Goal: Task Accomplishment & Management: Manage account settings

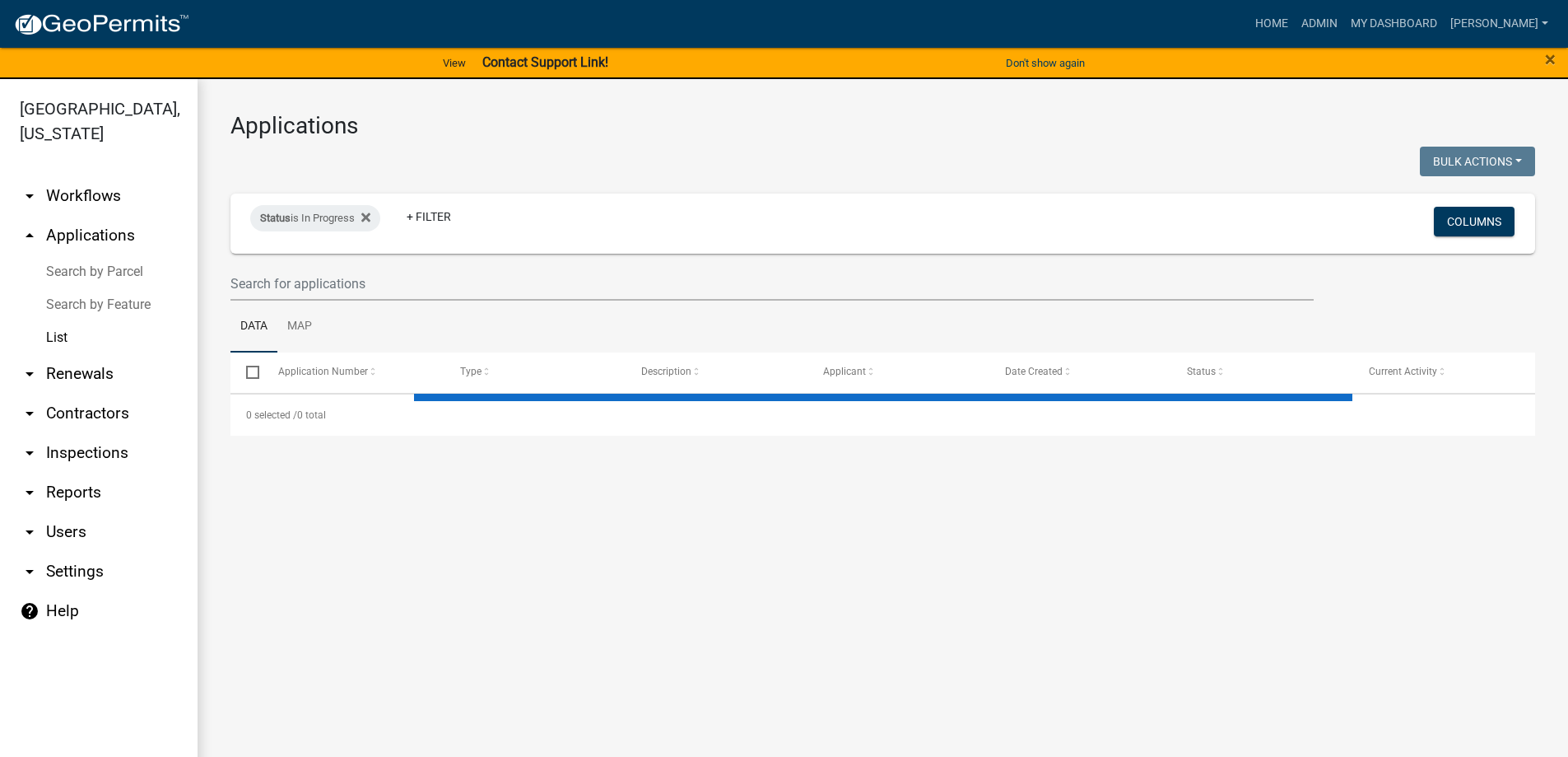
select select "3: 100"
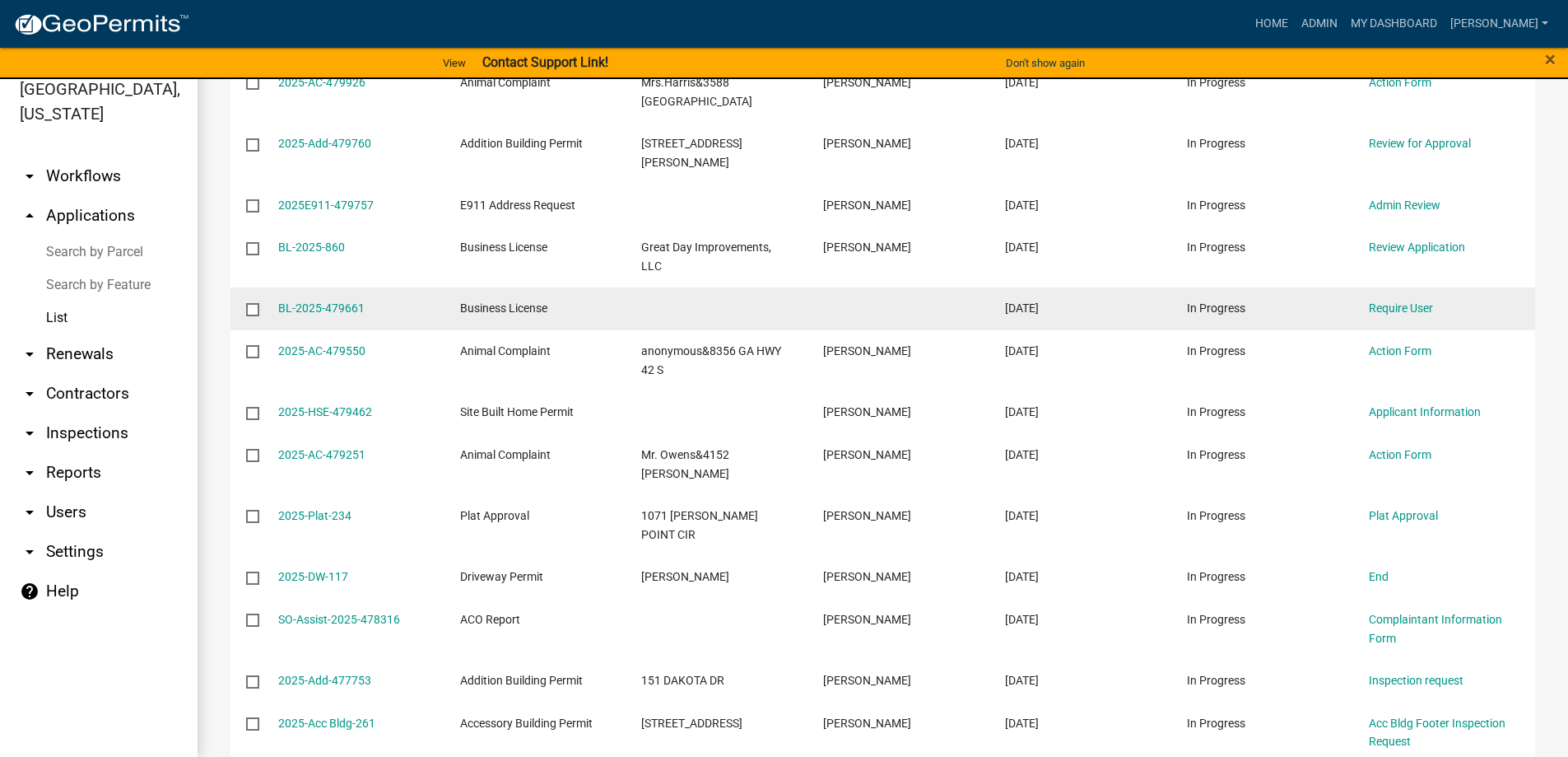
scroll to position [577, 0]
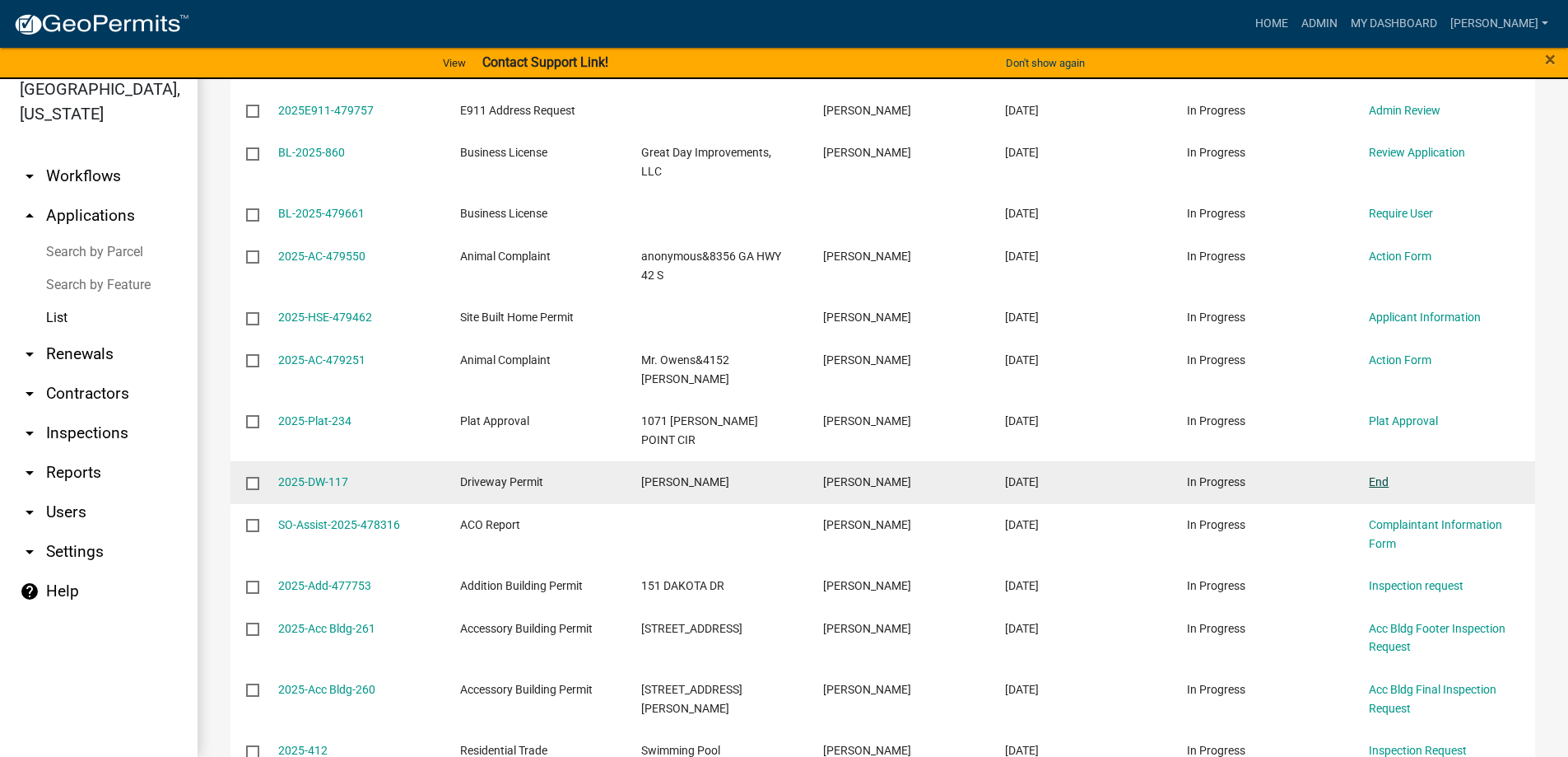
click at [1378, 476] on link "End" at bounding box center [1379, 482] width 19 height 14
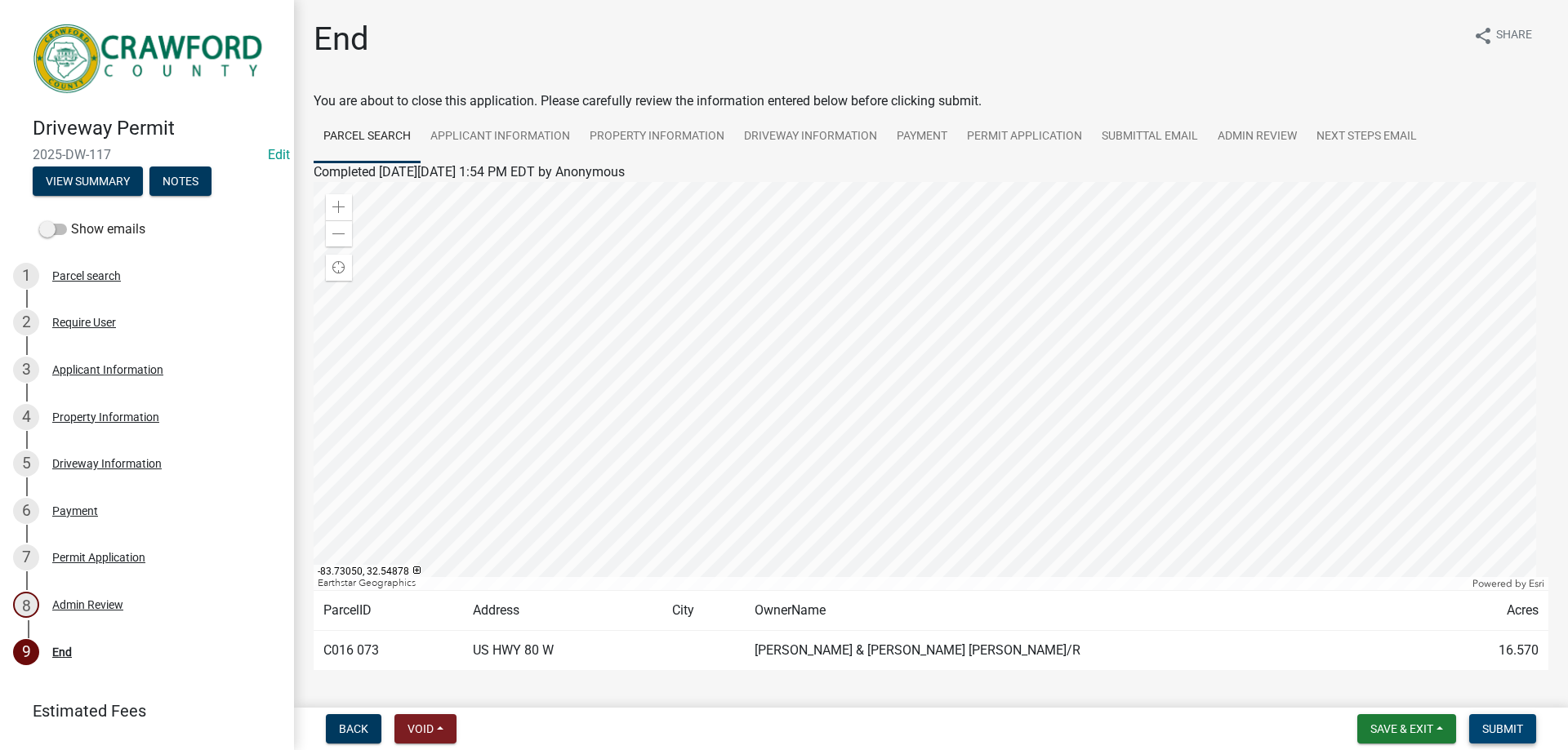
click at [1501, 725] on span "Submit" at bounding box center [1503, 729] width 41 height 13
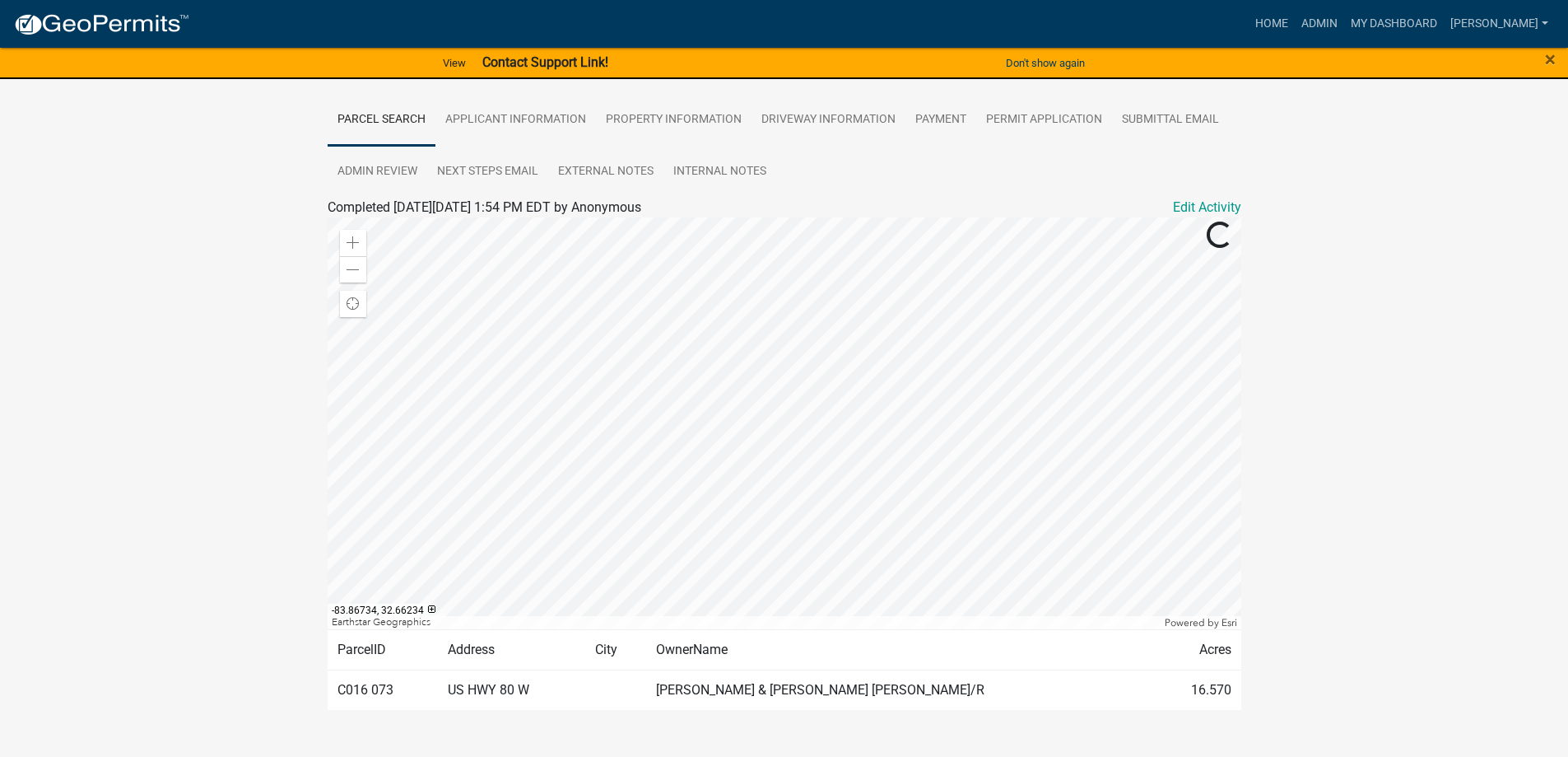
scroll to position [332, 0]
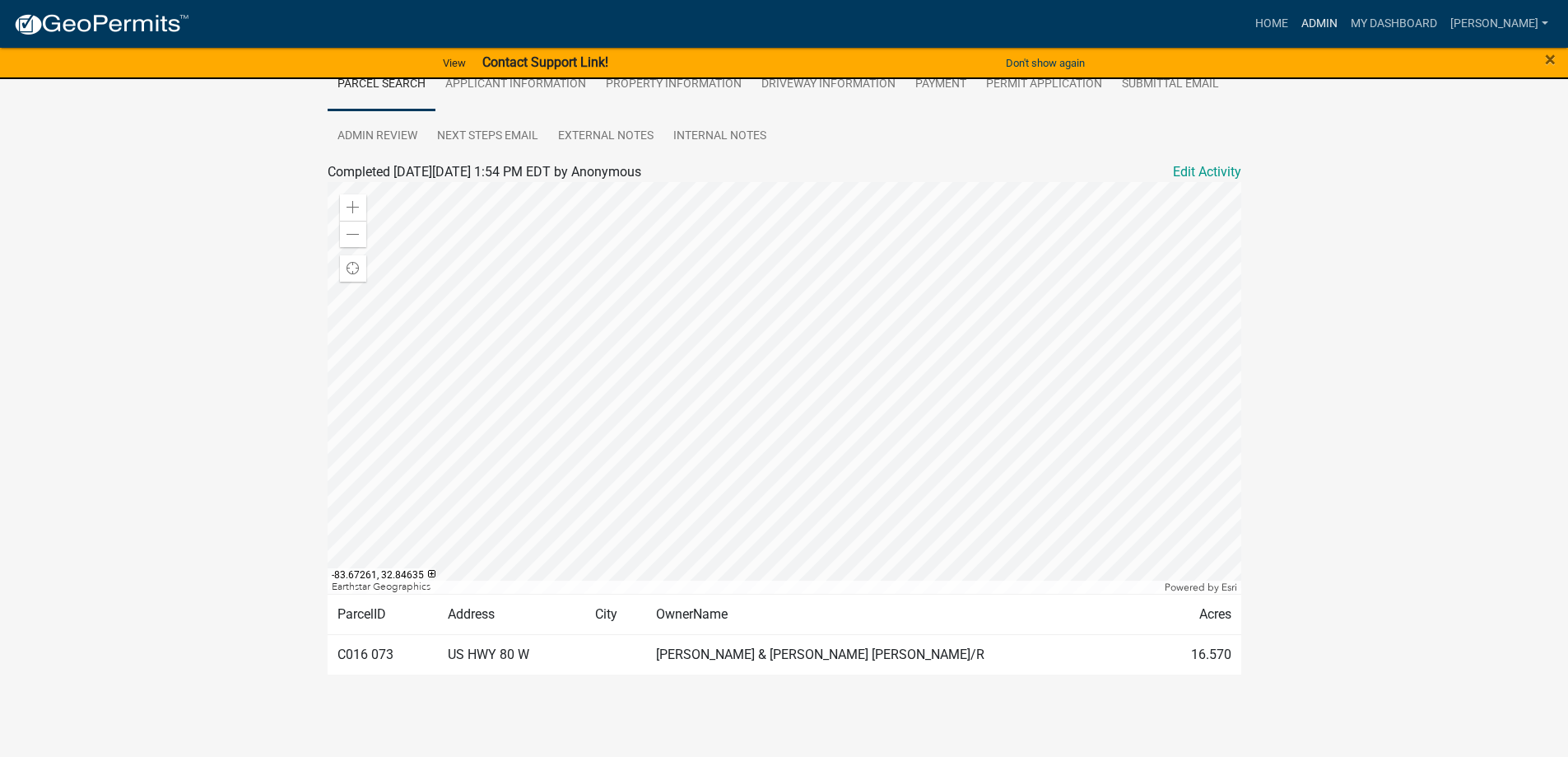
click at [1344, 17] on link "Admin" at bounding box center [1320, 24] width 50 height 31
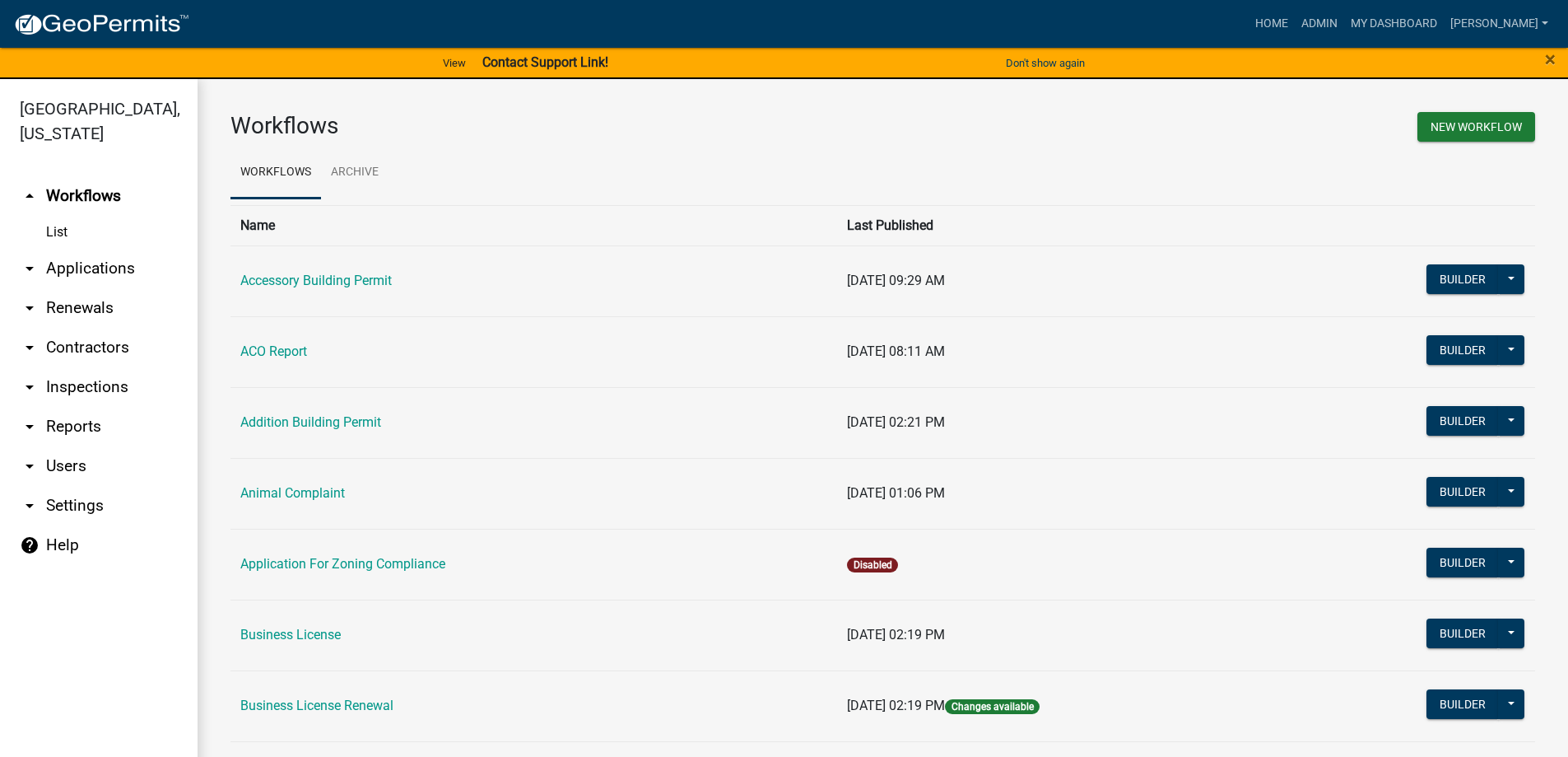
click at [95, 279] on link "arrow_drop_down Applications" at bounding box center [99, 268] width 198 height 40
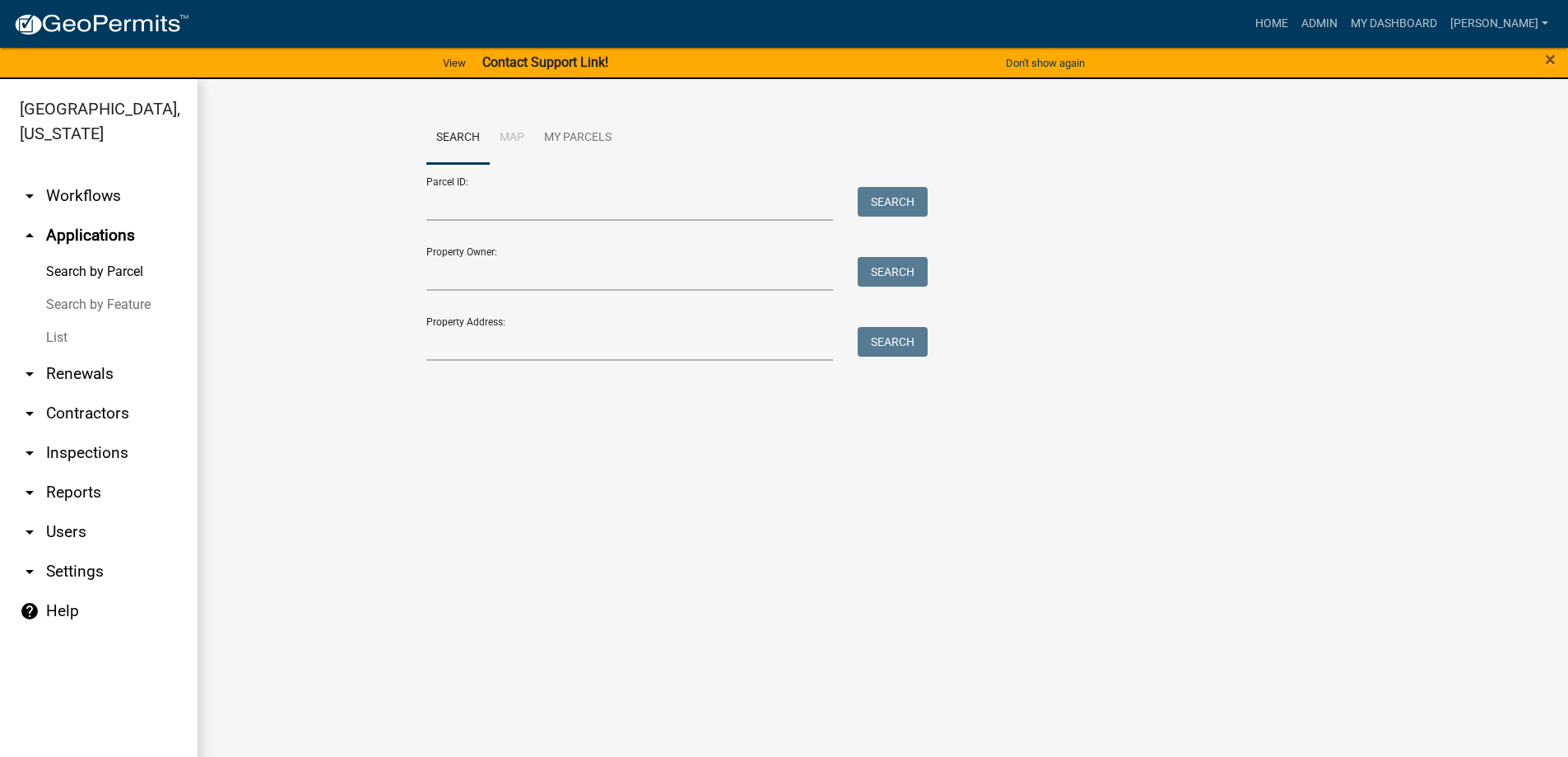
click at [78, 572] on link "arrow_drop_down Settings" at bounding box center [99, 571] width 198 height 40
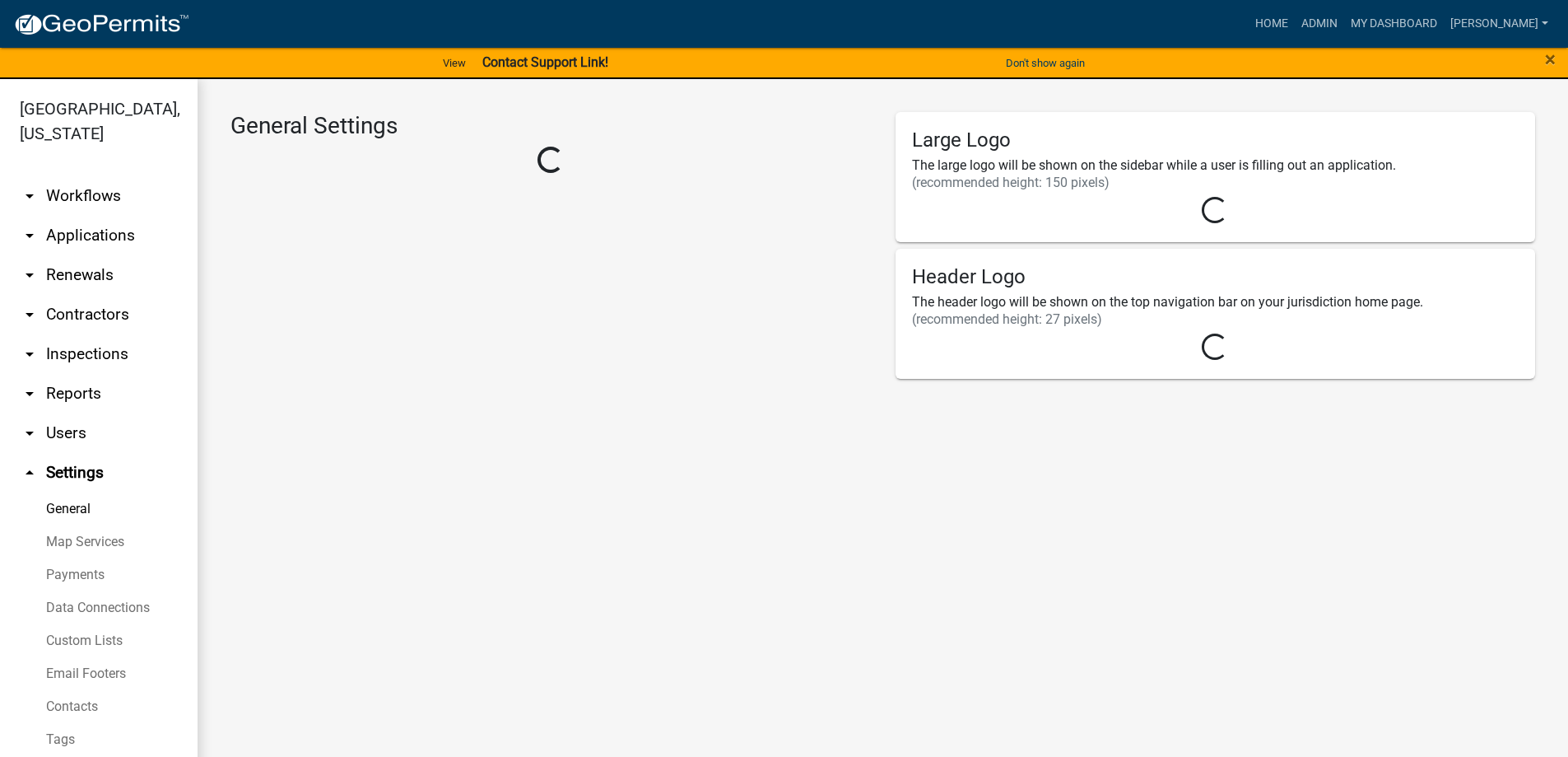
select select "a5a2edd3-d5f0-4059-aea5-44f7af435aad"
select select "GA"
select select "Eastern Standard Time"
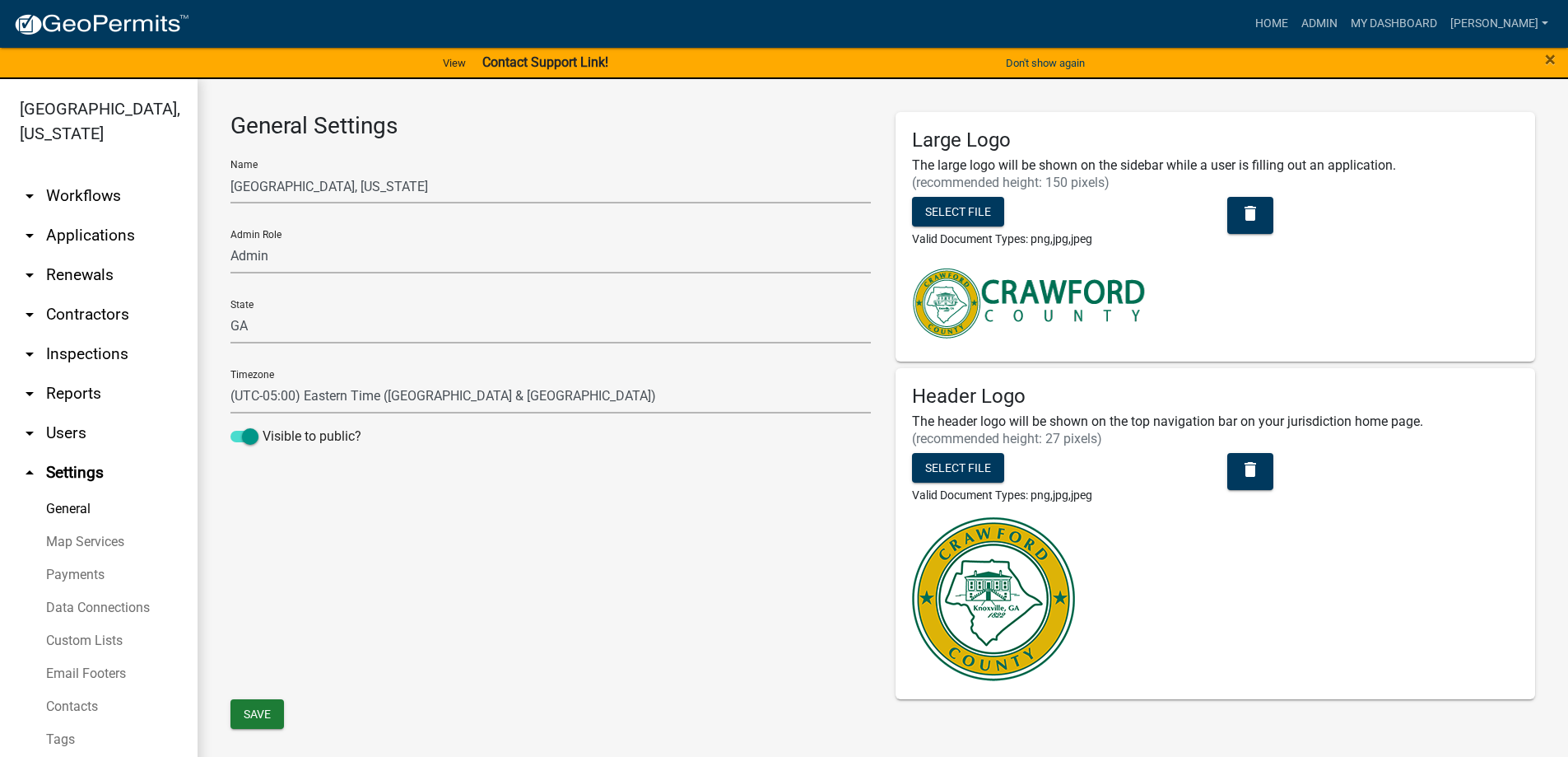
click at [100, 320] on link "arrow_drop_down Contractors" at bounding box center [99, 314] width 198 height 40
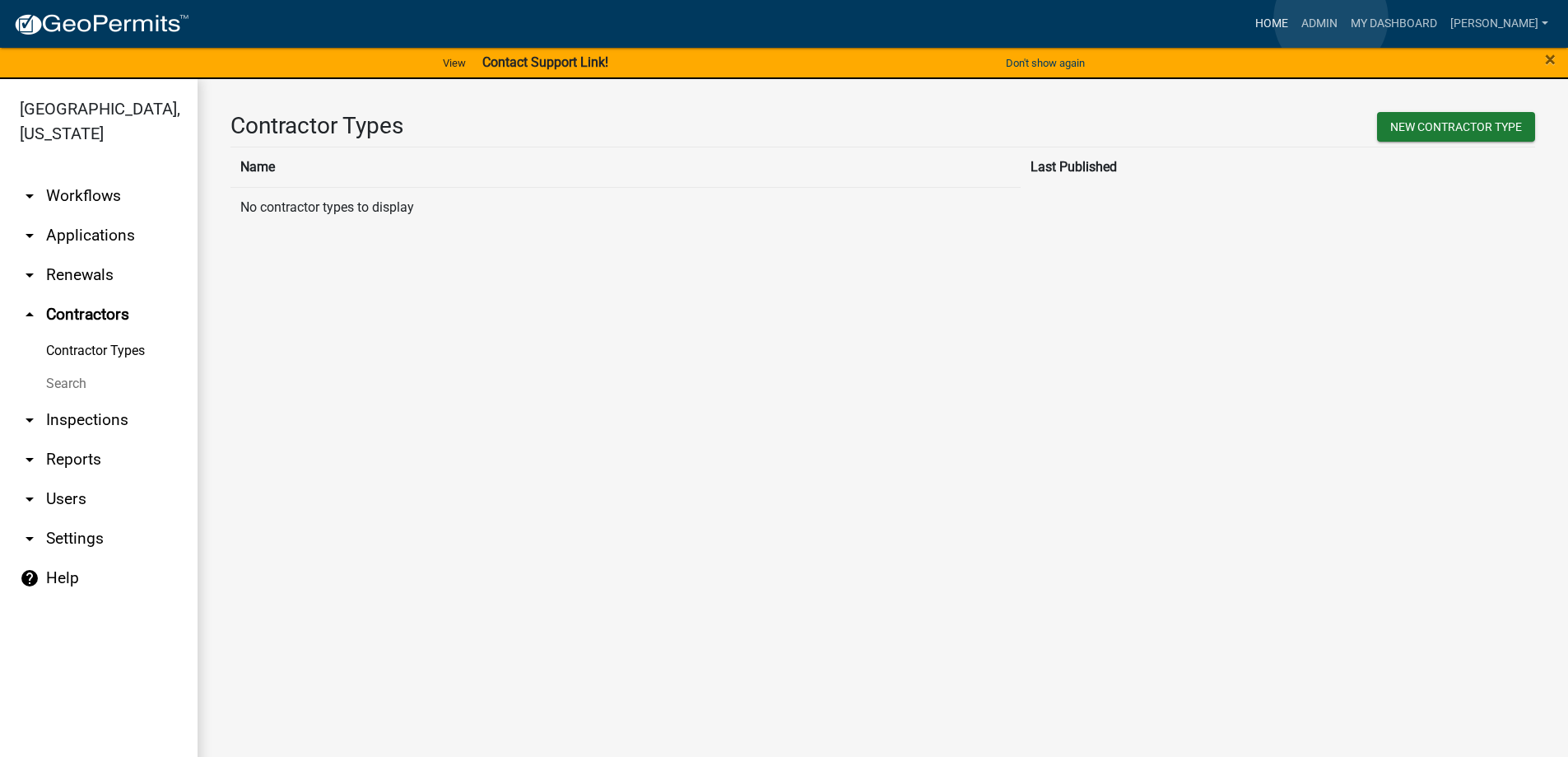
click at [1295, 17] on link "Home" at bounding box center [1272, 24] width 46 height 31
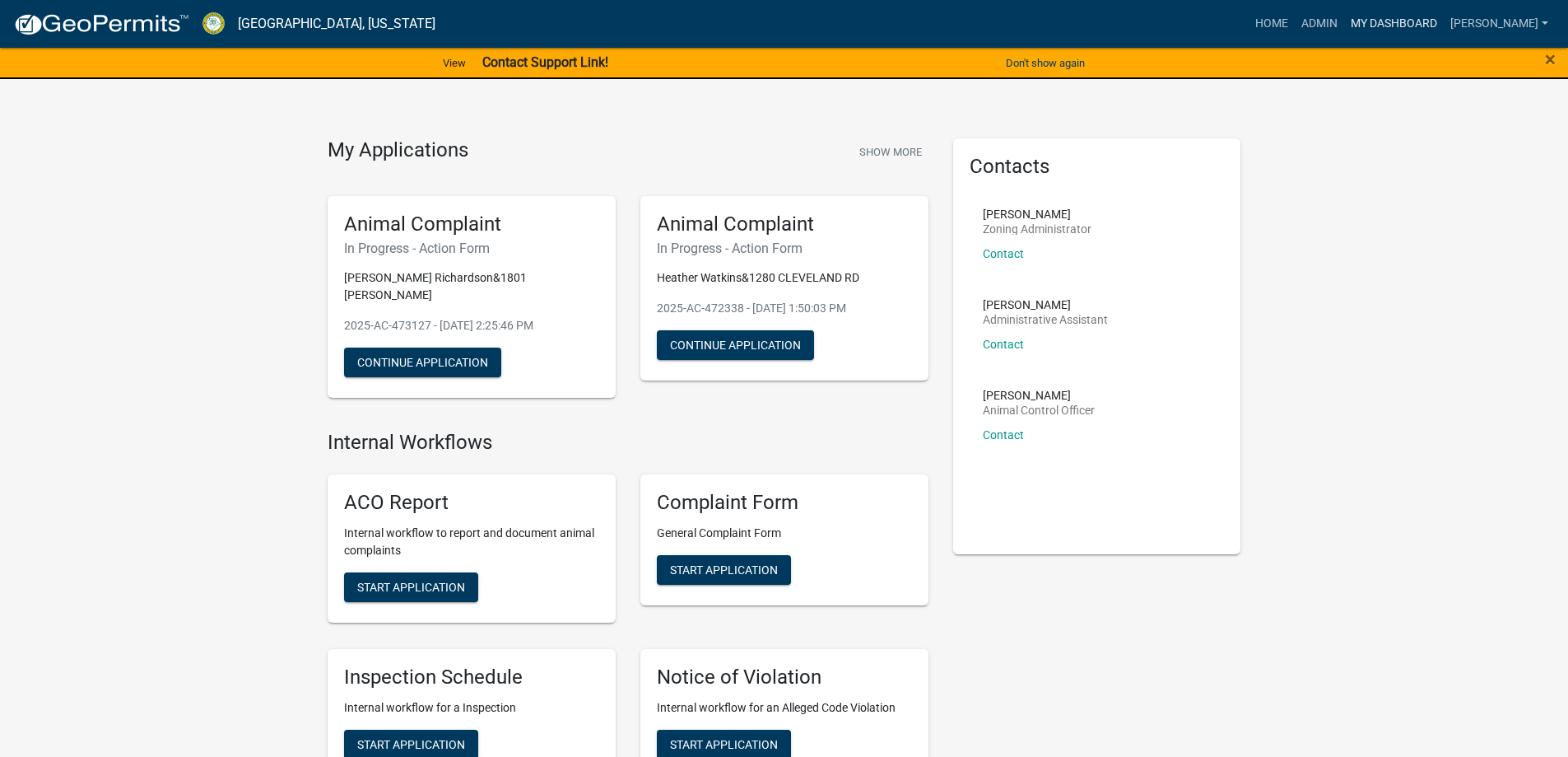
click at [1401, 15] on link "My Dashboard" at bounding box center [1394, 24] width 100 height 31
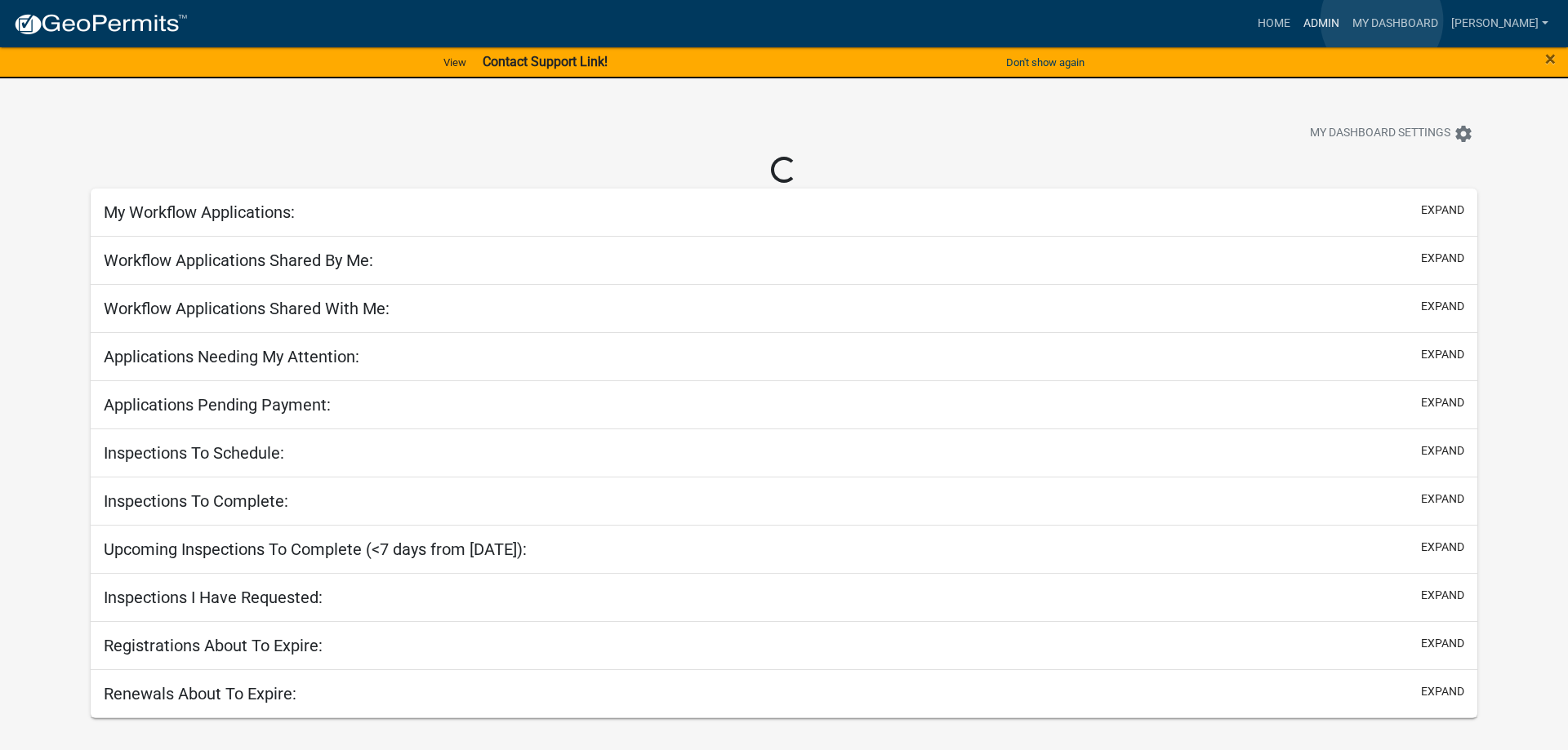
click at [1346, 20] on link "Admin" at bounding box center [1321, 23] width 49 height 31
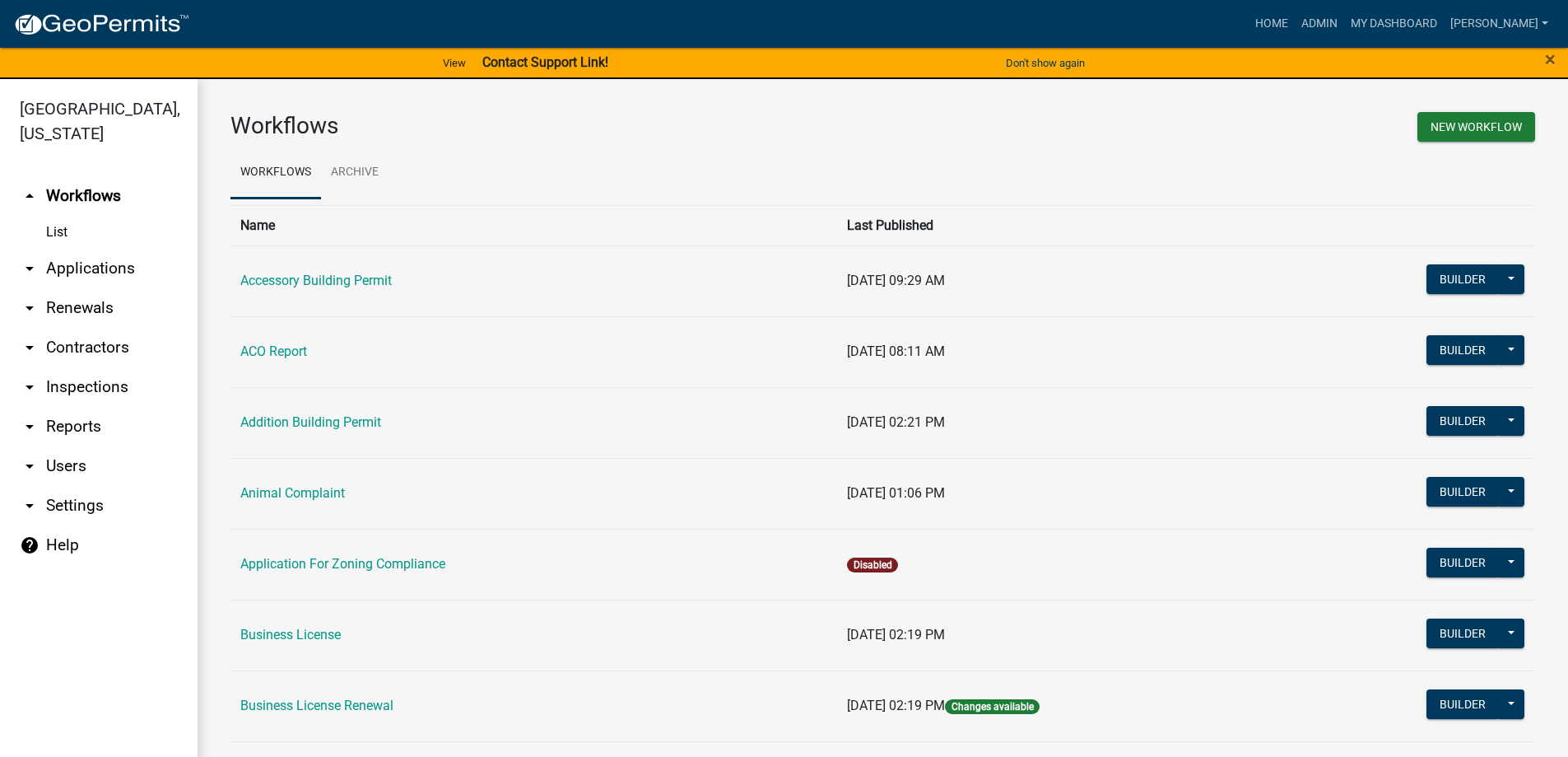
click at [102, 272] on link "arrow_drop_down Applications" at bounding box center [99, 268] width 198 height 40
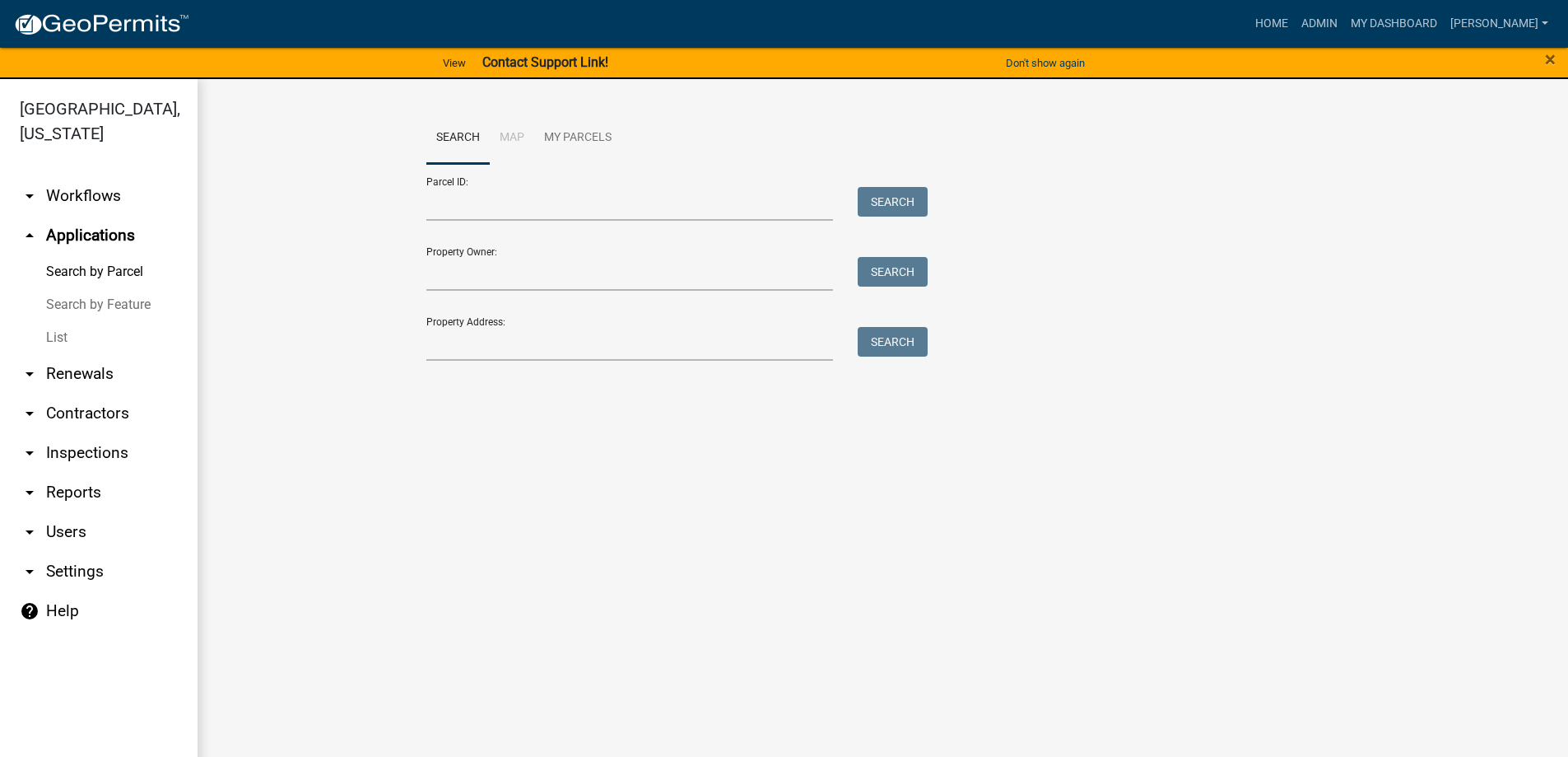
click at [76, 334] on link "List" at bounding box center [99, 337] width 198 height 33
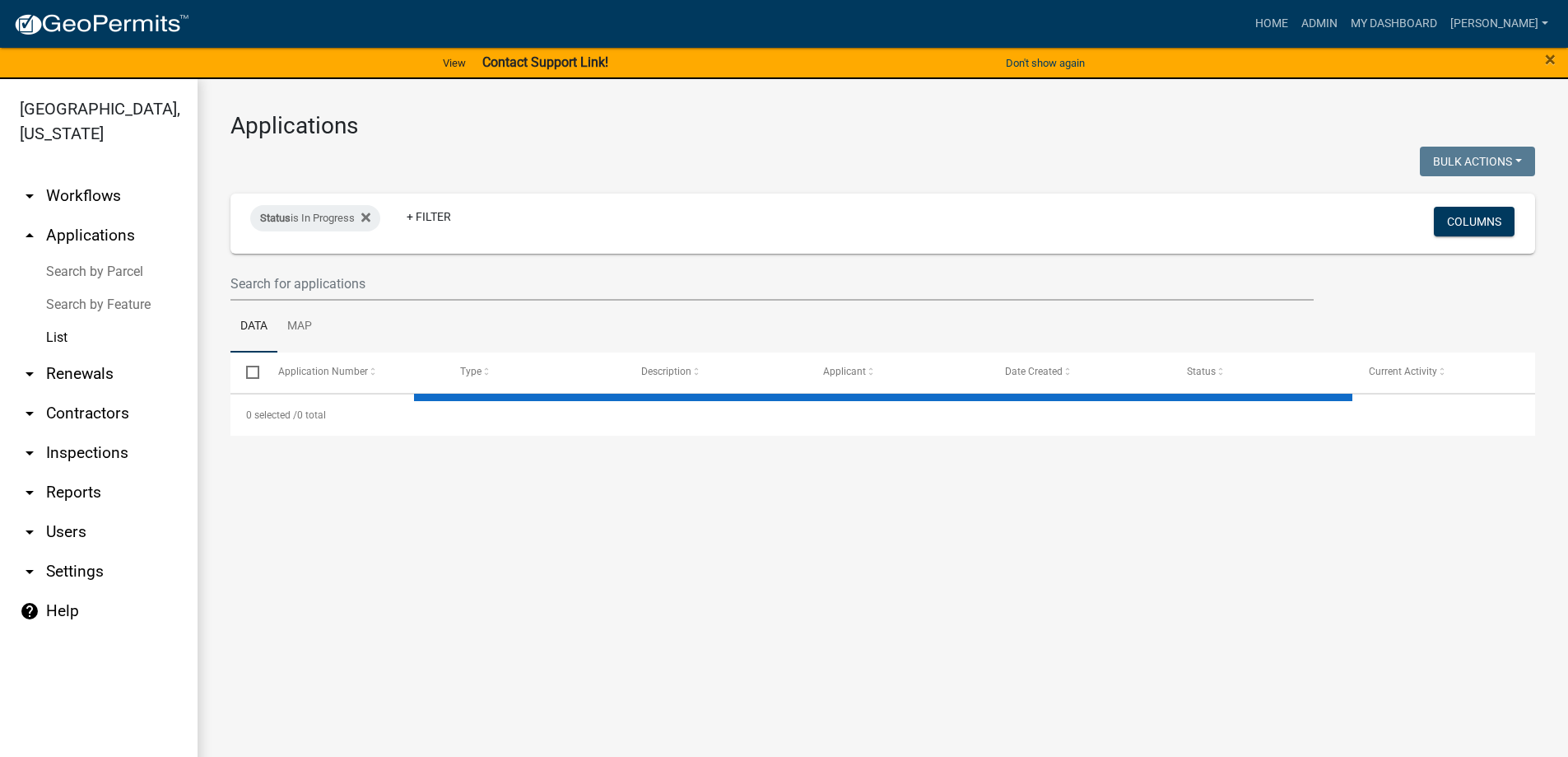
select select "3: 100"
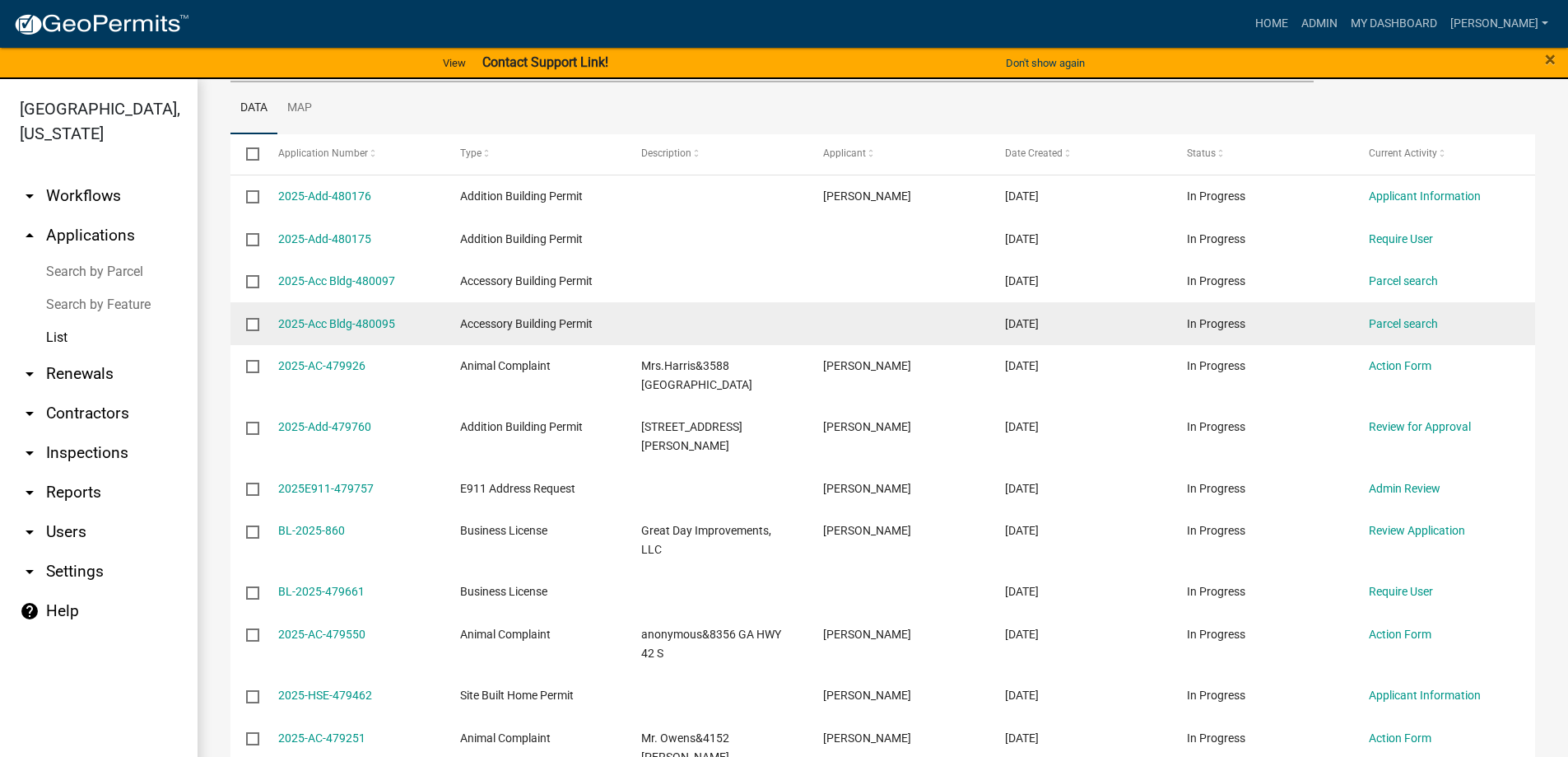
scroll to position [248, 0]
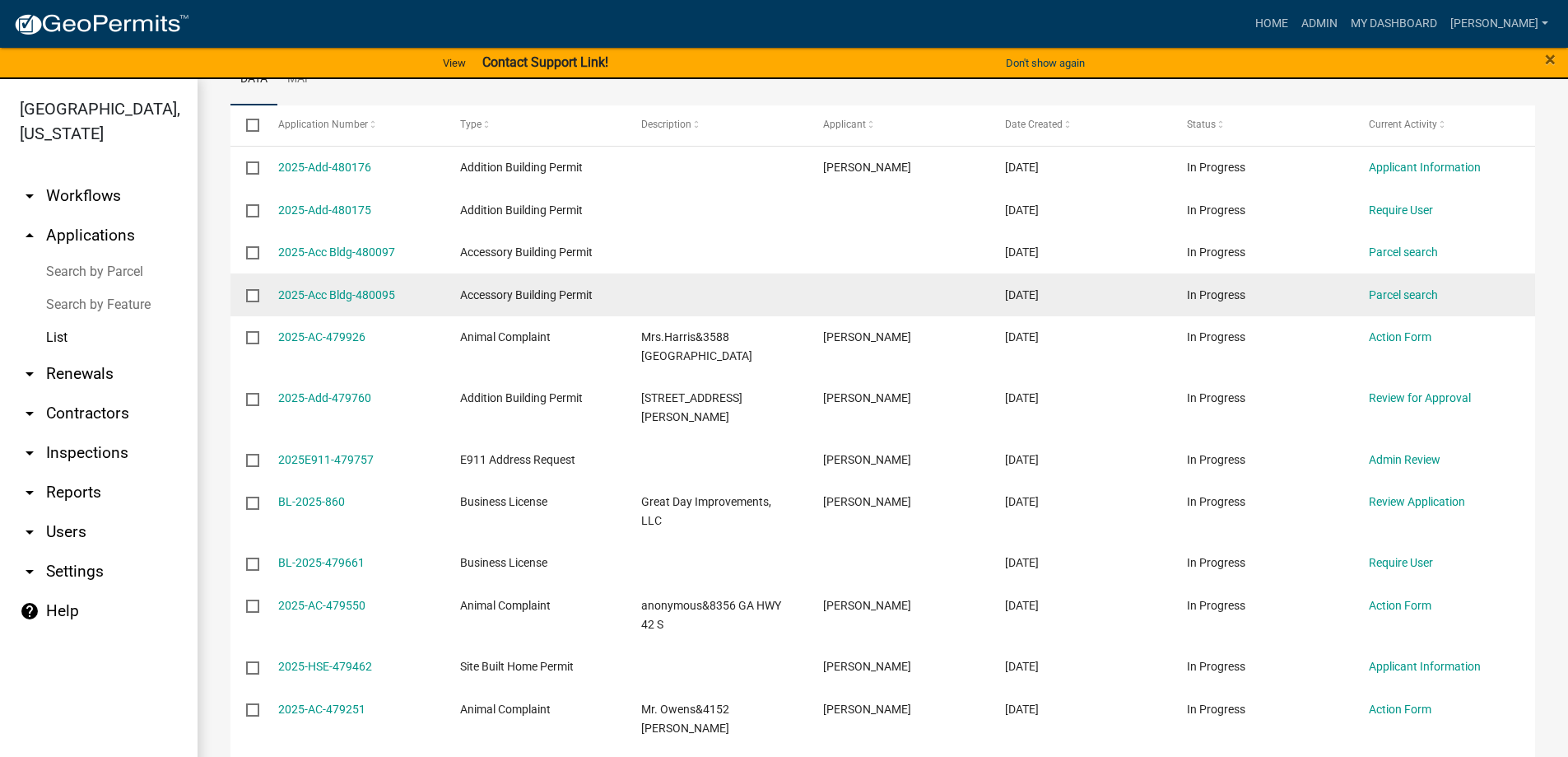
click at [262, 297] on div "2025-Acc Bldg-480095 Accessory Building Permit [DATE] In Progress Parcel search" at bounding box center [882, 295] width 1305 height 43
click at [257, 294] on input "checkbox" at bounding box center [252, 294] width 11 height 11
checkbox input "true"
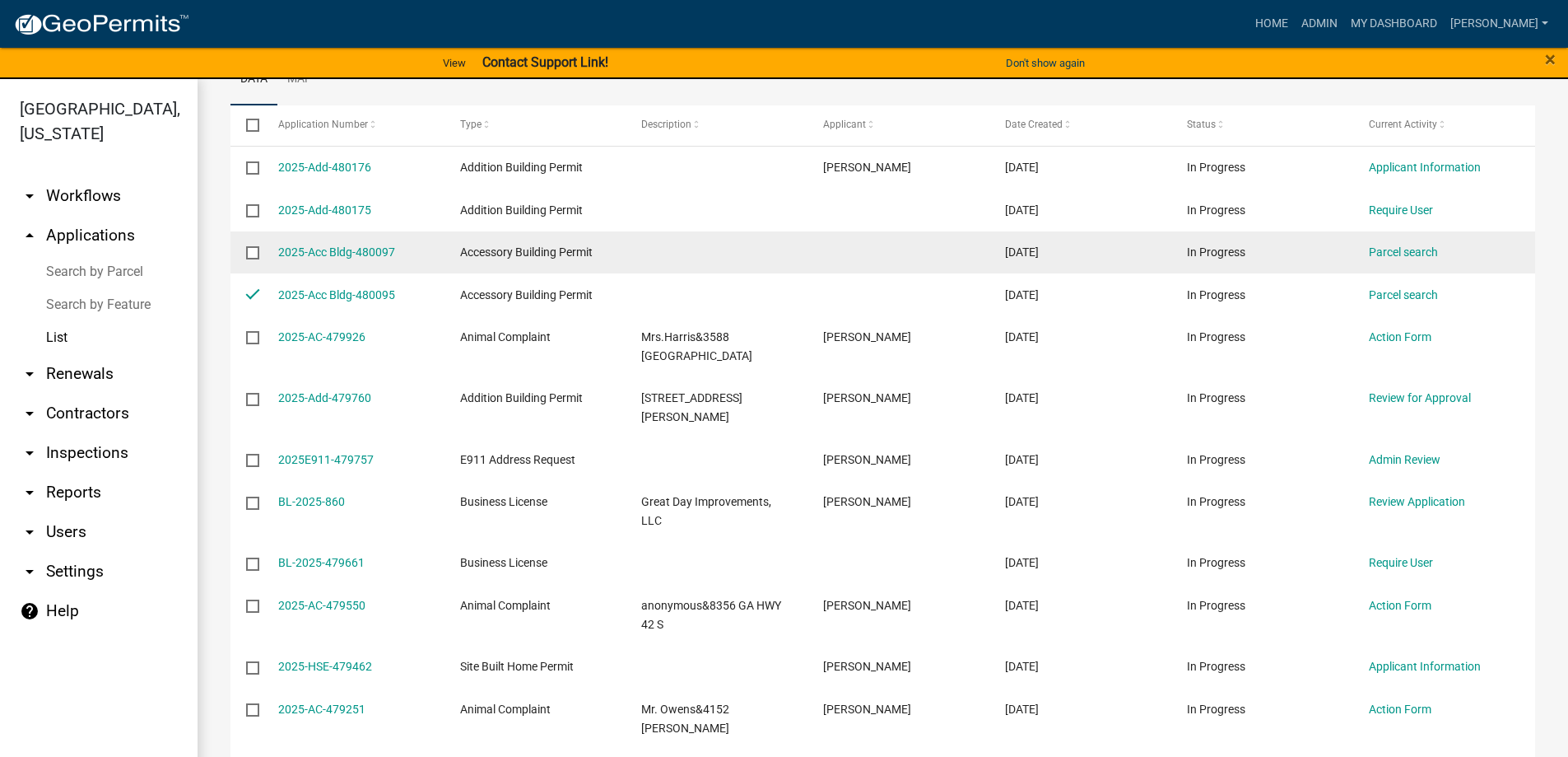
click at [252, 267] on datatable-body-cell at bounding box center [246, 253] width 31 height 43
click at [252, 257] on input "checkbox" at bounding box center [252, 252] width 11 height 11
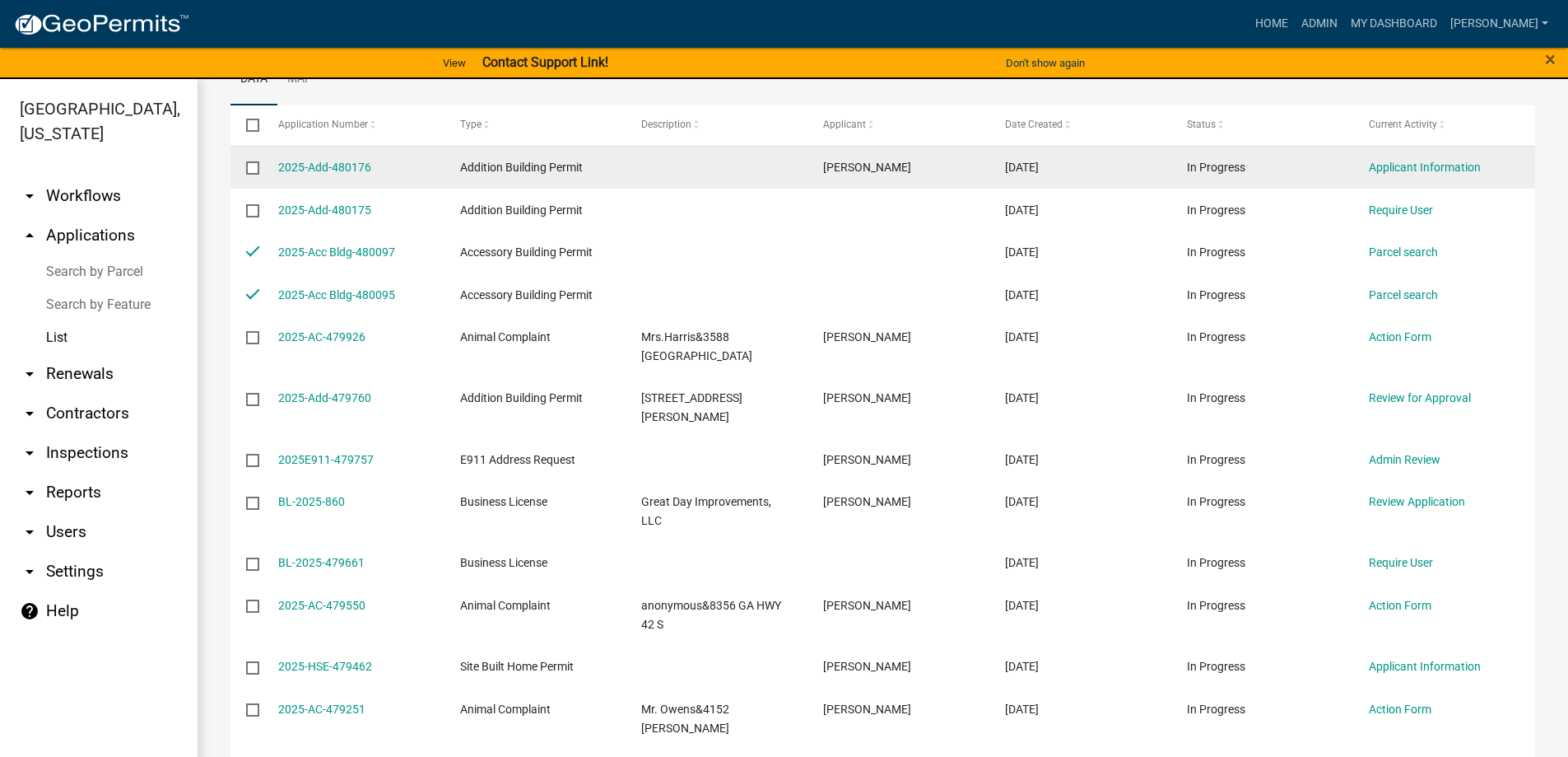
click at [732, 175] on datatable-body-cell at bounding box center [716, 168] width 182 height 43
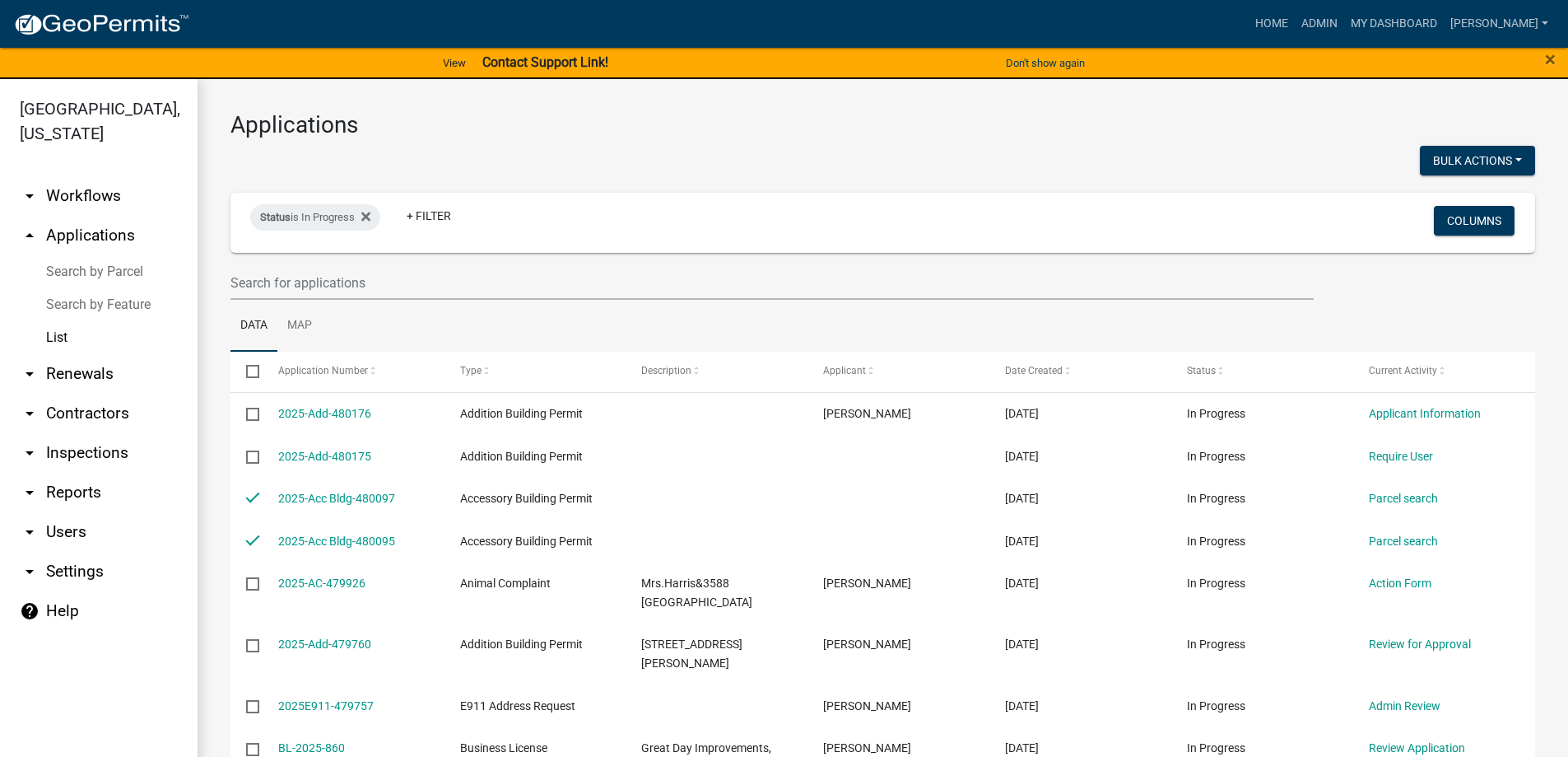
scroll to position [0, 0]
click at [1445, 162] on button "Bulk Actions" at bounding box center [1478, 161] width 116 height 30
click at [1446, 211] on button "Void" at bounding box center [1469, 204] width 132 height 40
checkbox input "false"
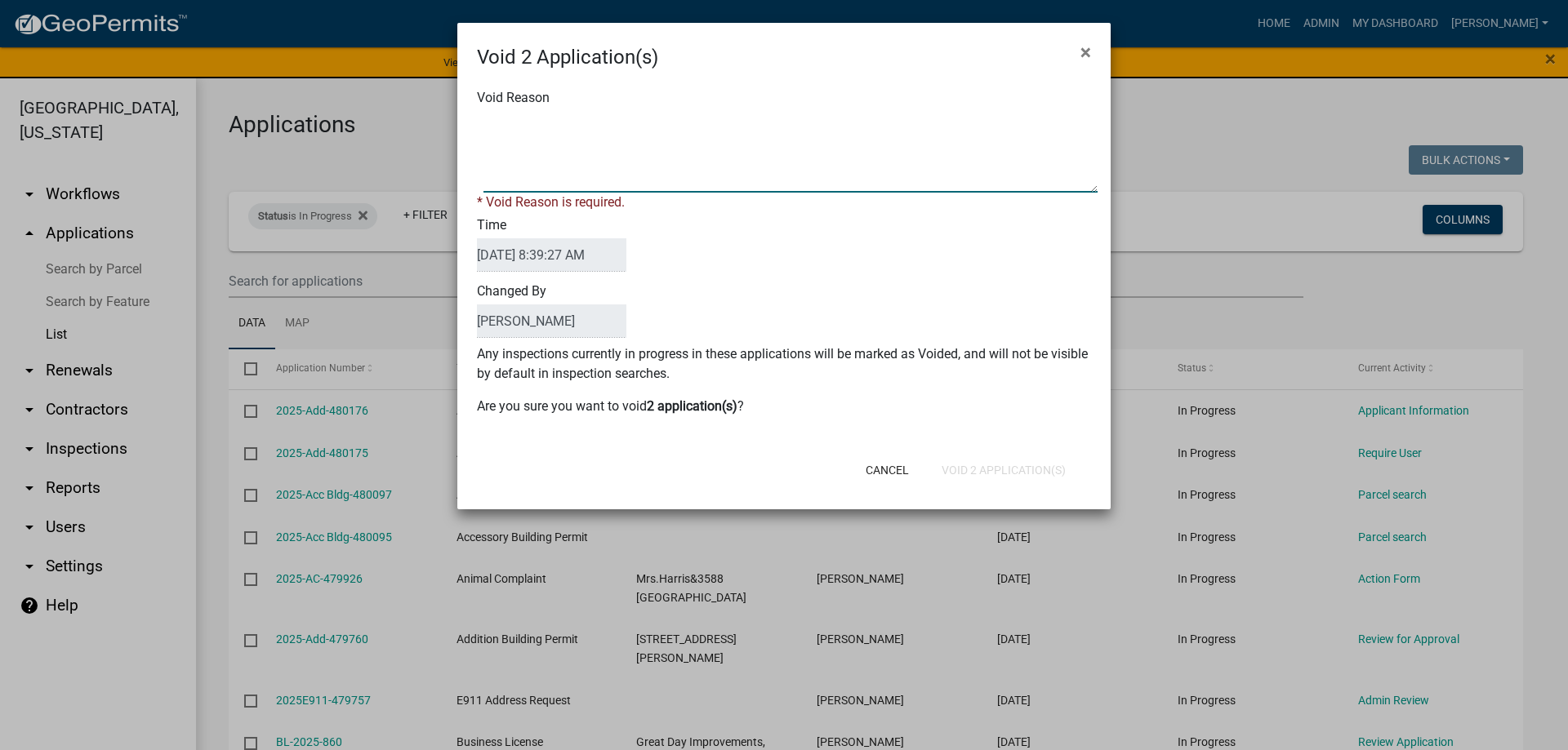
click at [816, 145] on textarea "Void Reason" at bounding box center [790, 152] width 614 height 82
type textarea "not continued"
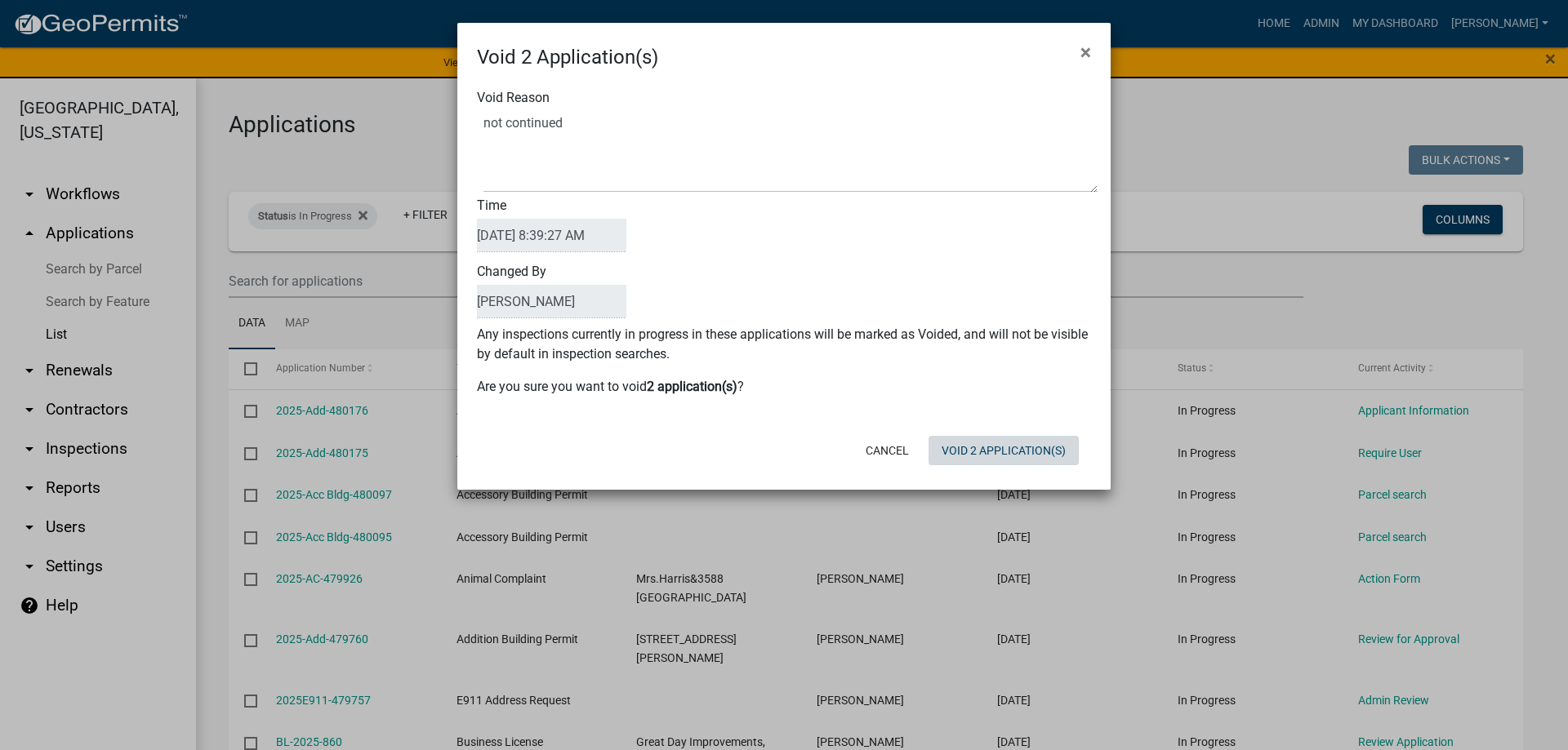
click at [1029, 476] on div "Void 2 Application(s) × Void Reason Time [DATE] 8:39:27 AM Changed By [PERSON_N…" at bounding box center [784, 256] width 653 height 467
click at [1018, 452] on button "Void 2 Application(s)" at bounding box center [1003, 450] width 150 height 29
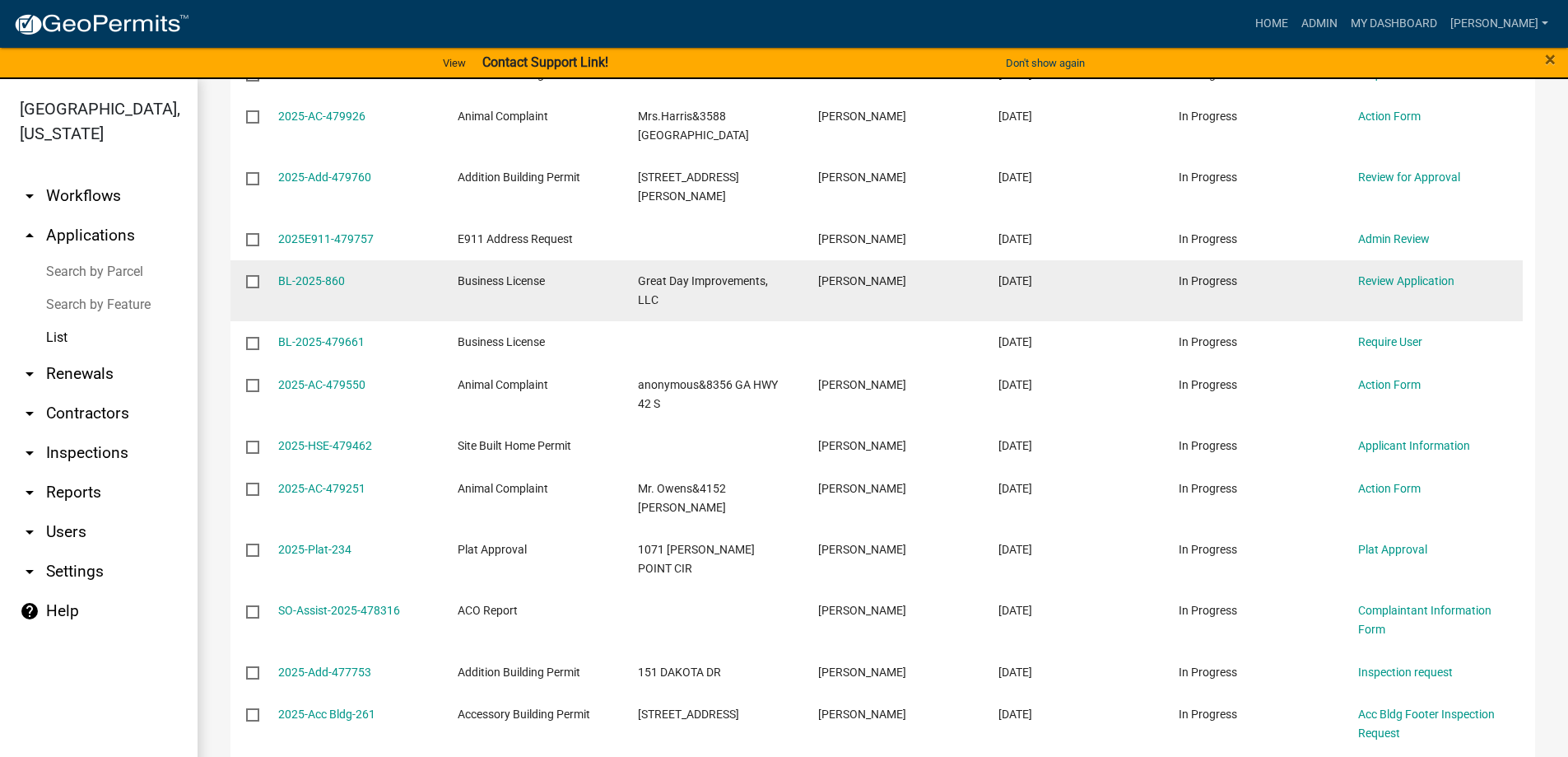
scroll to position [412, 0]
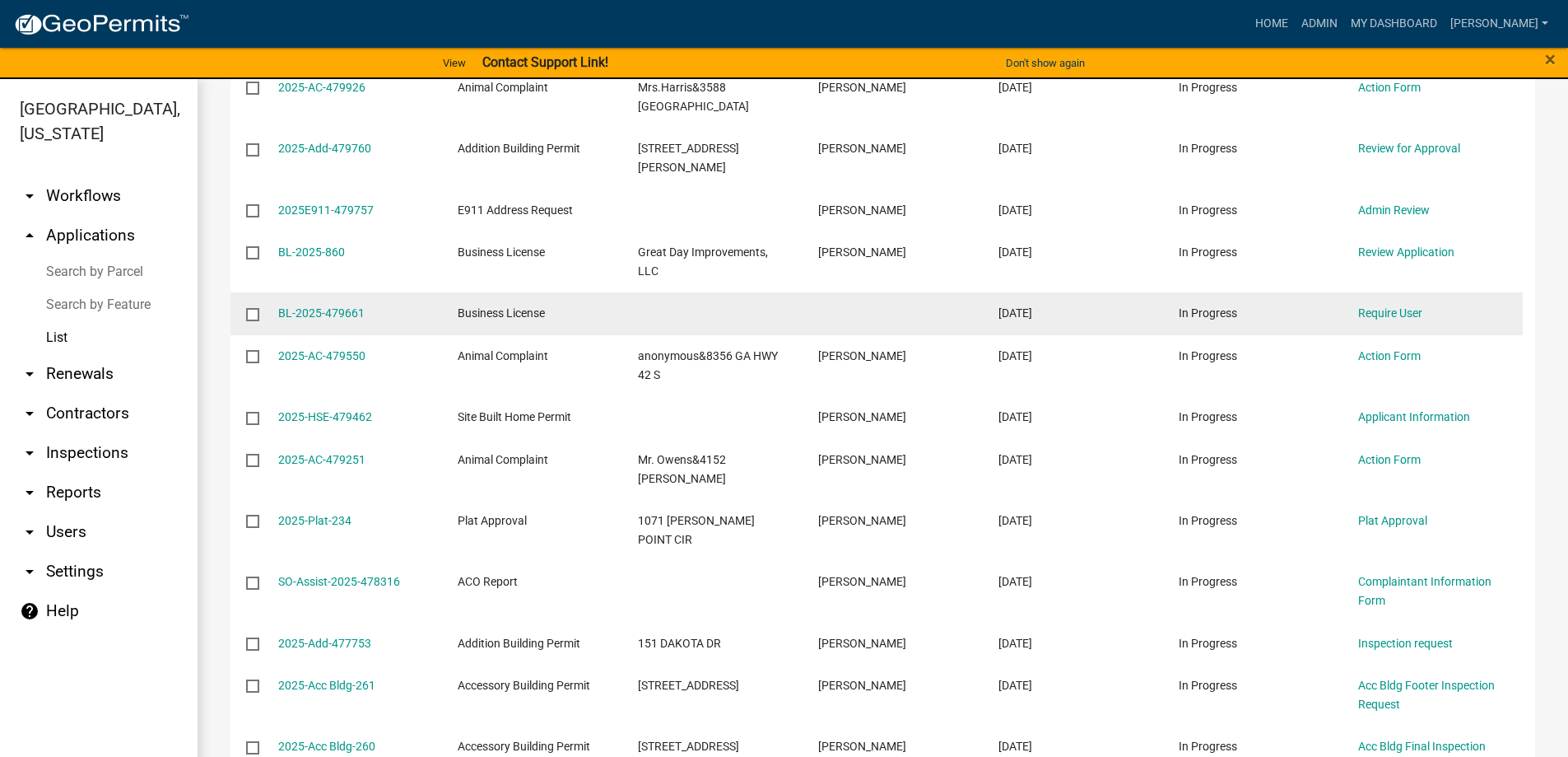
click at [253, 308] on input "checkbox" at bounding box center [252, 313] width 11 height 11
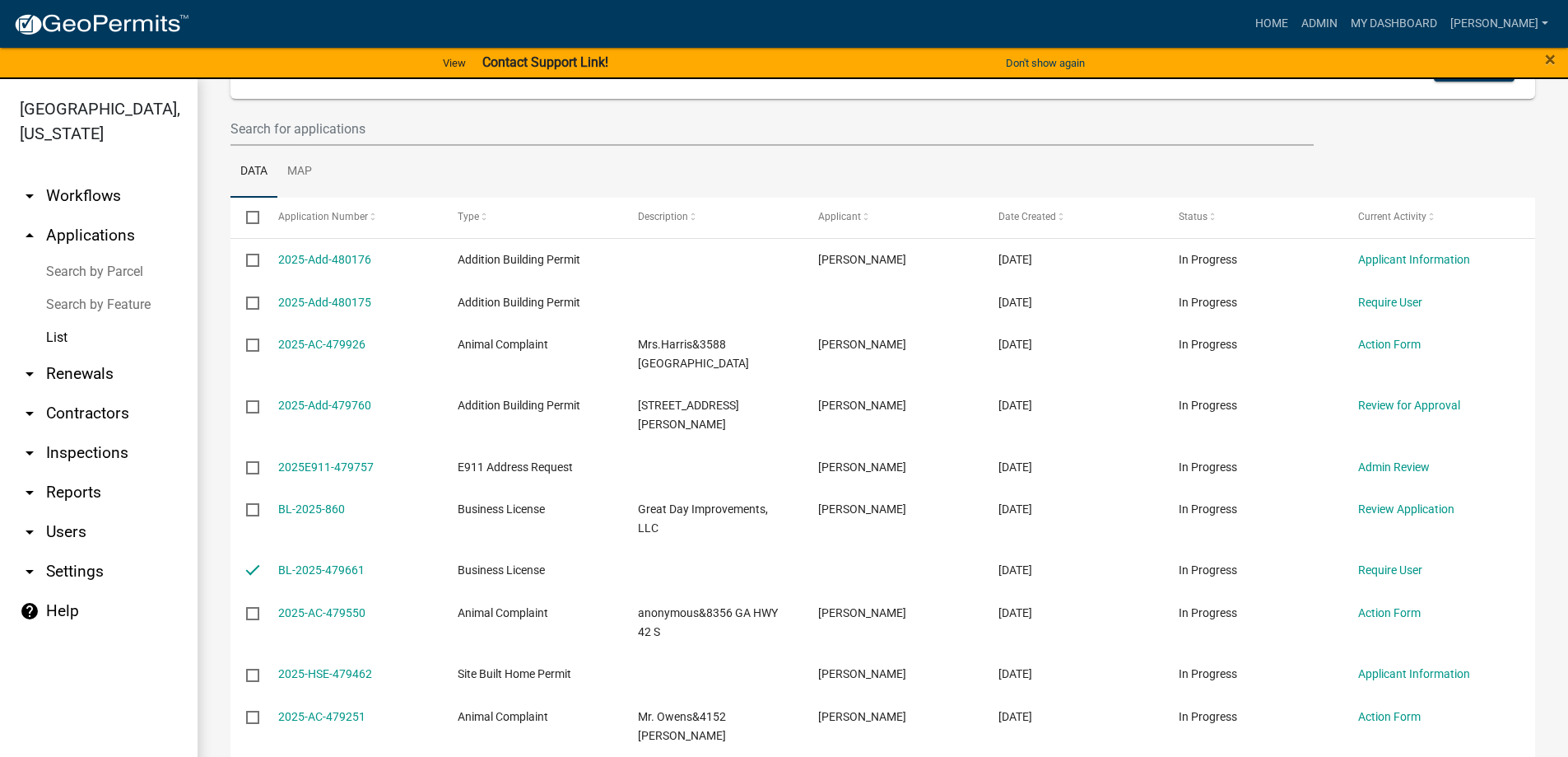
scroll to position [83, 0]
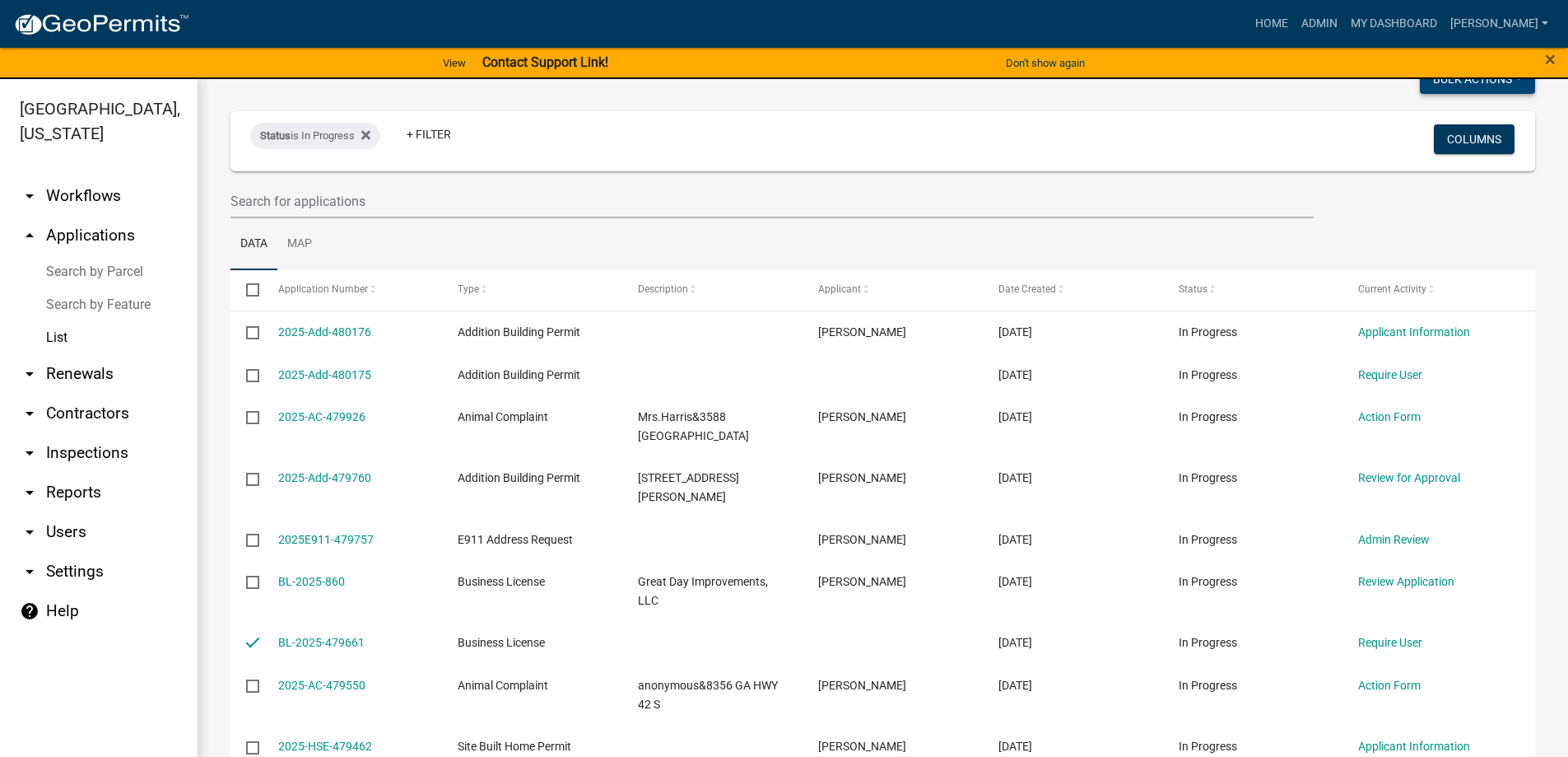
click at [1448, 87] on button "Bulk Actions" at bounding box center [1478, 79] width 116 height 30
click at [1435, 116] on button "Void" at bounding box center [1469, 122] width 132 height 40
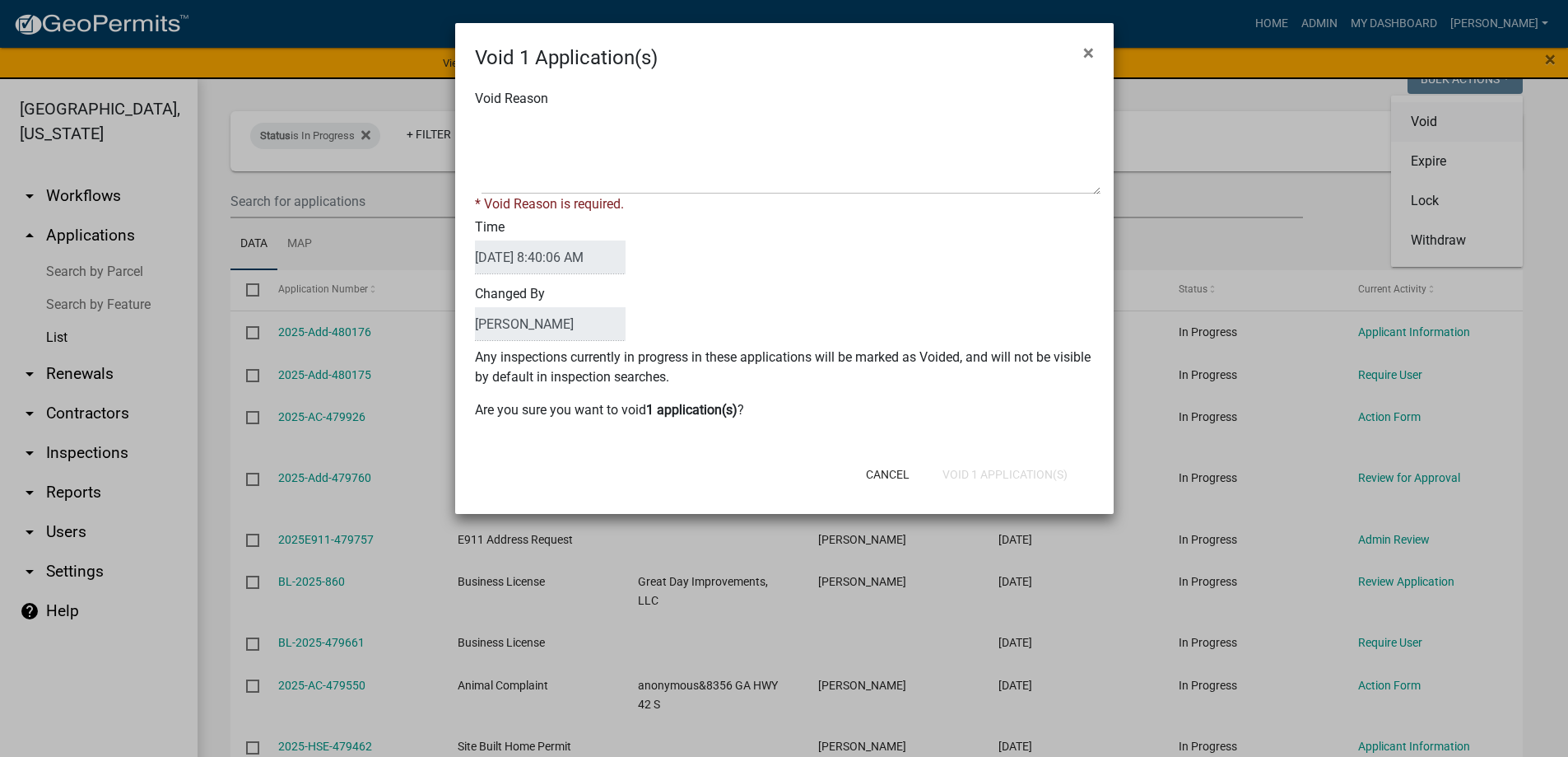
checkbox input "false"
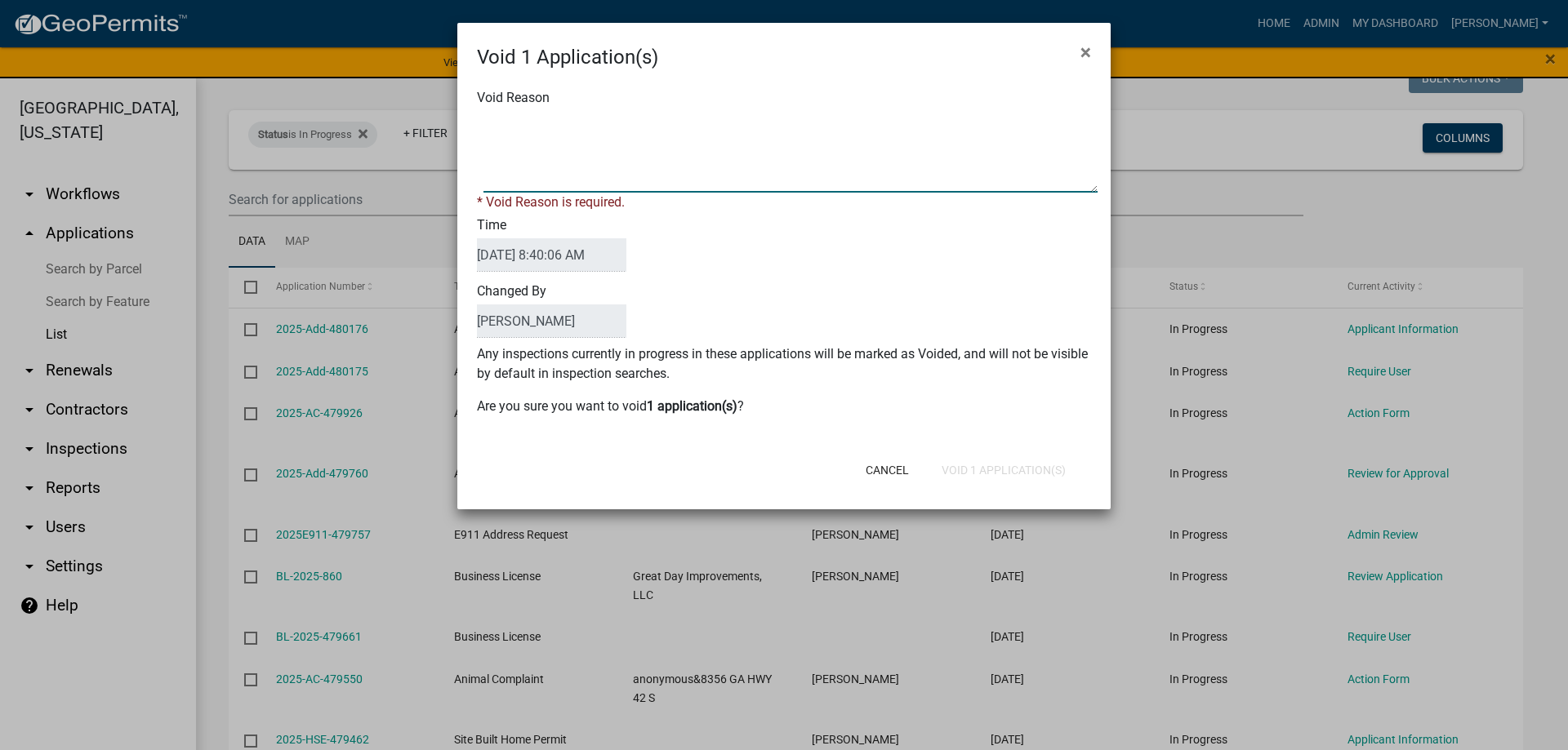
click at [532, 180] on textarea "Void Reason" at bounding box center [790, 152] width 614 height 82
type textarea "not continued"
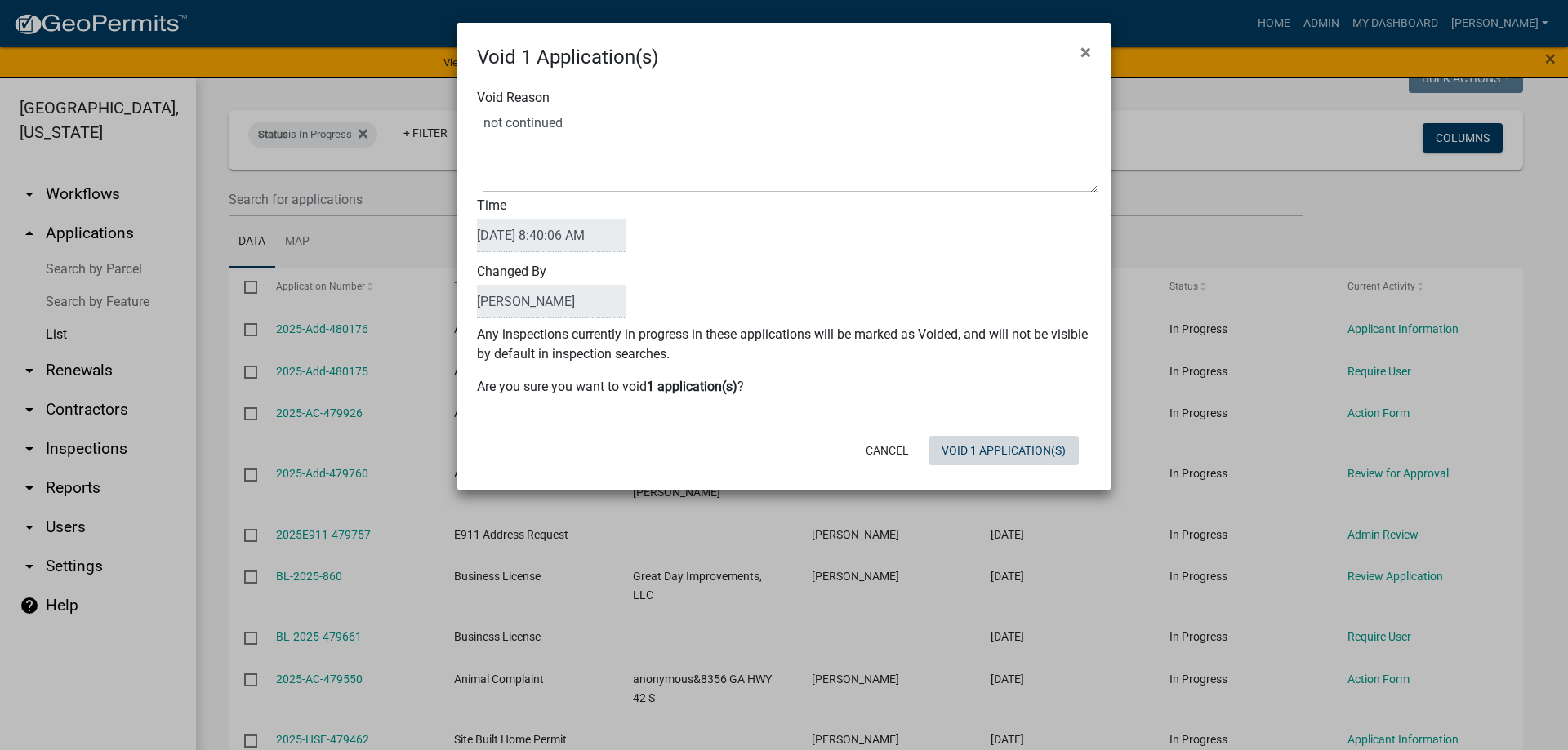
click at [995, 471] on div "Cancel Void 1 Application(s)" at bounding box center [890, 450] width 403 height 43
click at [996, 437] on button "Void 1 Application(s)" at bounding box center [1003, 450] width 150 height 29
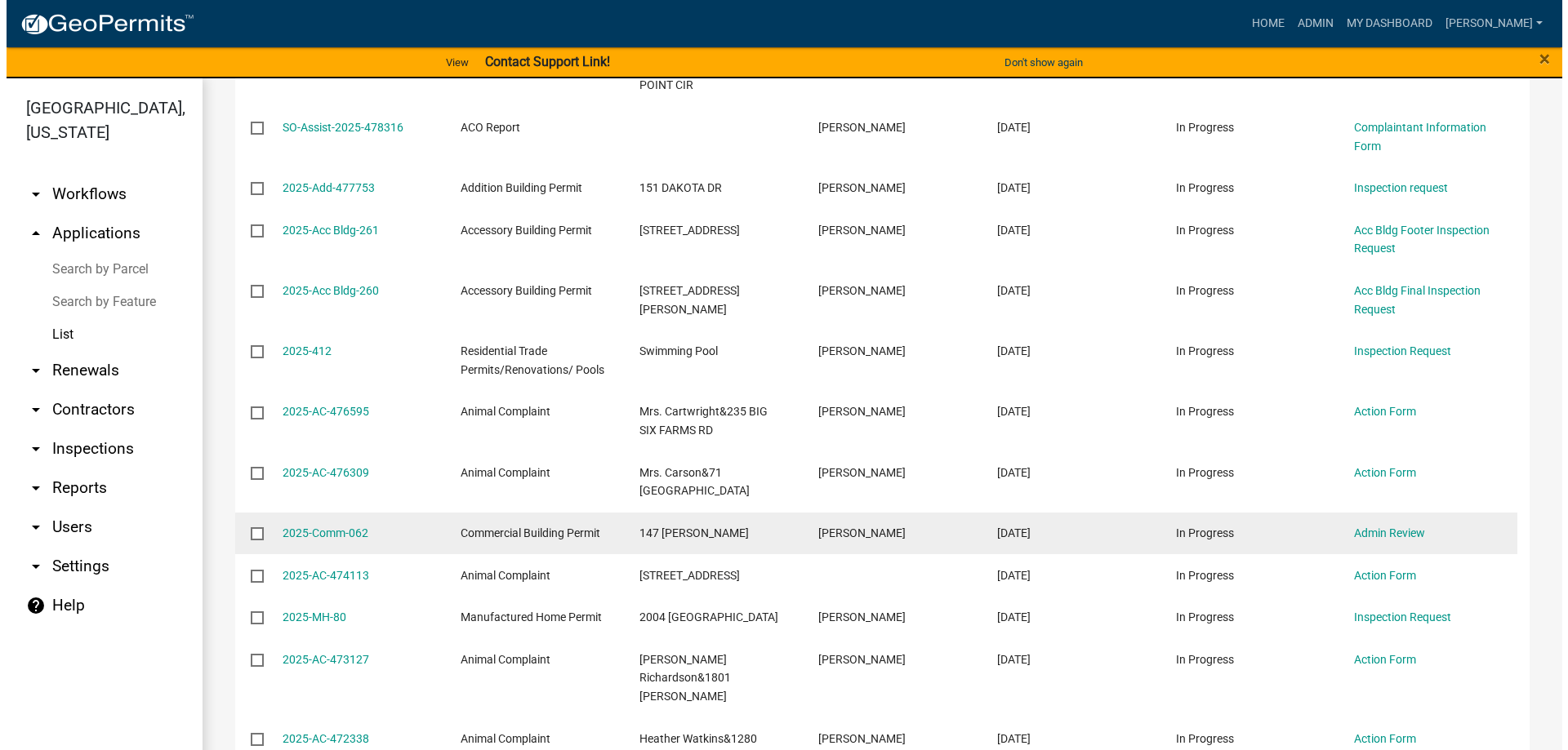
scroll to position [816, 0]
click at [311, 526] on link "2025-Comm-062" at bounding box center [319, 532] width 85 height 13
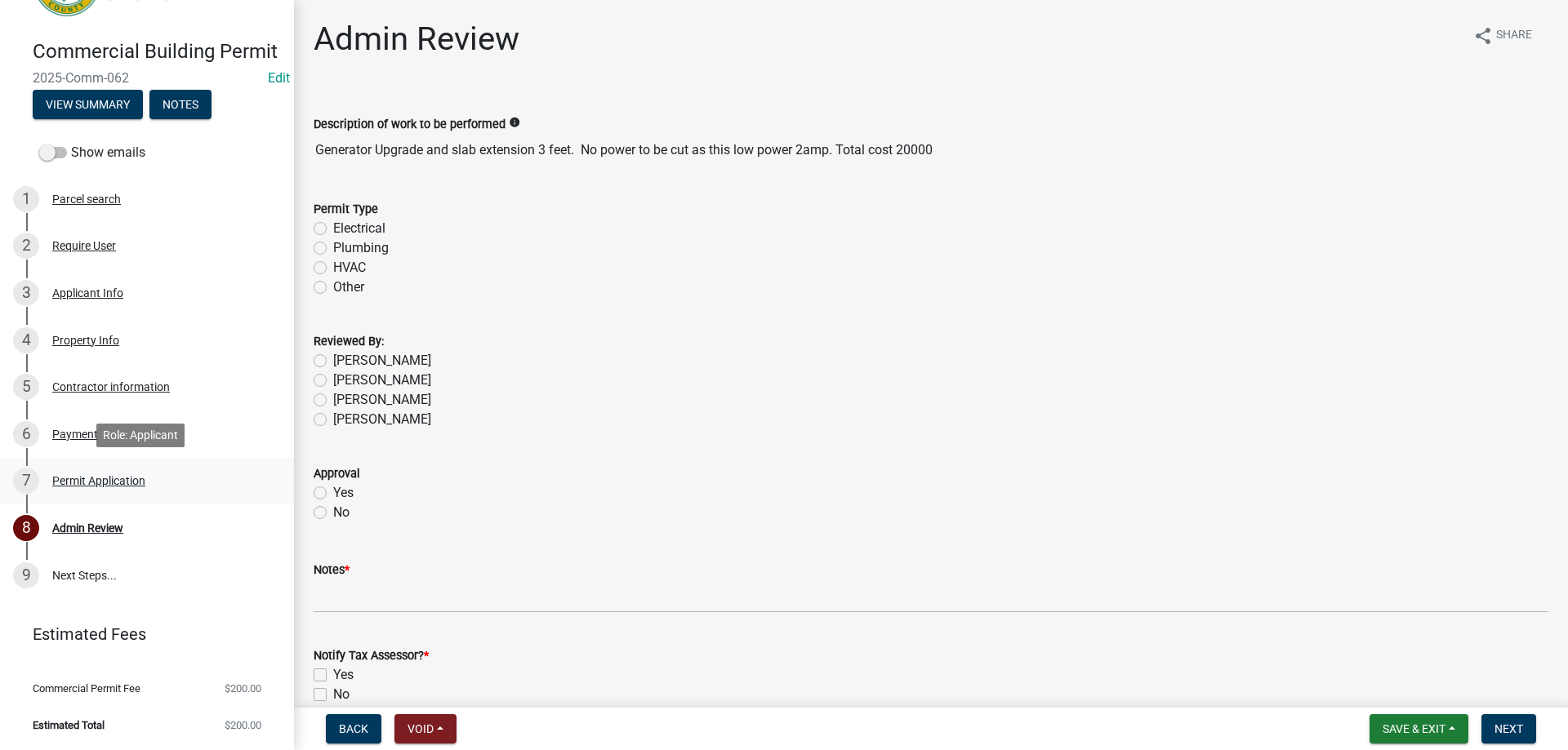
scroll to position [96, 0]
click at [333, 229] on label "Electrical" at bounding box center [359, 228] width 52 height 19
click at [333, 229] on input "Electrical" at bounding box center [338, 223] width 11 height 11
radio input "true"
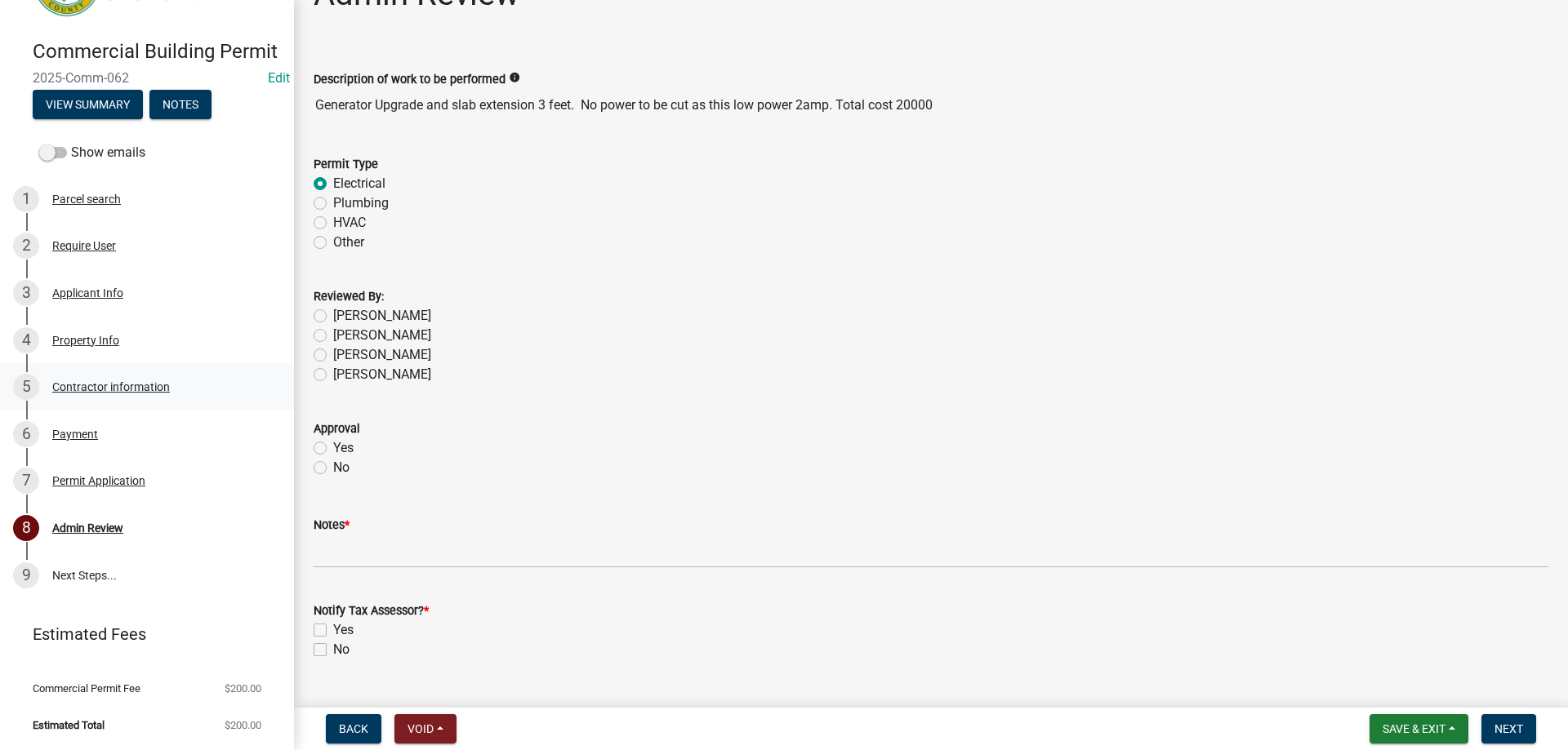
scroll to position [82, 0]
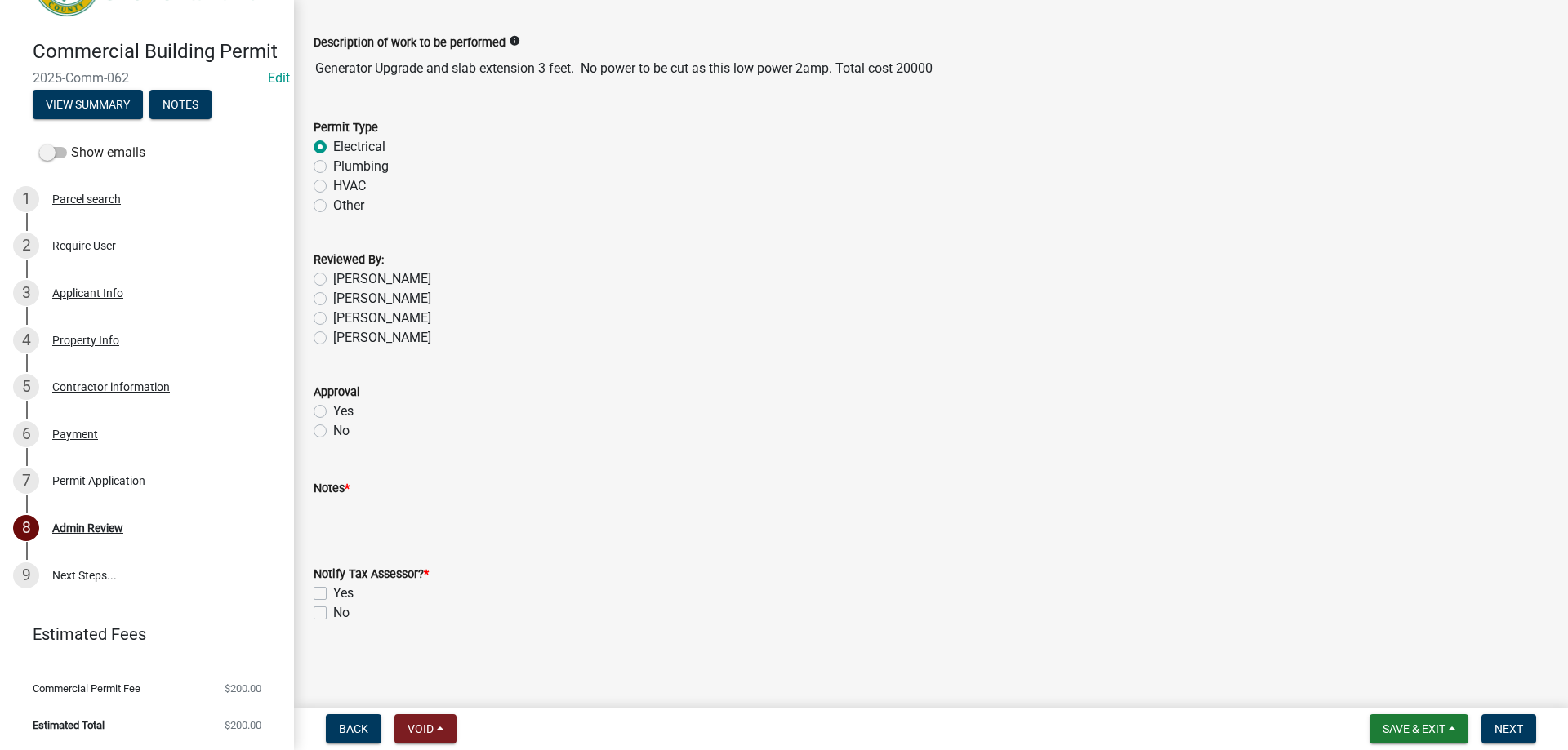
click at [333, 333] on label "[PERSON_NAME]" at bounding box center [382, 337] width 98 height 19
click at [333, 333] on input "[PERSON_NAME]" at bounding box center [338, 333] width 11 height 11
radio input "true"
click at [327, 410] on div "Yes" at bounding box center [931, 411] width 1235 height 19
click at [327, 409] on div "Yes" at bounding box center [931, 411] width 1235 height 19
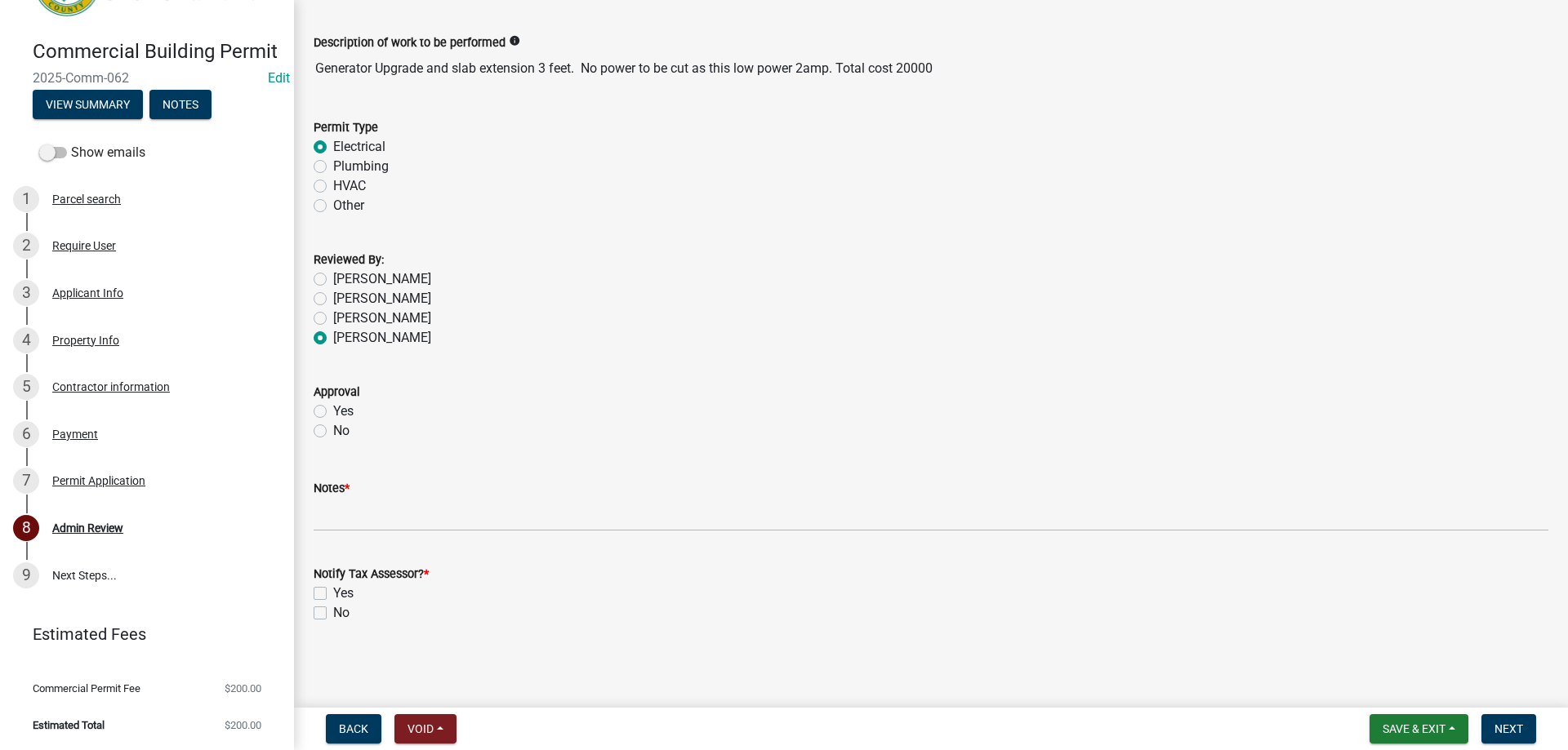
click at [314, 403] on div "Yes" at bounding box center [931, 411] width 1235 height 19
click at [333, 410] on label "Yes" at bounding box center [343, 411] width 20 height 19
click at [333, 410] on input "Yes" at bounding box center [338, 407] width 11 height 11
radio input "true"
click at [333, 613] on label "No" at bounding box center [342, 613] width 17 height 19
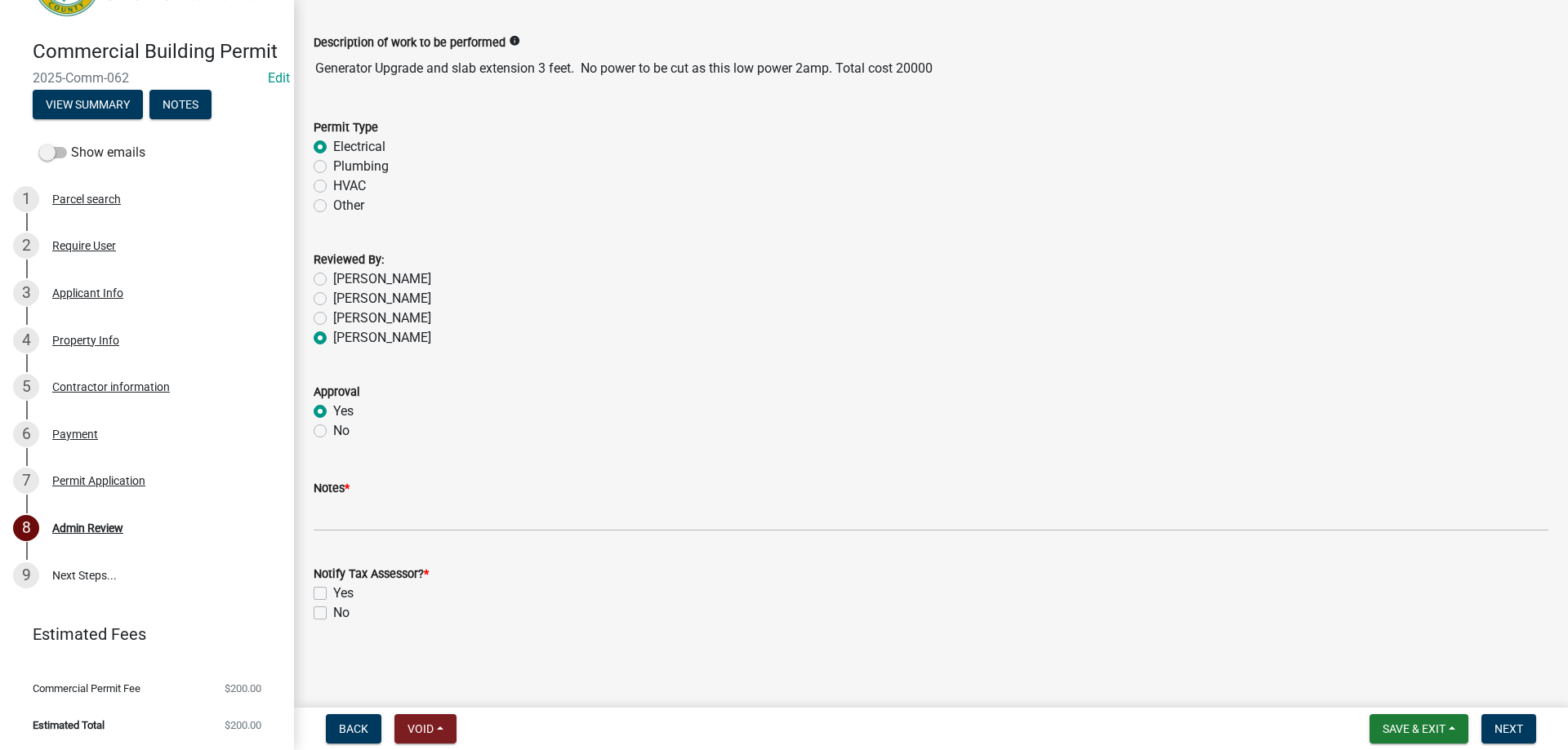
click at [333, 613] on input "No" at bounding box center [338, 609] width 11 height 11
checkbox input "true"
checkbox input "false"
checkbox input "true"
click at [180, 88] on div "Commercial Building Permit 2025-Comm-062 Edit View Summary Notes" at bounding box center [147, 74] width 268 height 96
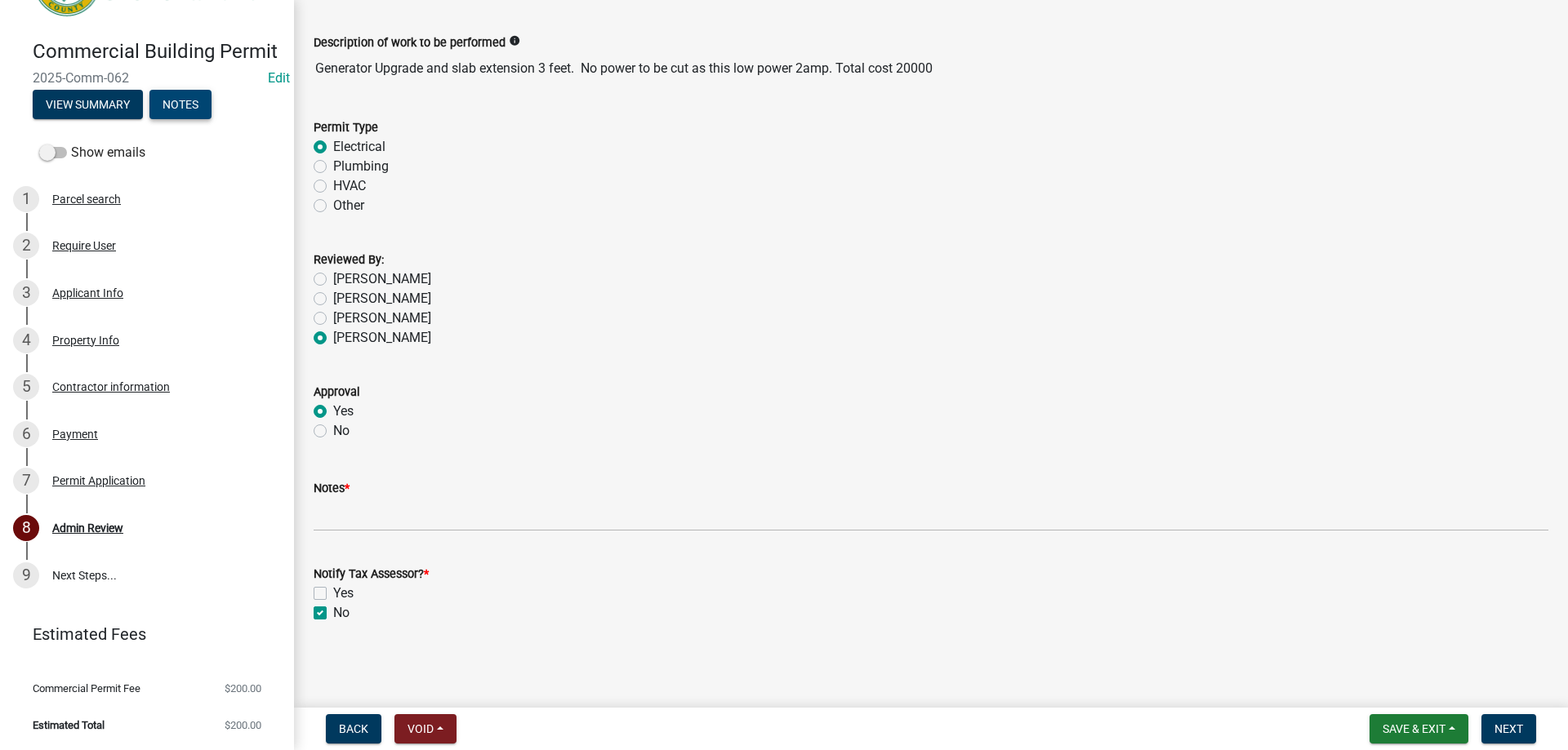
click at [178, 99] on button "Notes" at bounding box center [180, 104] width 62 height 29
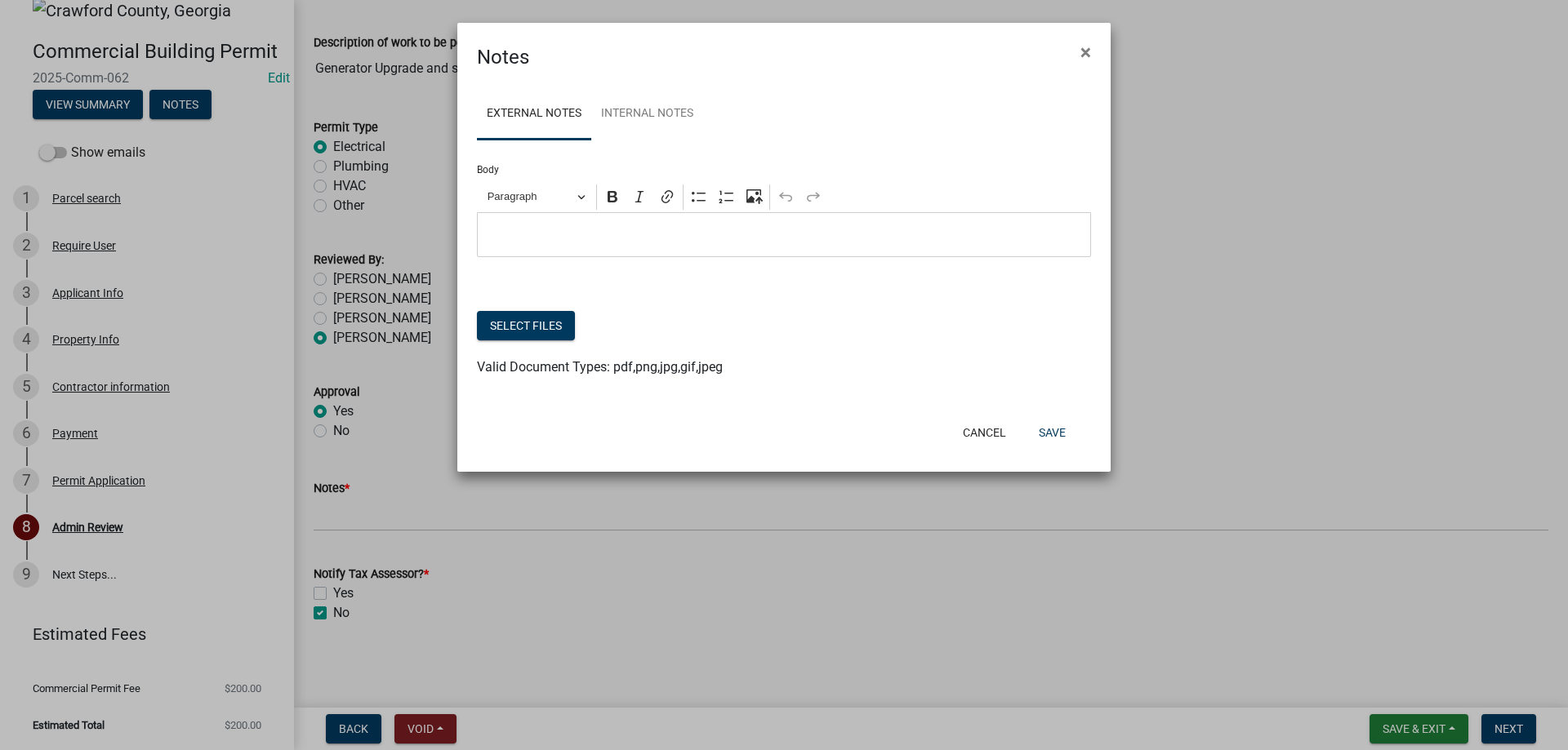
scroll to position [44, 0]
click at [681, 101] on link "Internal Notes" at bounding box center [647, 114] width 112 height 52
click at [1095, 56] on button "×" at bounding box center [1086, 52] width 37 height 46
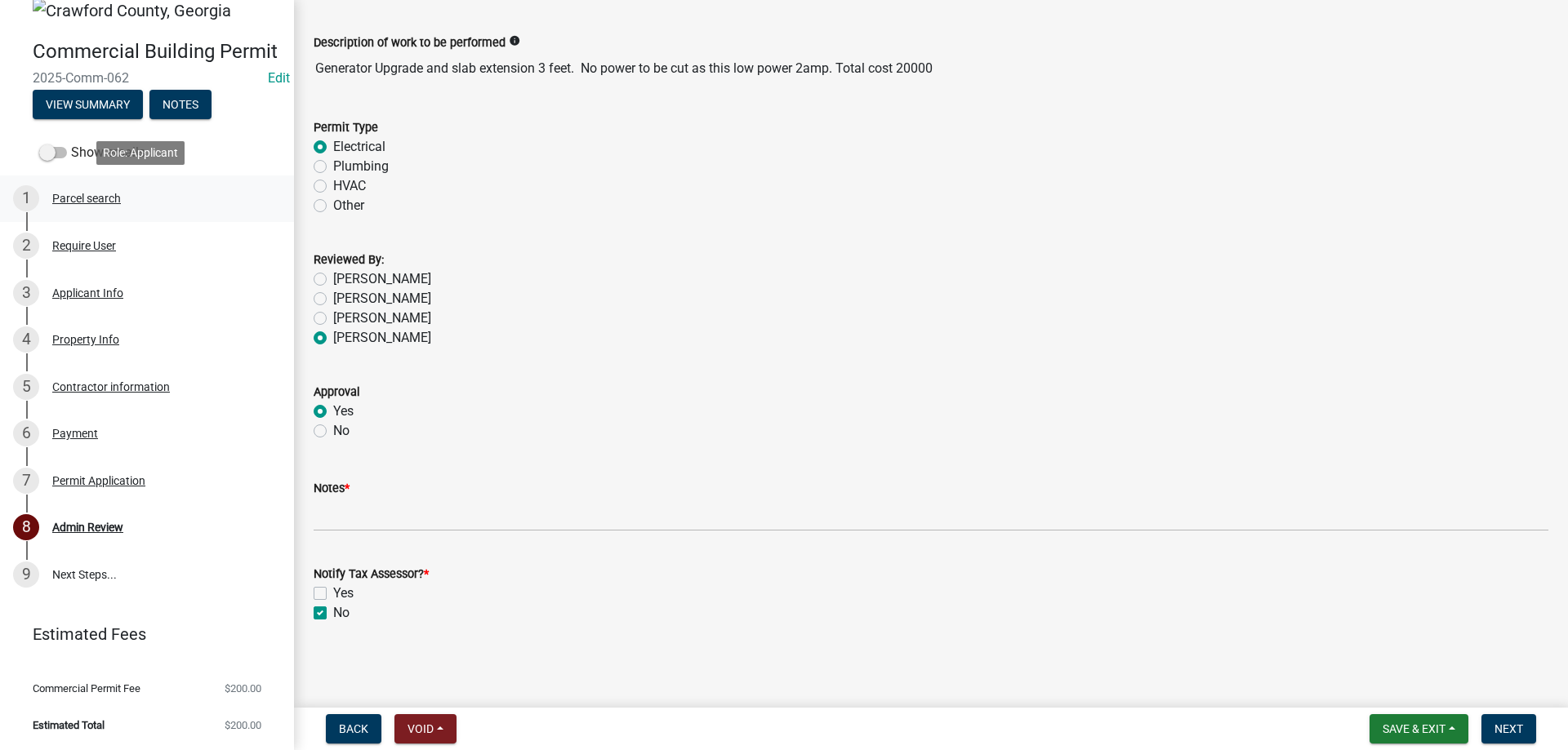
click at [161, 203] on div "1 Parcel search" at bounding box center [141, 198] width 255 height 26
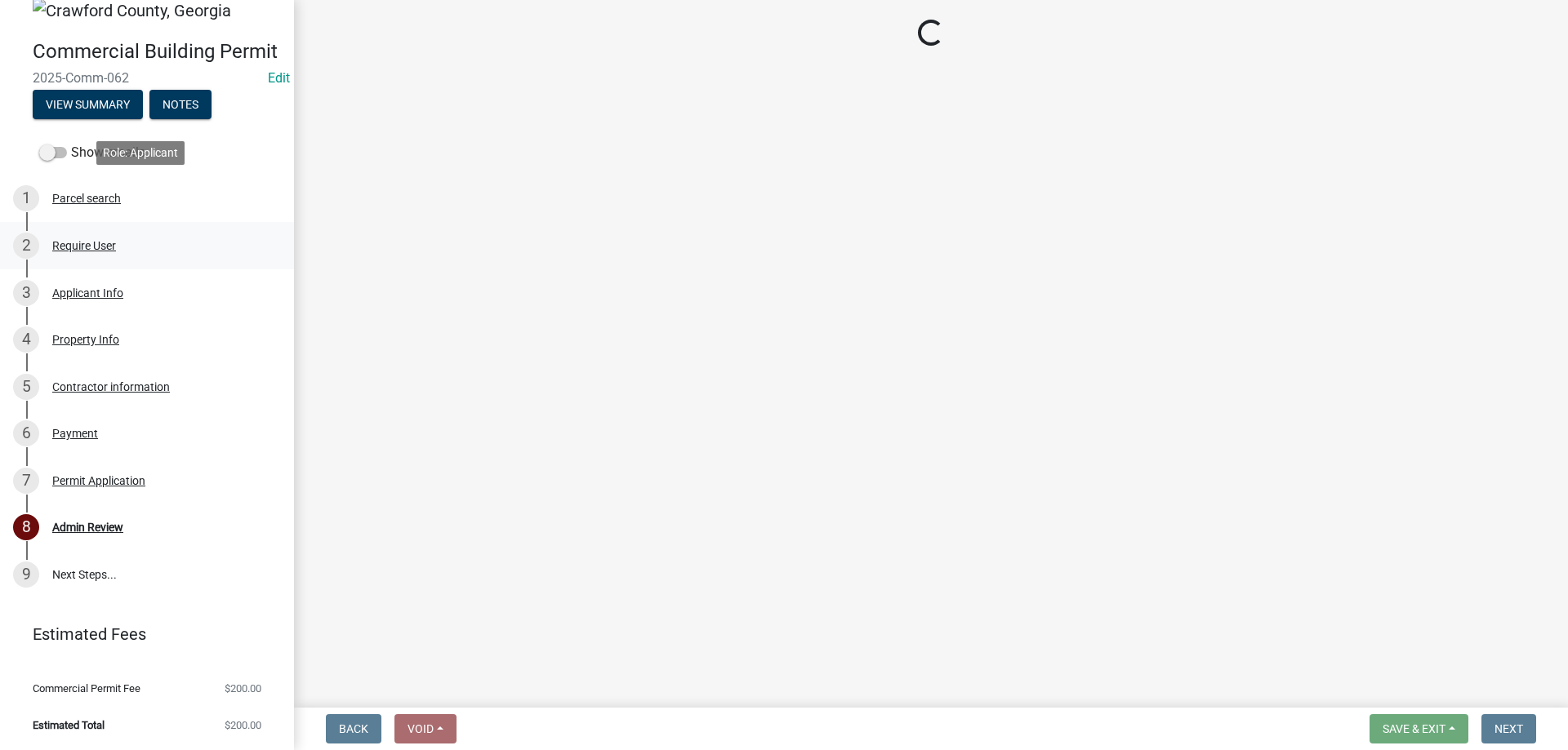
scroll to position [0, 0]
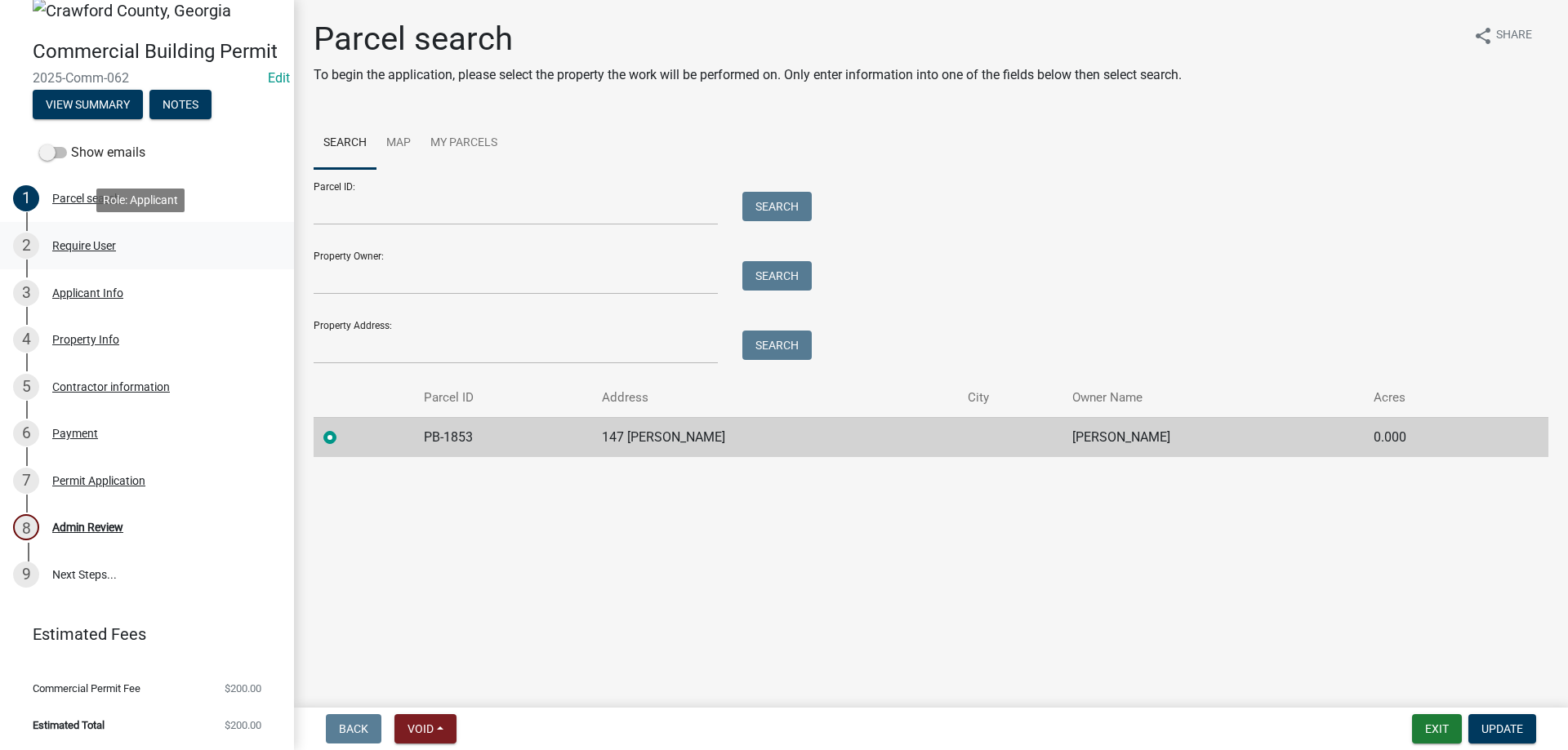
click at [147, 245] on div "2 Require User" at bounding box center [141, 245] width 255 height 26
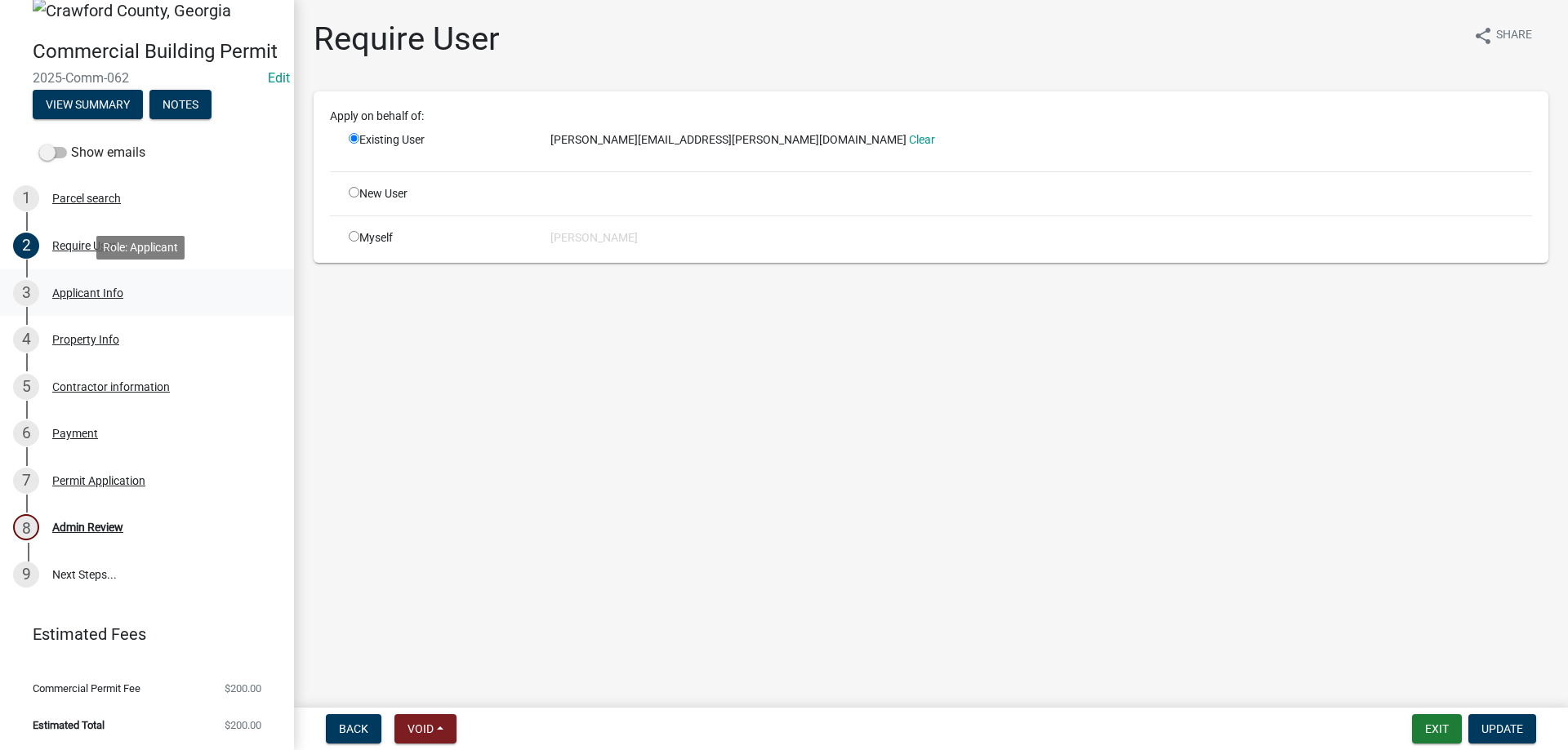
click at [139, 272] on link "3 Applicant Info" at bounding box center [147, 293] width 294 height 48
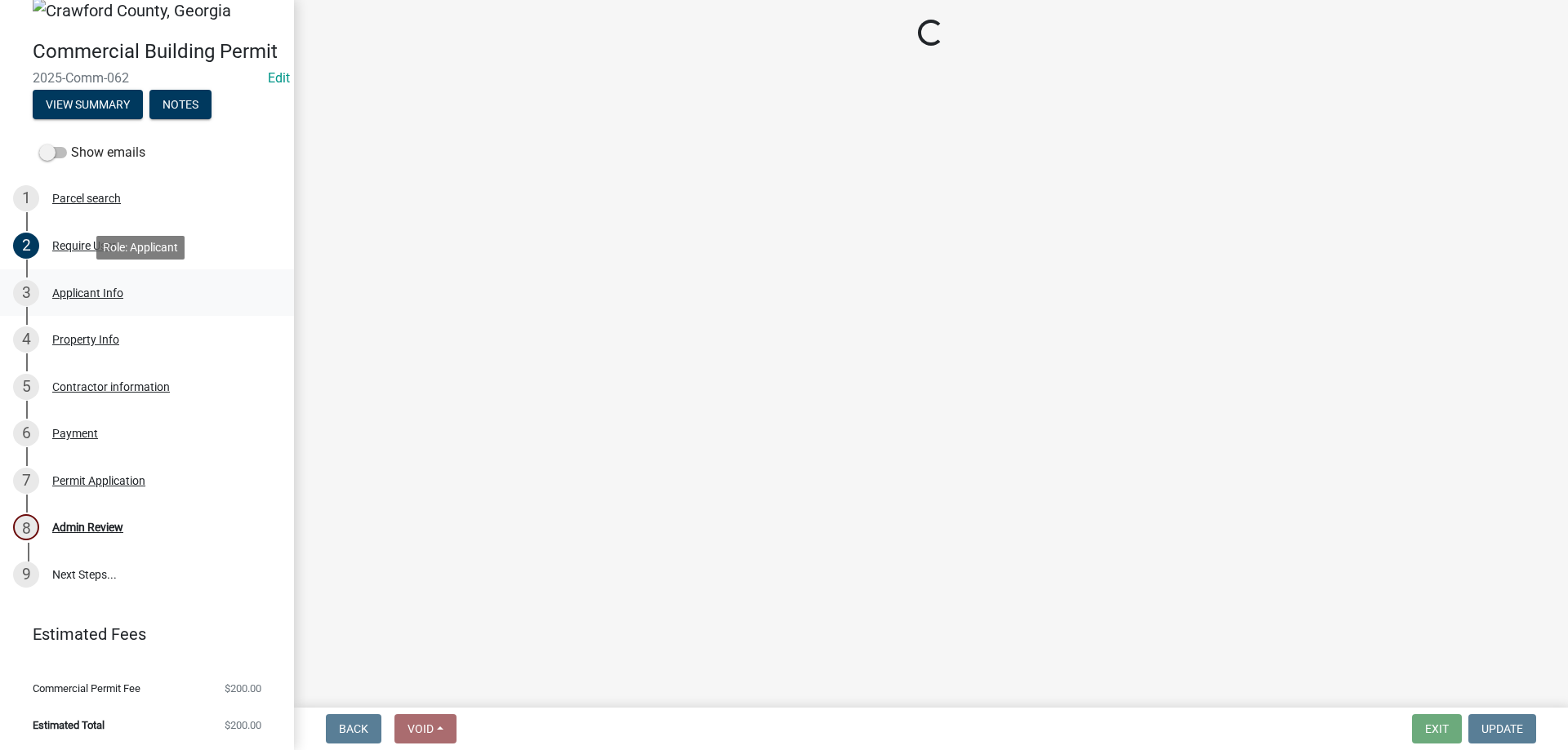
select select "623d3079-c1eb-44cf-96cb-a8315f116107"
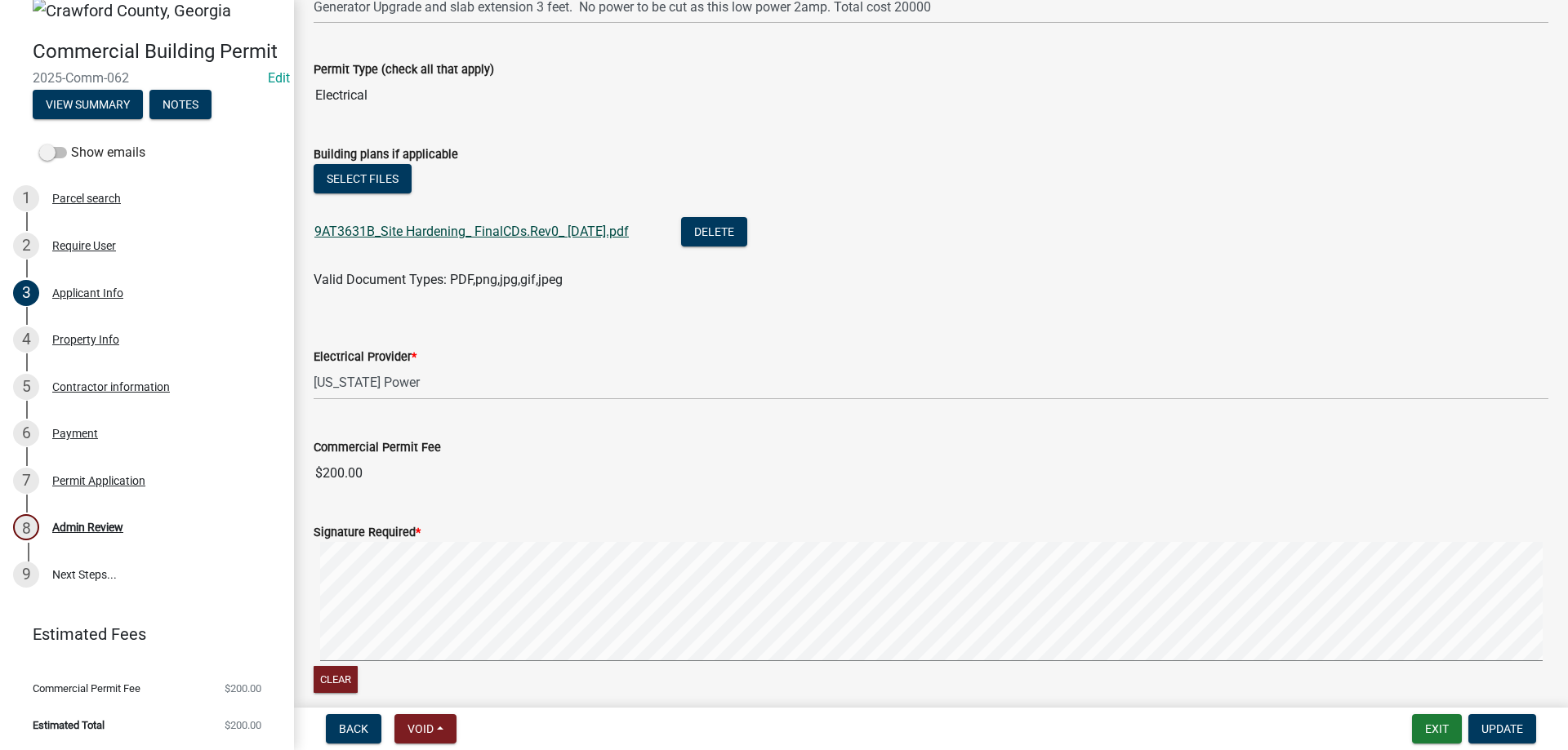
scroll to position [698, 0]
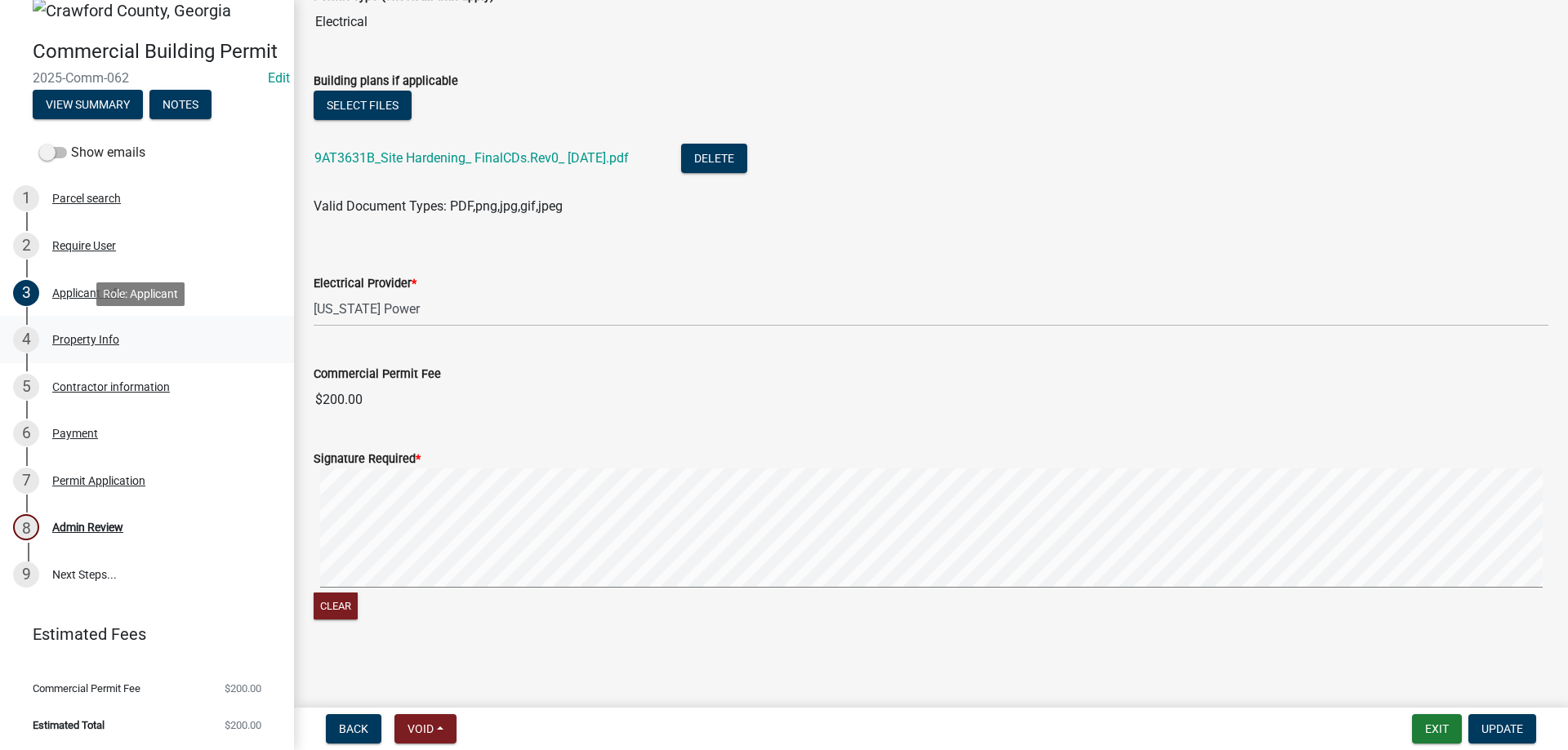
click at [120, 332] on div "4 Property Info" at bounding box center [141, 339] width 255 height 26
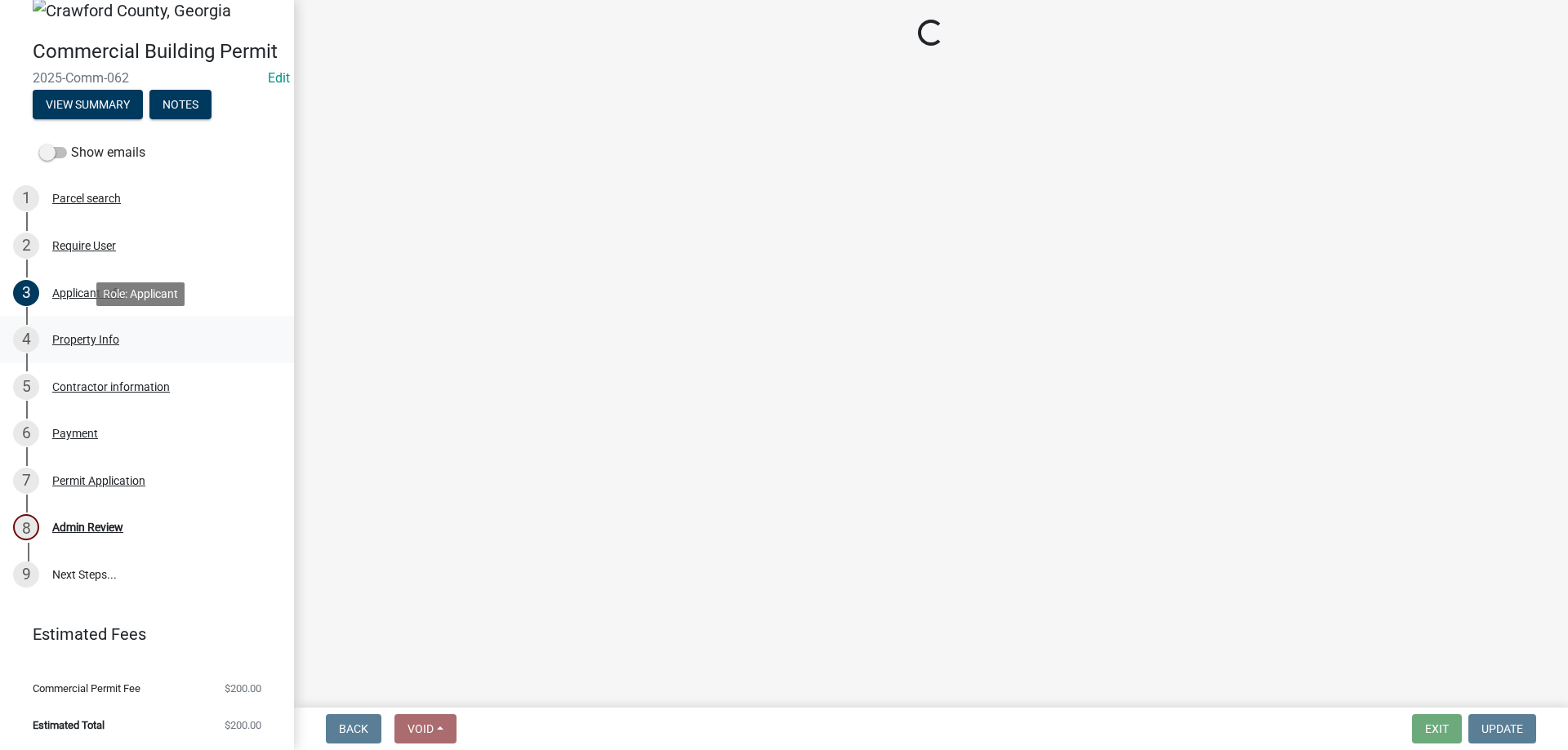
scroll to position [0, 0]
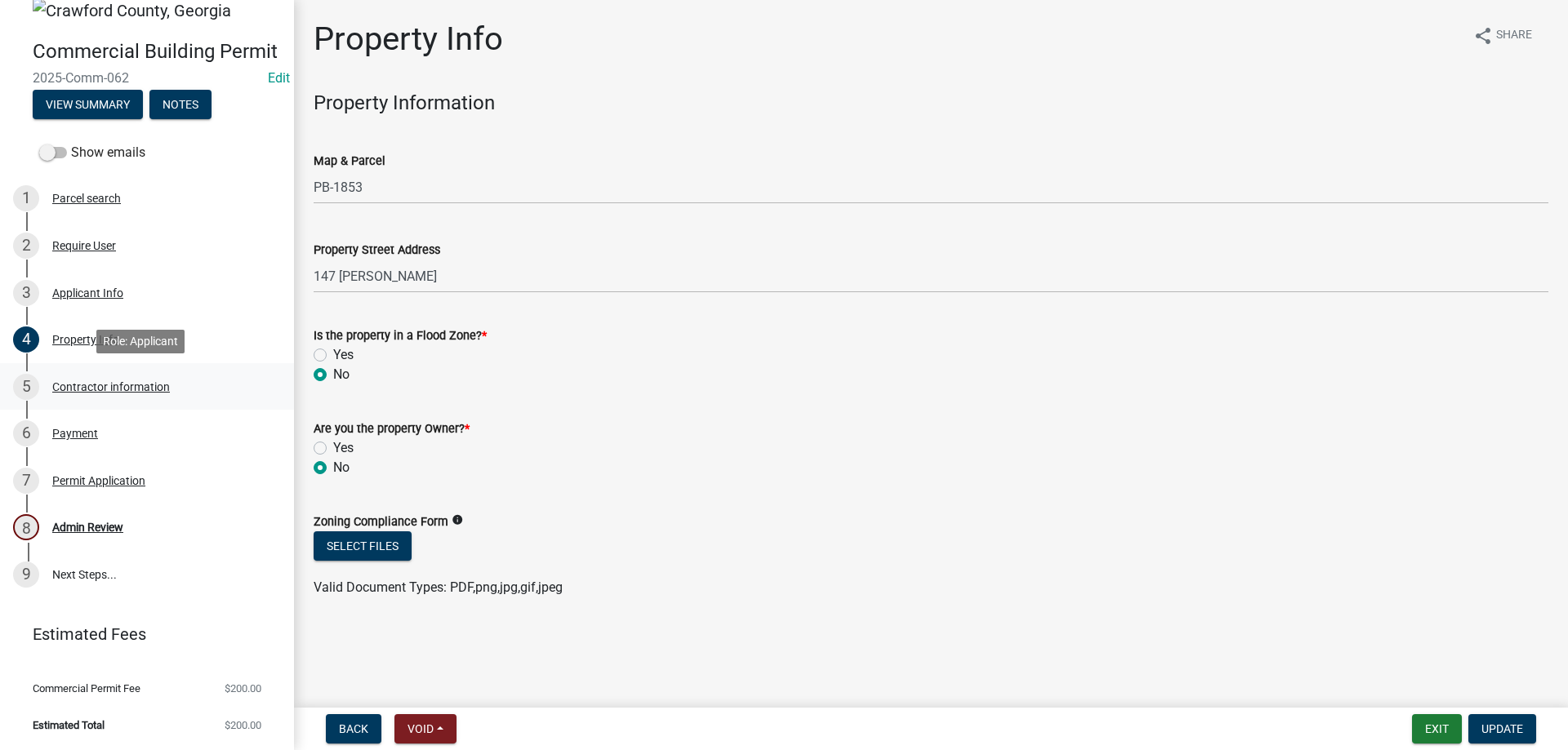
click at [152, 406] on link "5 Contractor information" at bounding box center [147, 387] width 294 height 48
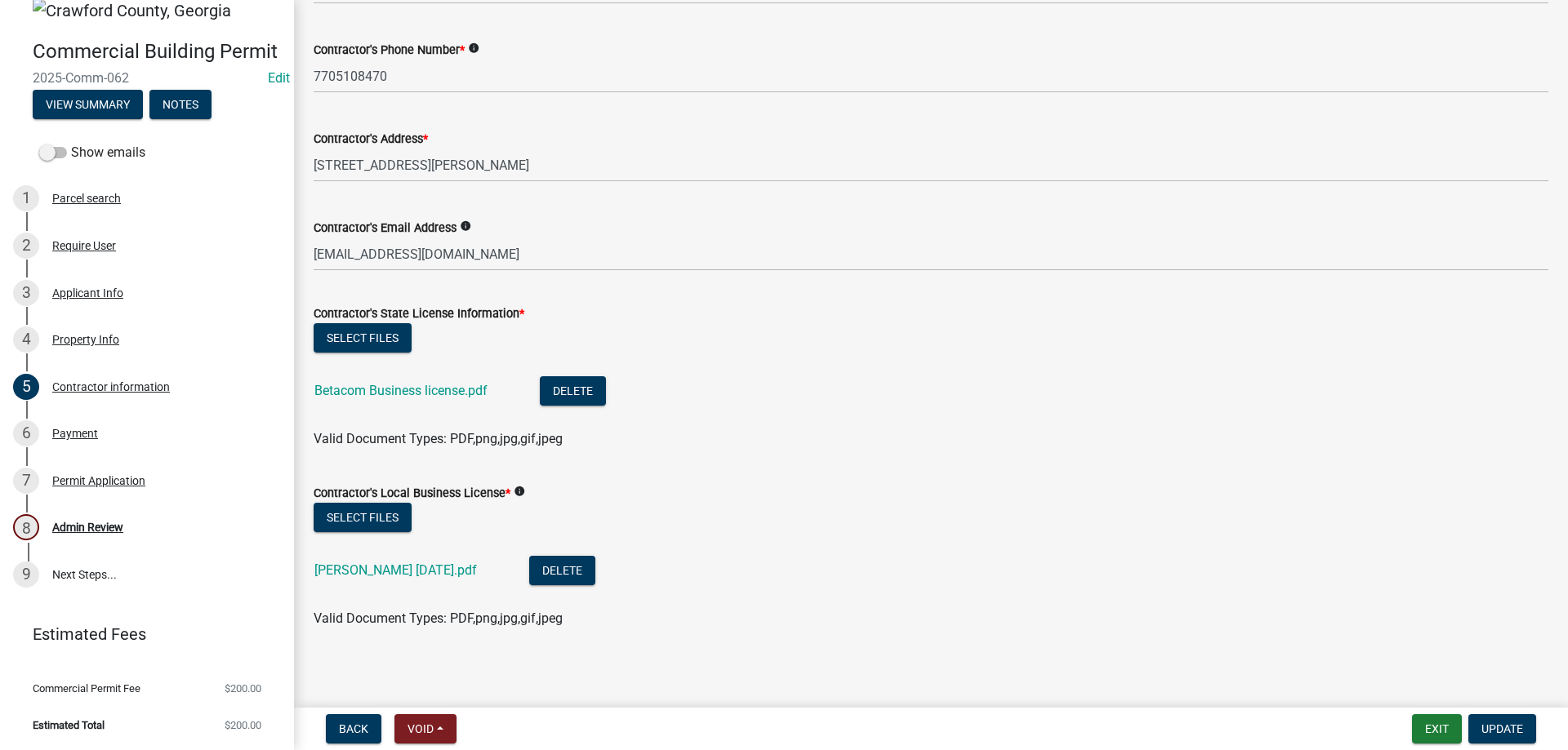
scroll to position [169, 0]
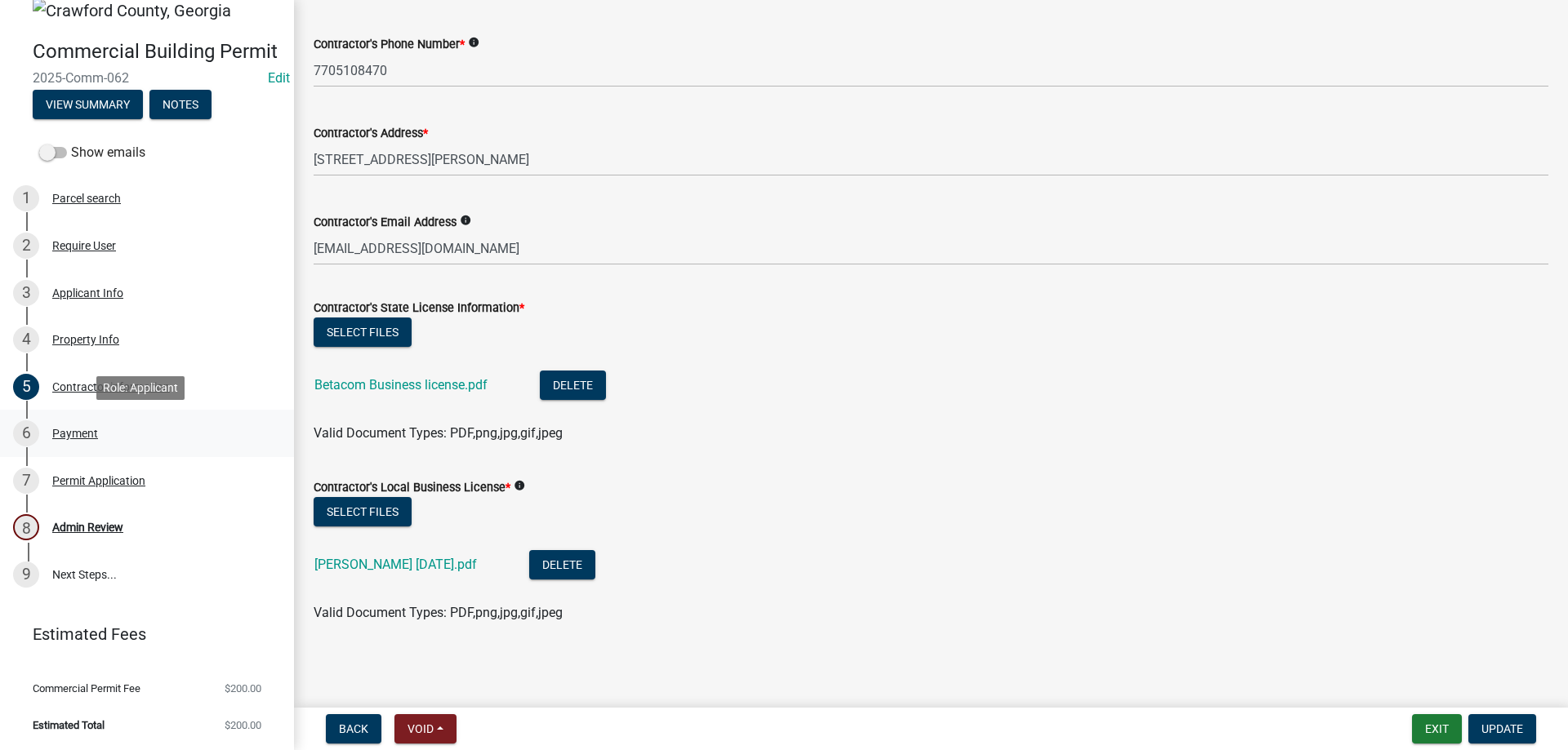
click at [75, 446] on div "6 Payment" at bounding box center [141, 433] width 255 height 26
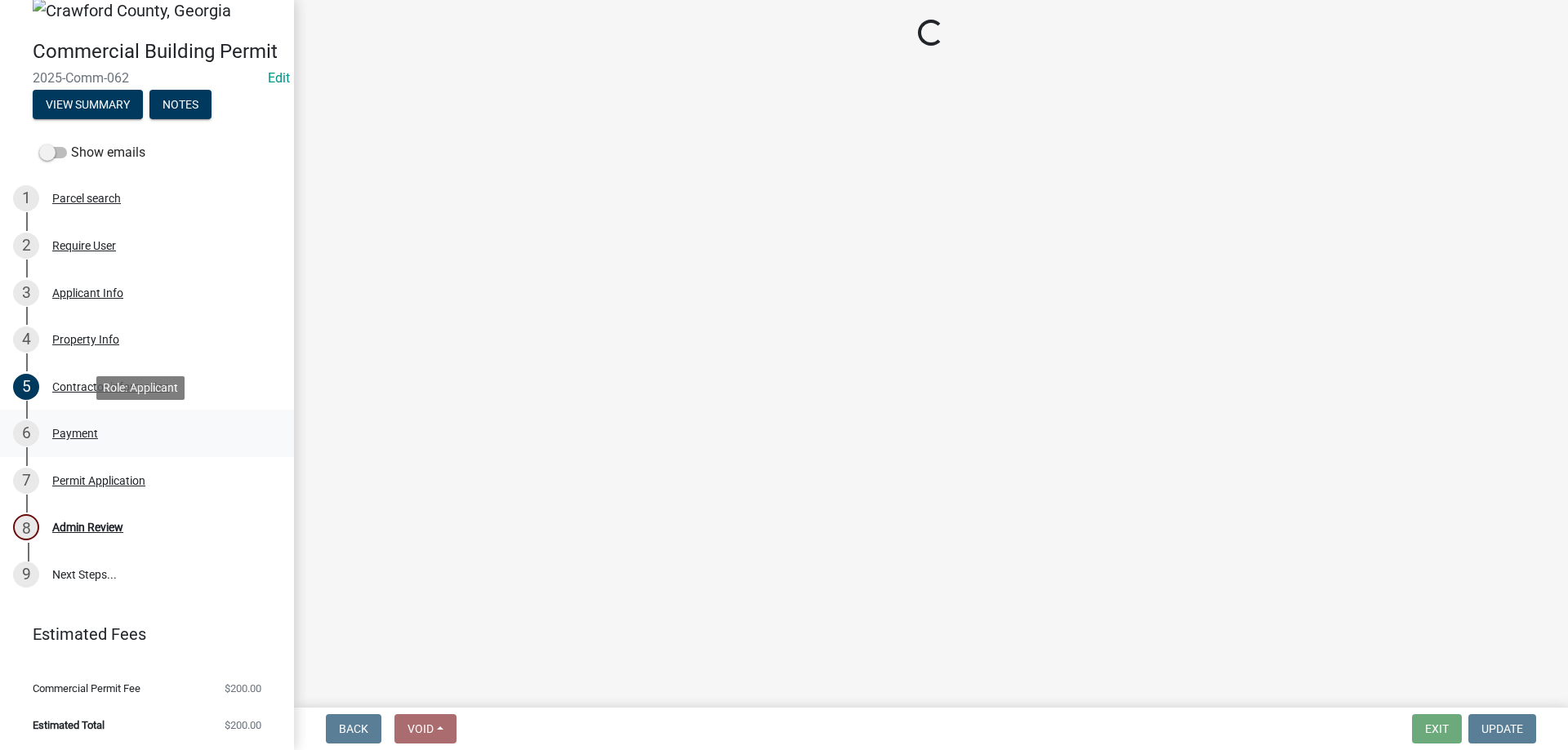
scroll to position [0, 0]
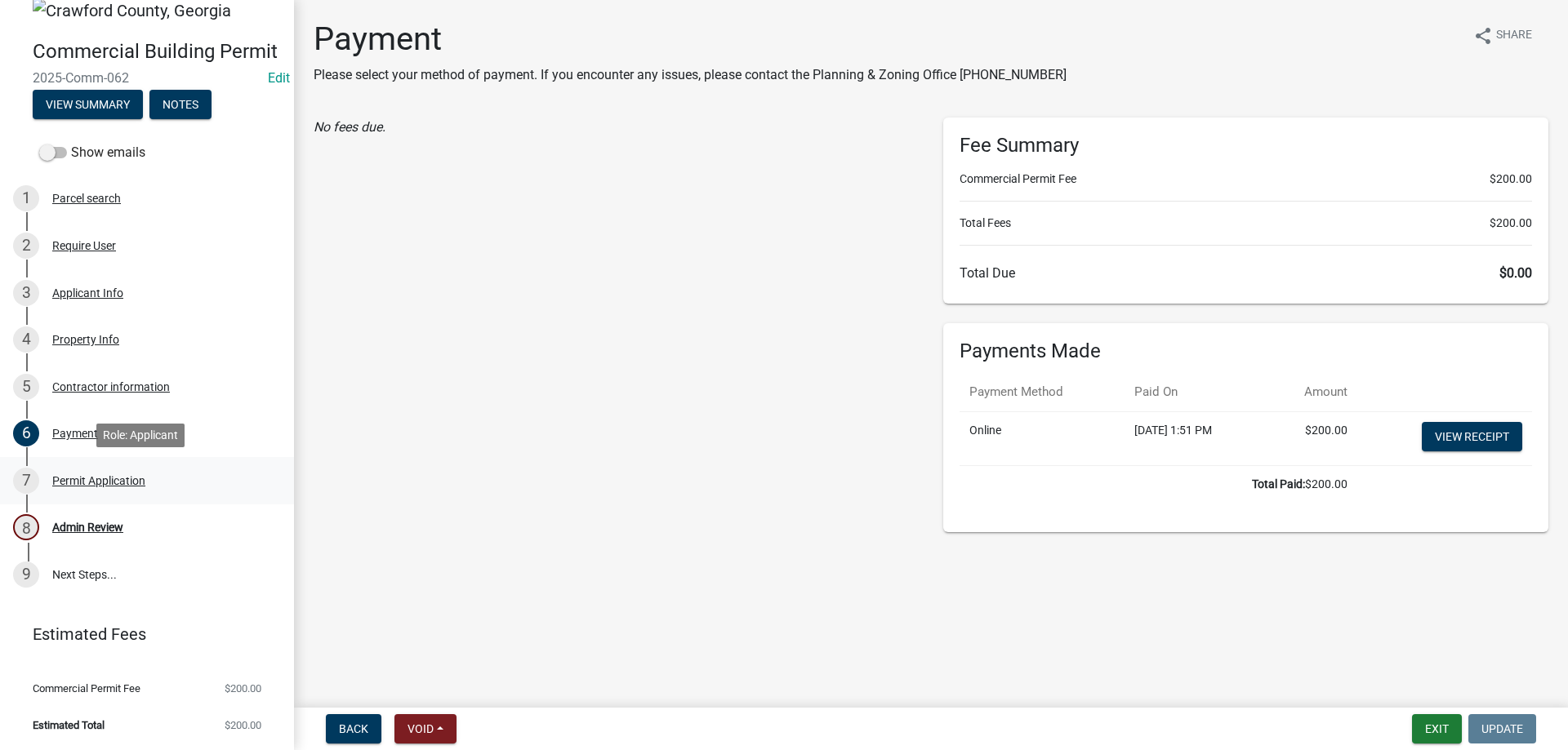
click at [70, 488] on div "7 Permit Application" at bounding box center [141, 480] width 255 height 26
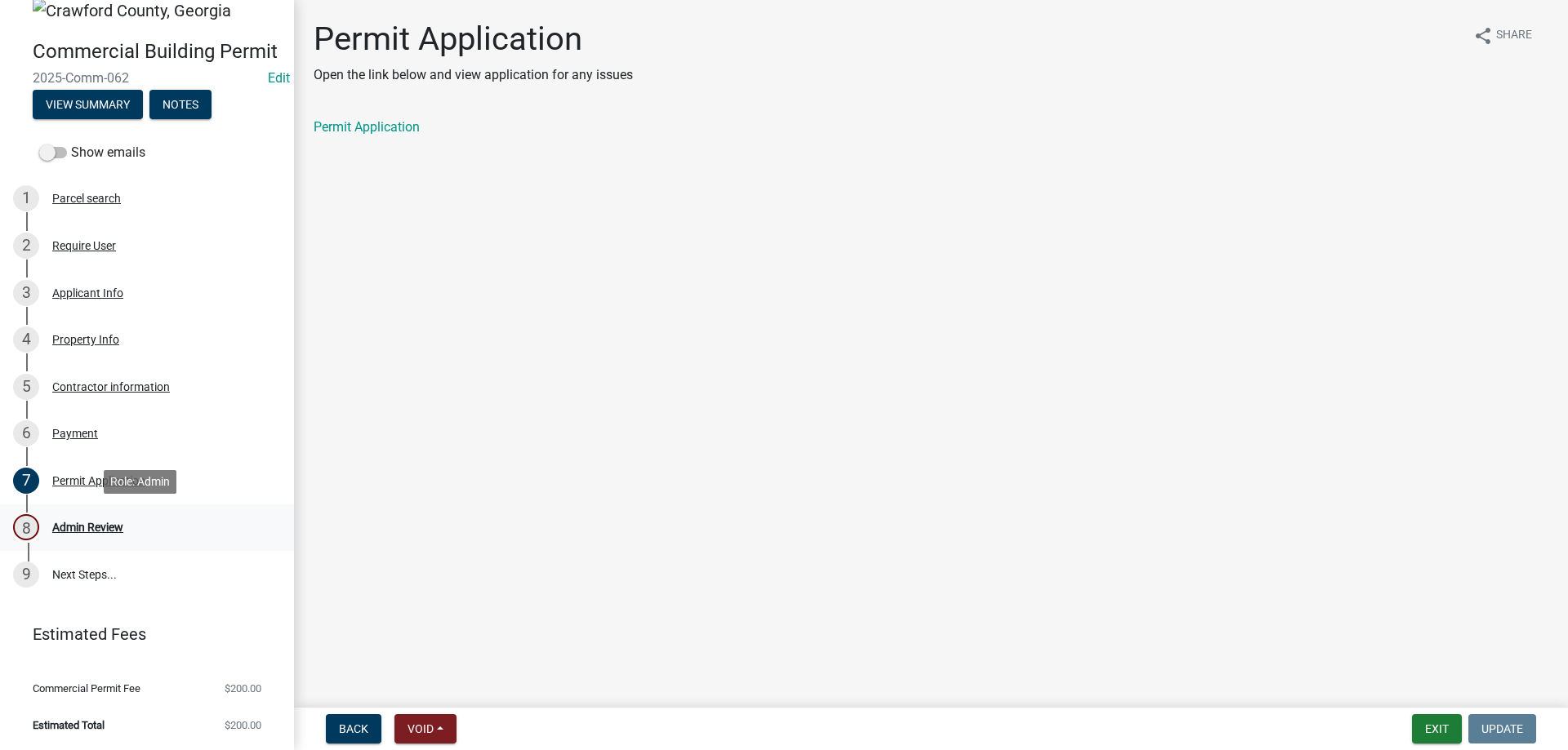
click at [94, 532] on div "Admin Review" at bounding box center [87, 527] width 71 height 12
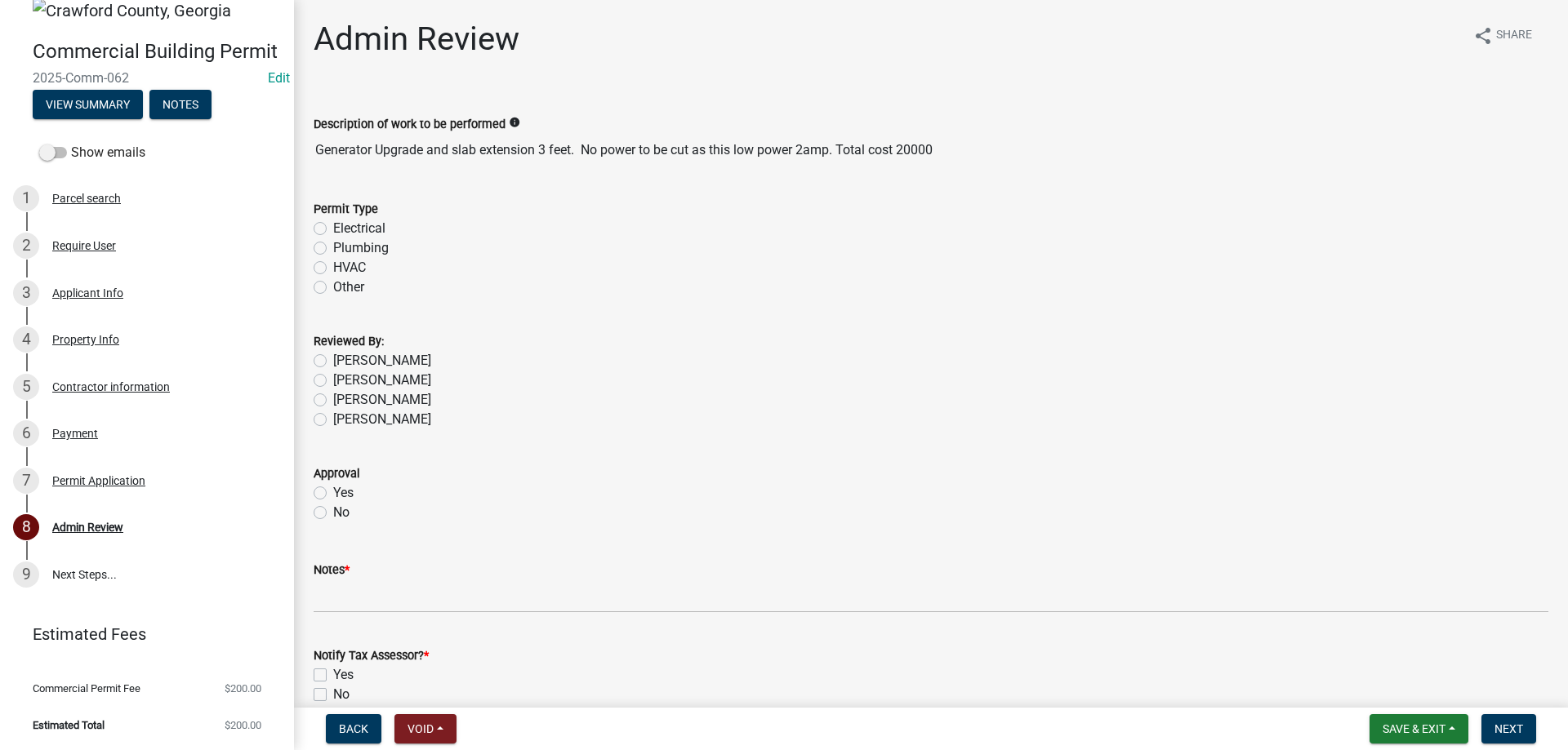
click at [328, 229] on div "Electrical" at bounding box center [931, 228] width 1235 height 19
click at [333, 234] on label "Electrical" at bounding box center [359, 228] width 52 height 19
click at [333, 229] on input "Electrical" at bounding box center [338, 223] width 11 height 11
radio input "true"
click at [333, 416] on label "[PERSON_NAME]" at bounding box center [382, 419] width 98 height 19
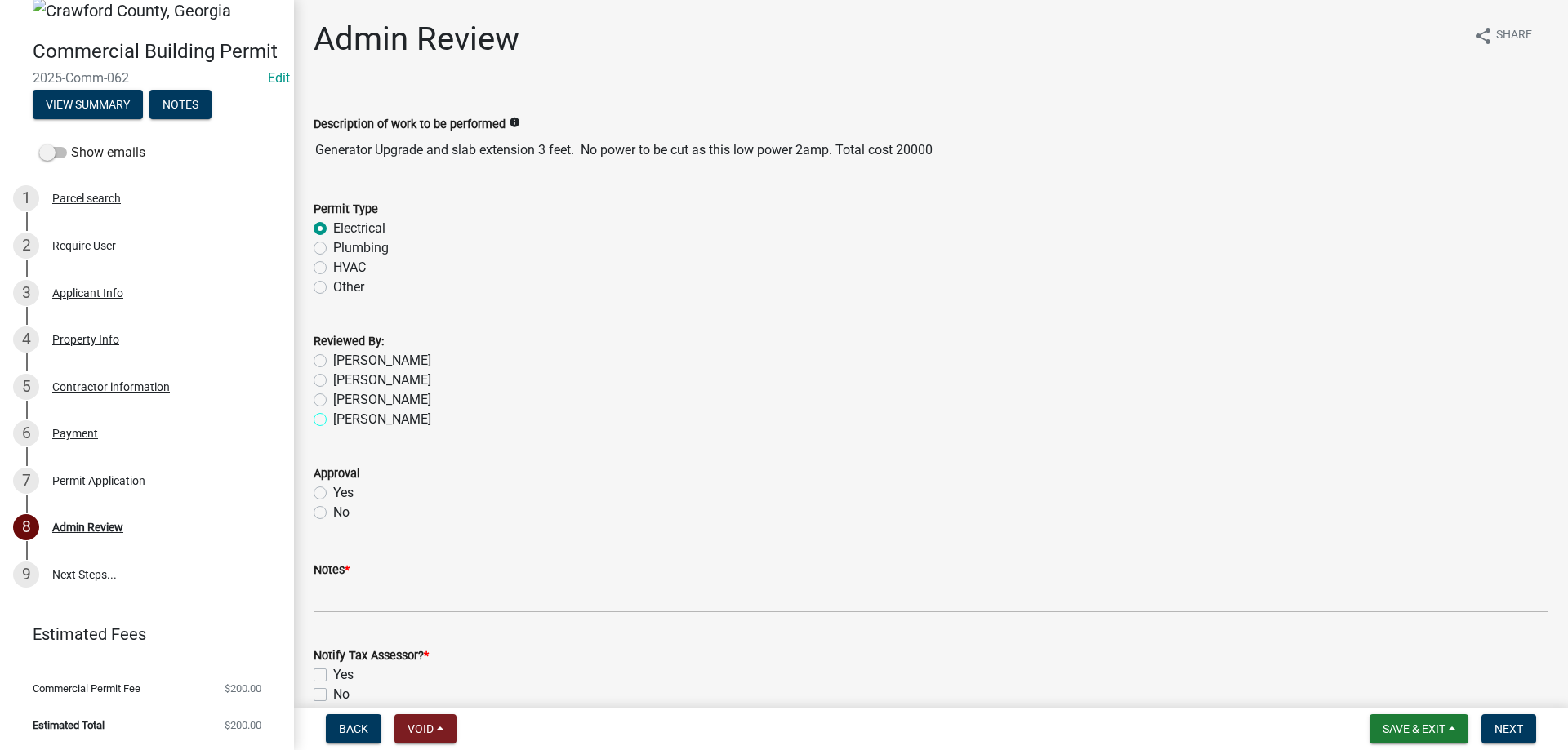
click at [333, 416] on input "[PERSON_NAME]" at bounding box center [338, 414] width 11 height 11
radio input "true"
click at [333, 491] on label "Yes" at bounding box center [343, 492] width 20 height 19
click at [333, 491] on input "Yes" at bounding box center [338, 488] width 11 height 11
radio input "true"
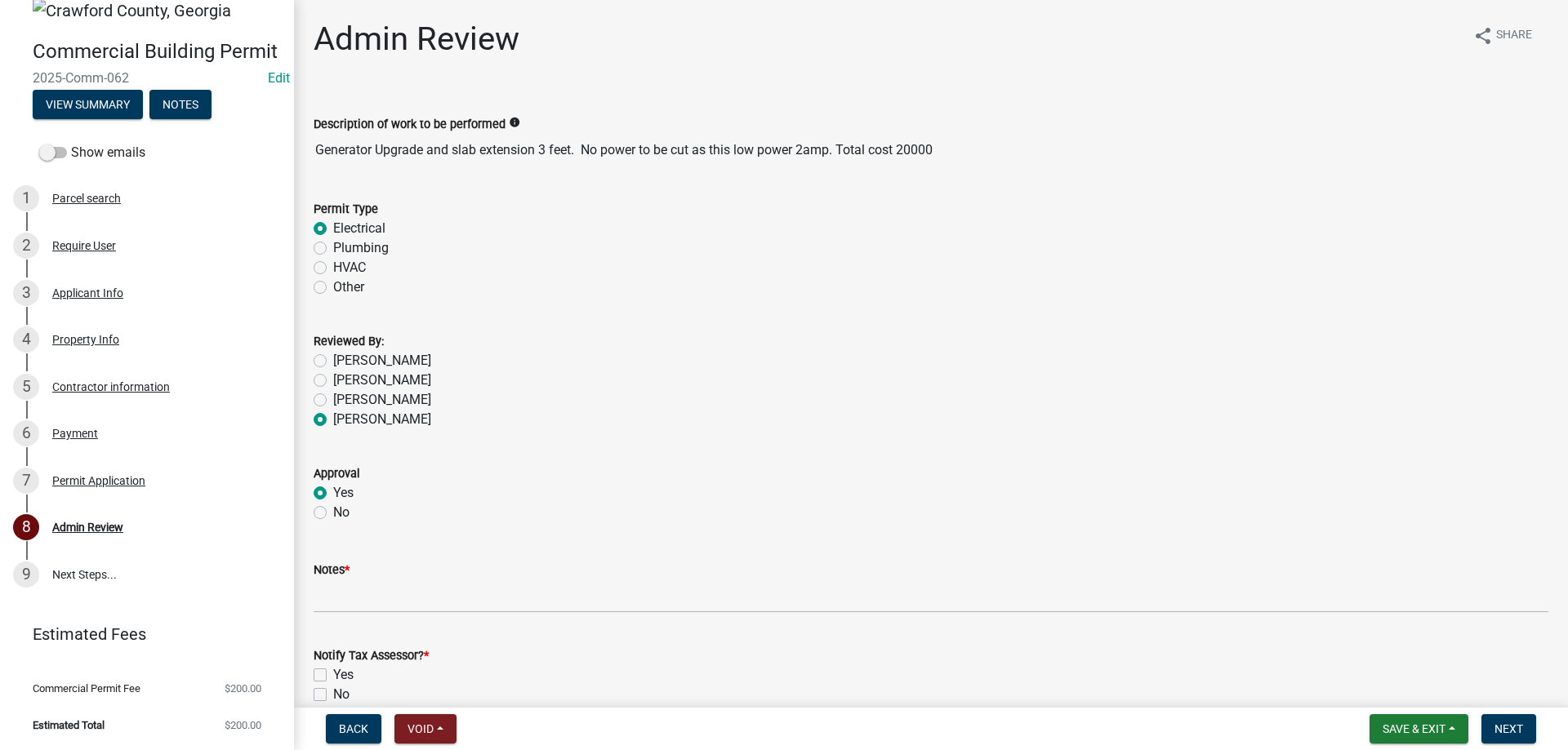
scroll to position [82, 0]
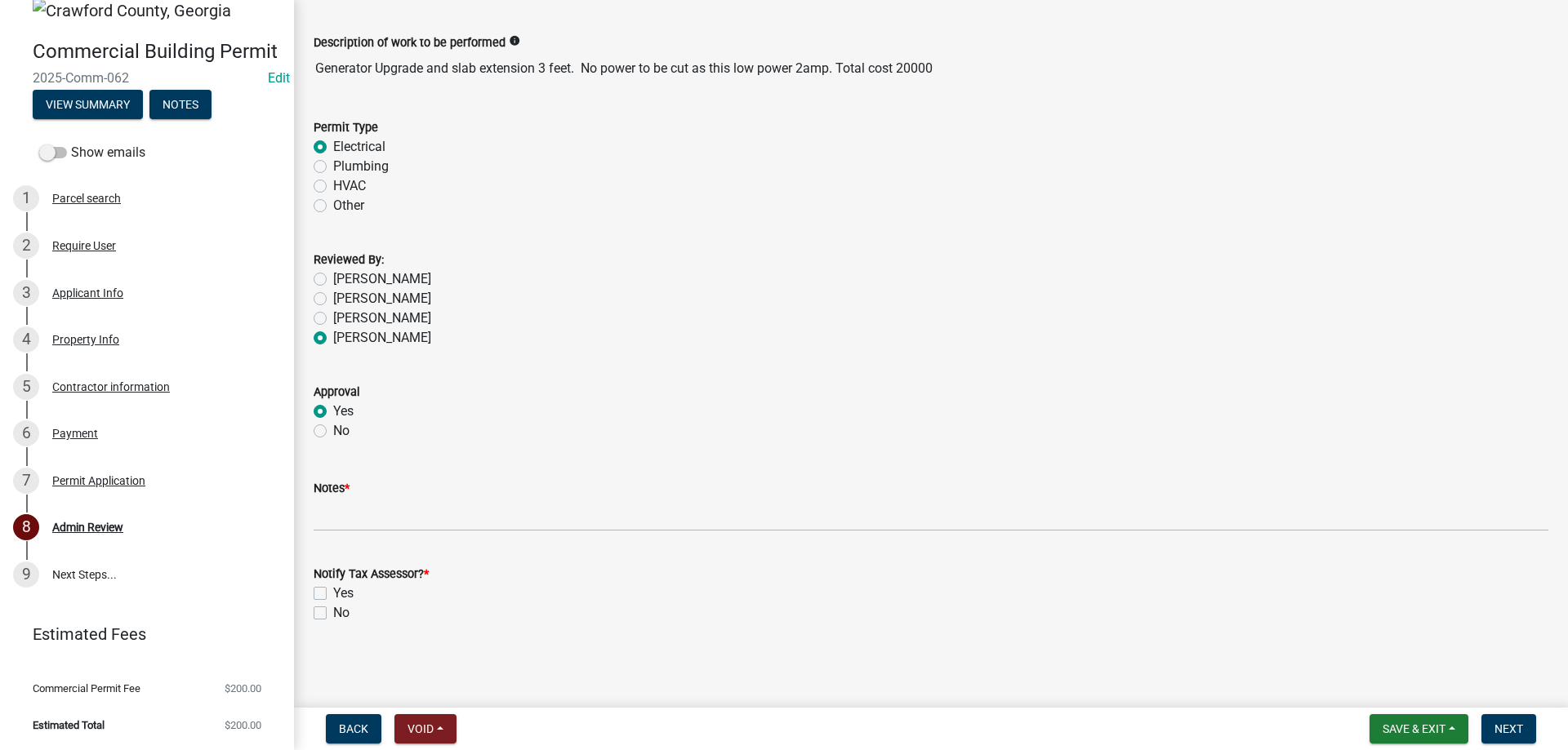
click at [333, 609] on label "No" at bounding box center [342, 613] width 17 height 19
click at [333, 609] on input "No" at bounding box center [338, 609] width 11 height 11
checkbox input "true"
checkbox input "false"
checkbox input "true"
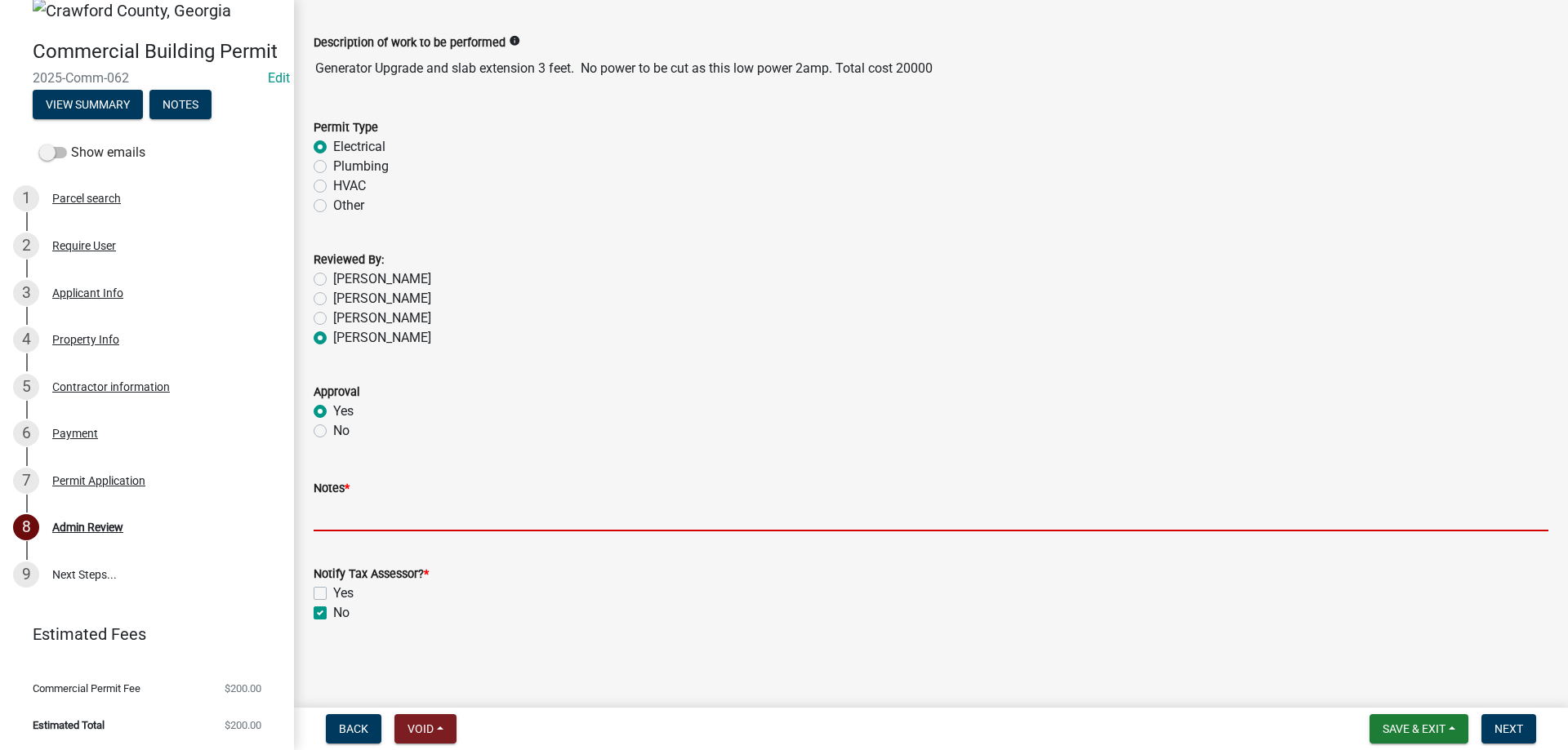
click at [743, 516] on input "Notes *" at bounding box center [931, 515] width 1235 height 33
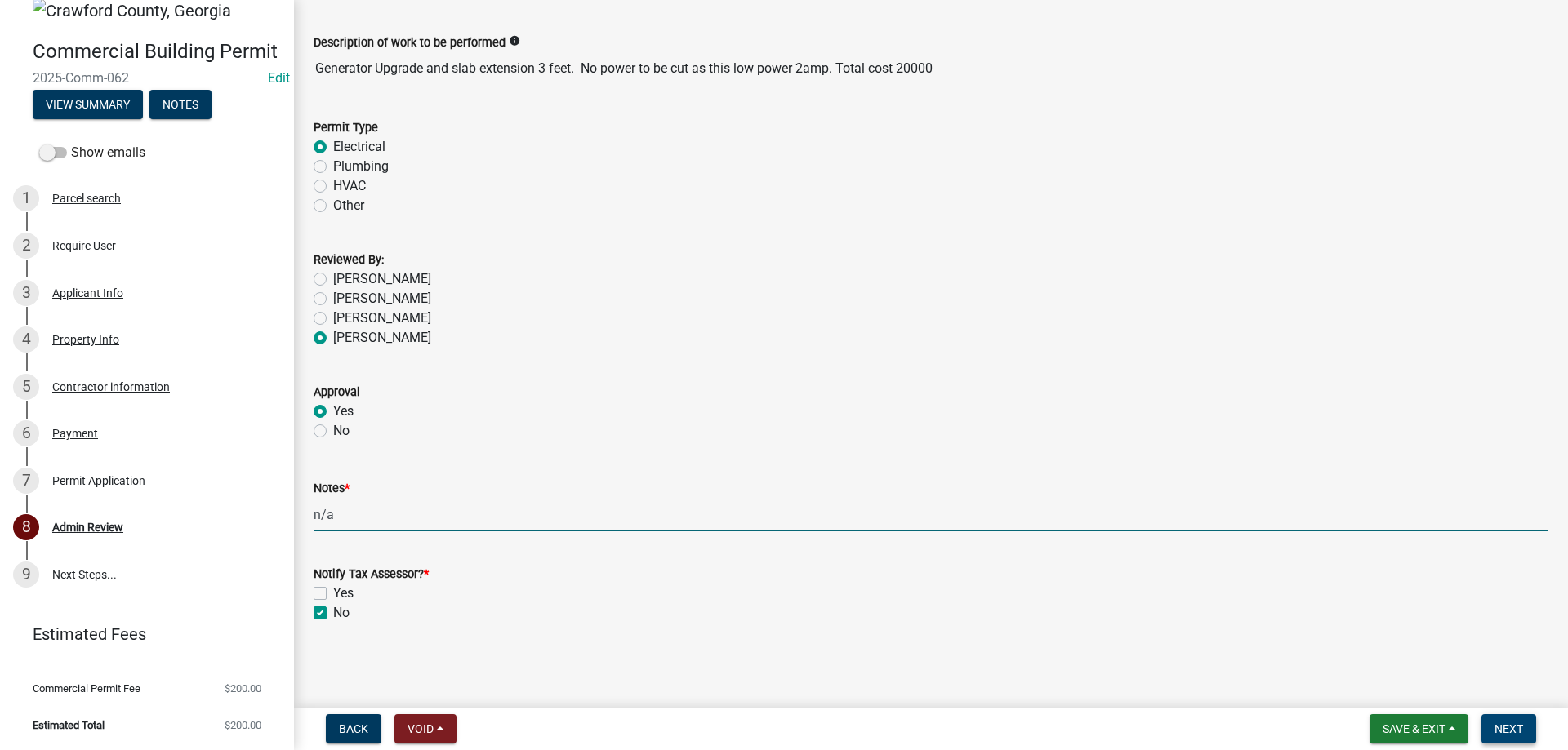
type input "n/a"
click at [1497, 719] on button "Next" at bounding box center [1509, 728] width 54 height 29
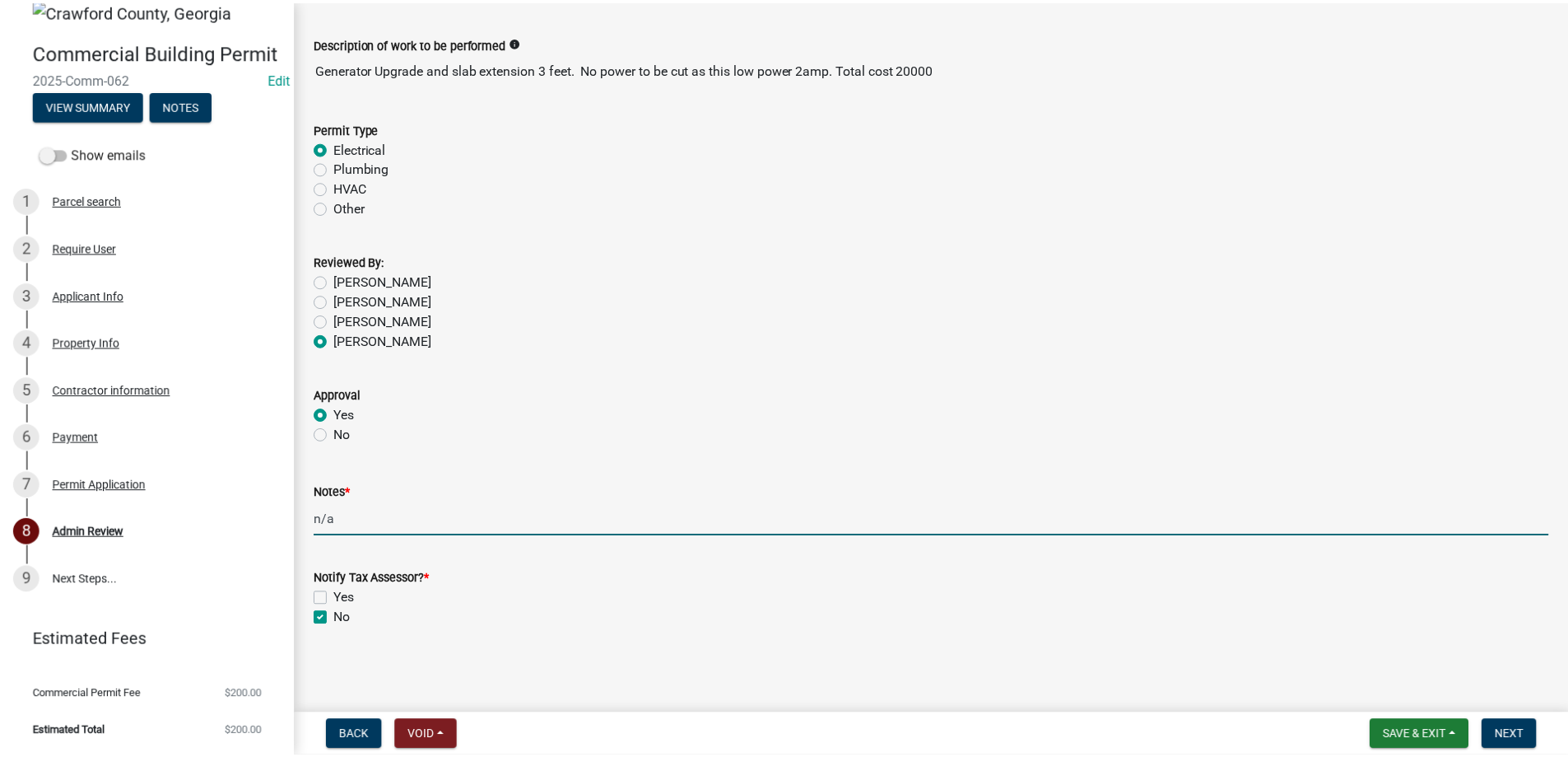
scroll to position [0, 0]
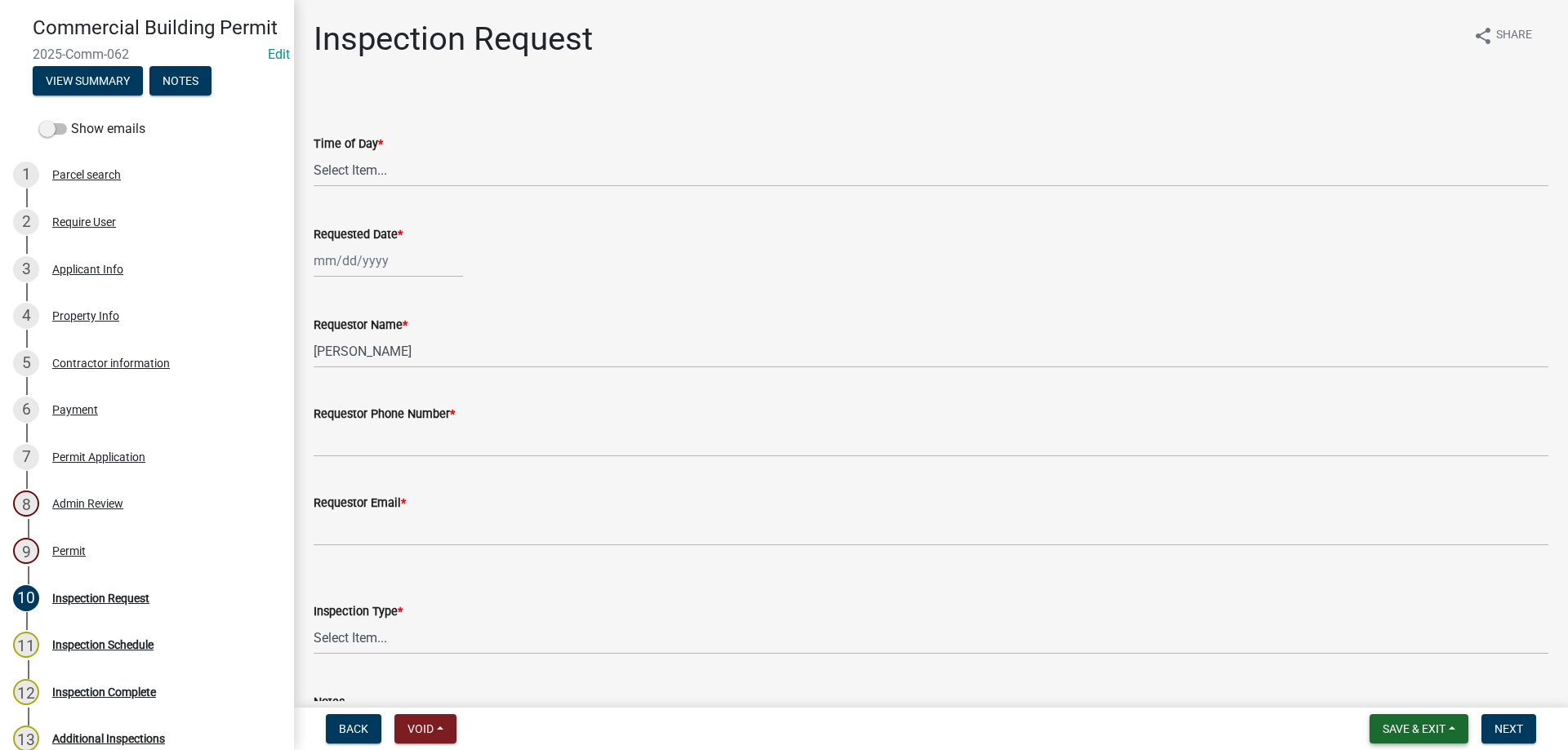
click at [1386, 720] on button "Save & Exit" at bounding box center [1419, 728] width 99 height 29
click at [1393, 696] on button "Save & Exit" at bounding box center [1403, 686] width 131 height 39
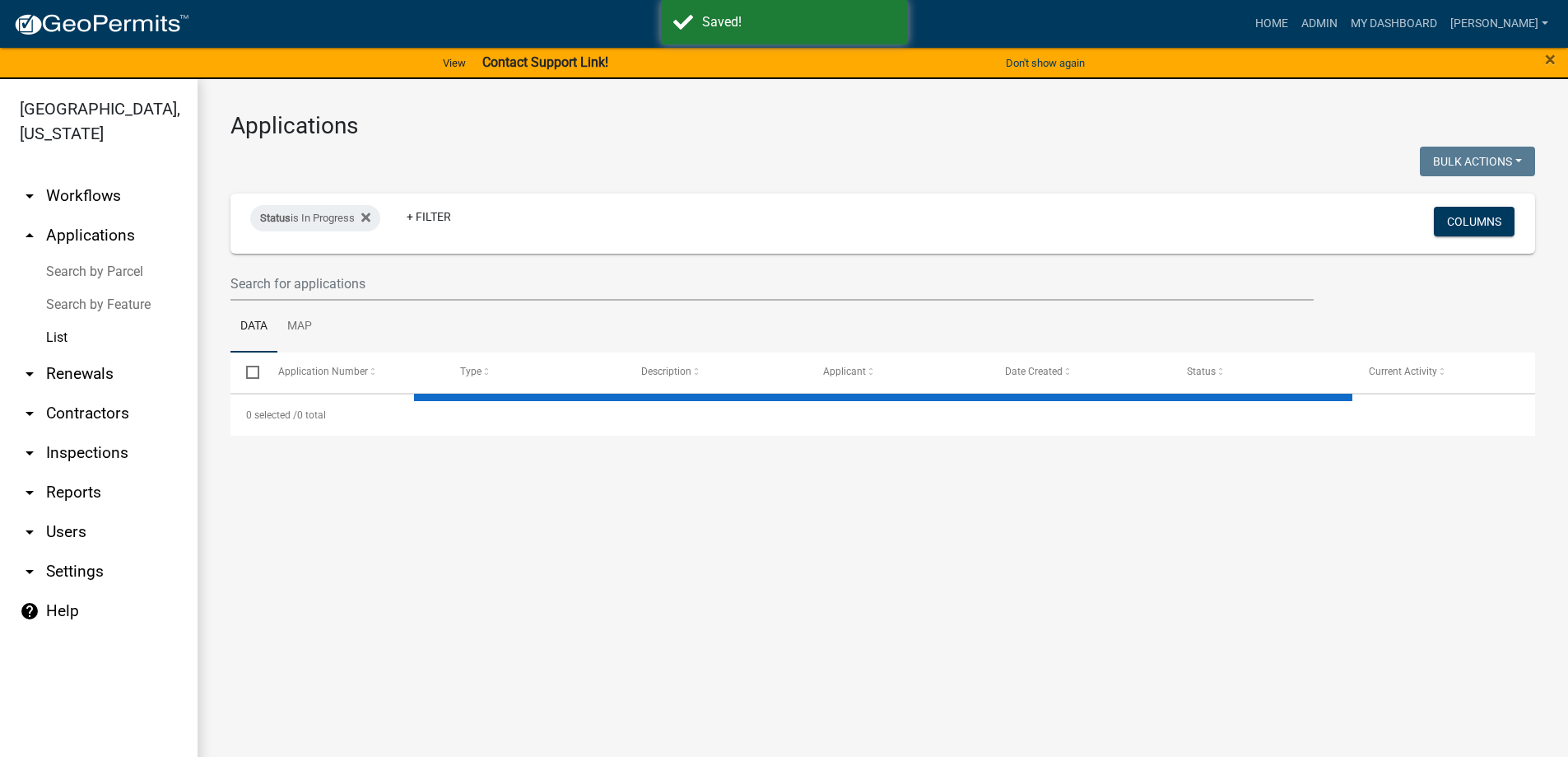
select select "3: 100"
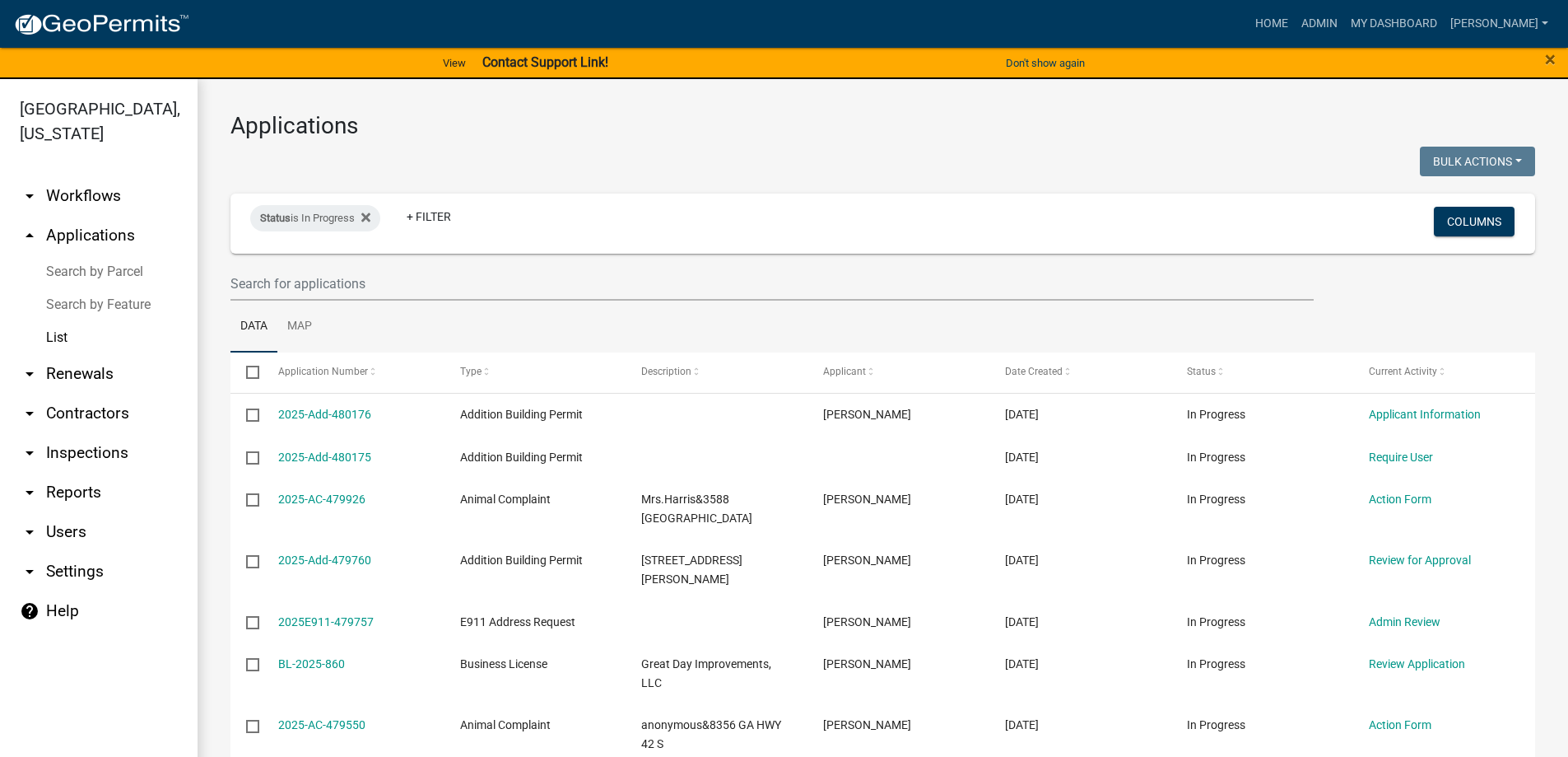
click at [402, 302] on ul "Data Map" at bounding box center [882, 326] width 1305 height 52
drag, startPoint x: 406, startPoint y: 284, endPoint x: 404, endPoint y: 293, distance: 9.2
click at [404, 291] on input "text" at bounding box center [772, 284] width 1083 height 34
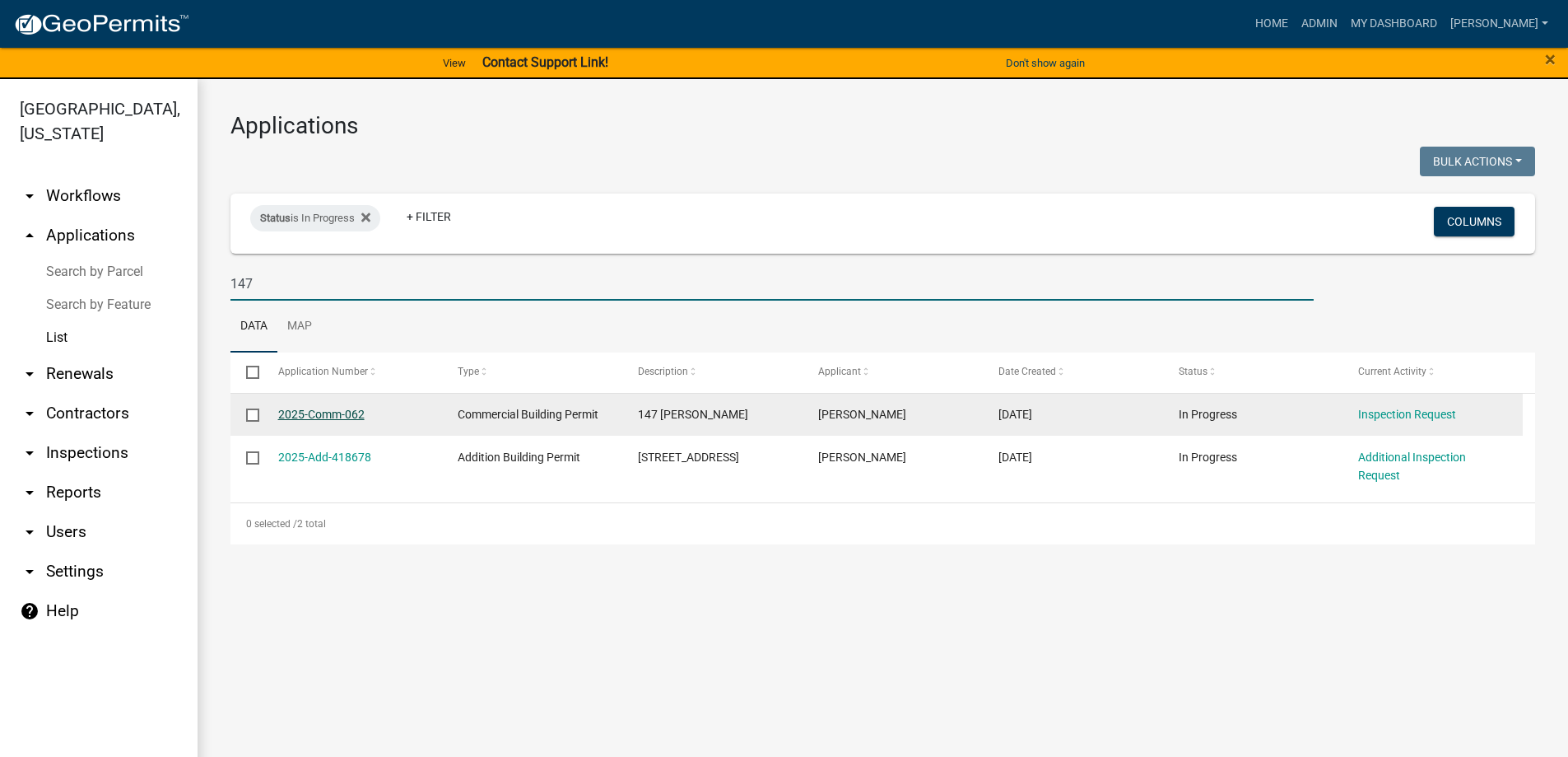
type input "147"
click at [327, 413] on link "2025-Comm-062" at bounding box center [322, 415] width 86 height 14
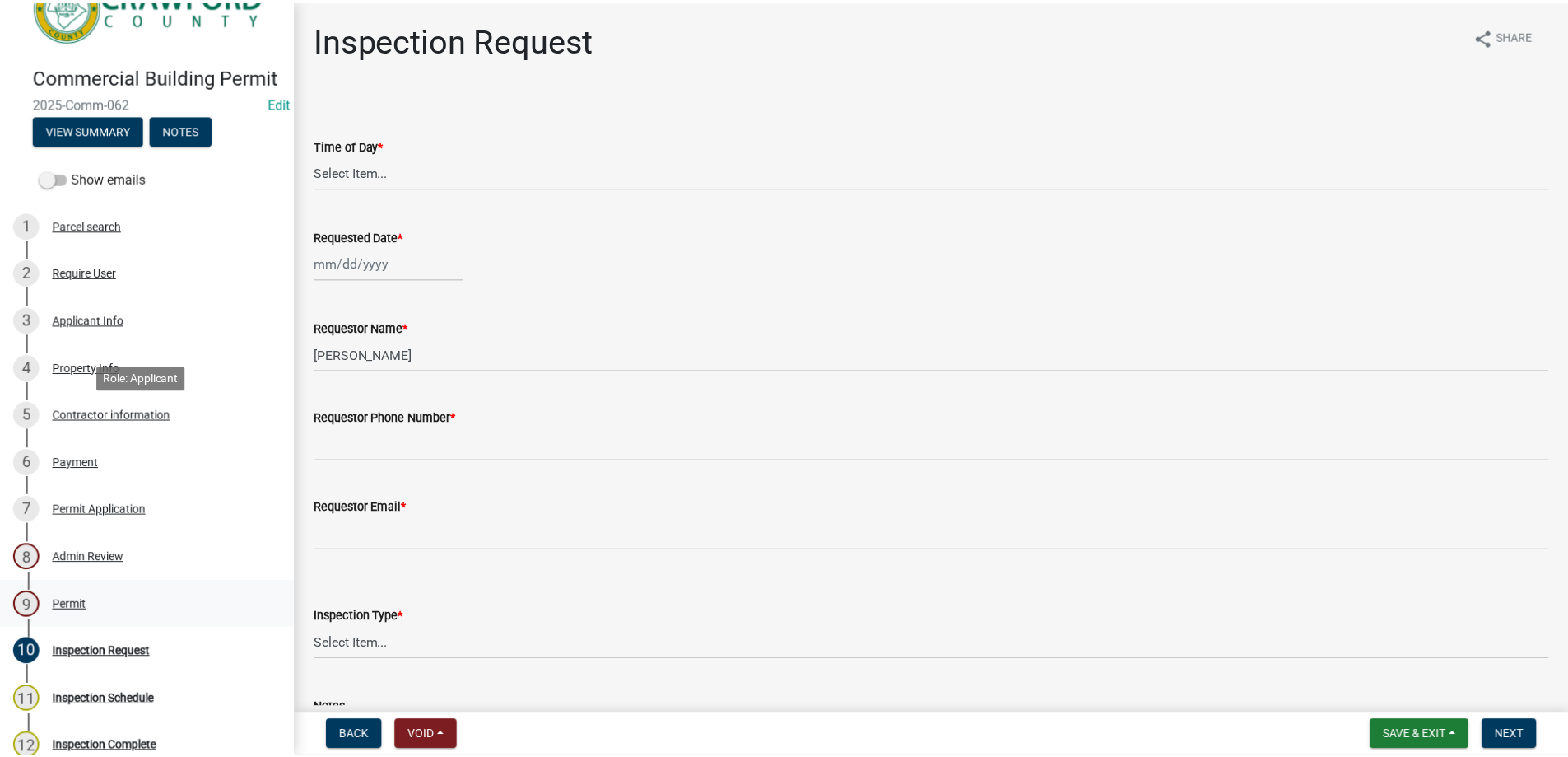
scroll to position [83, 0]
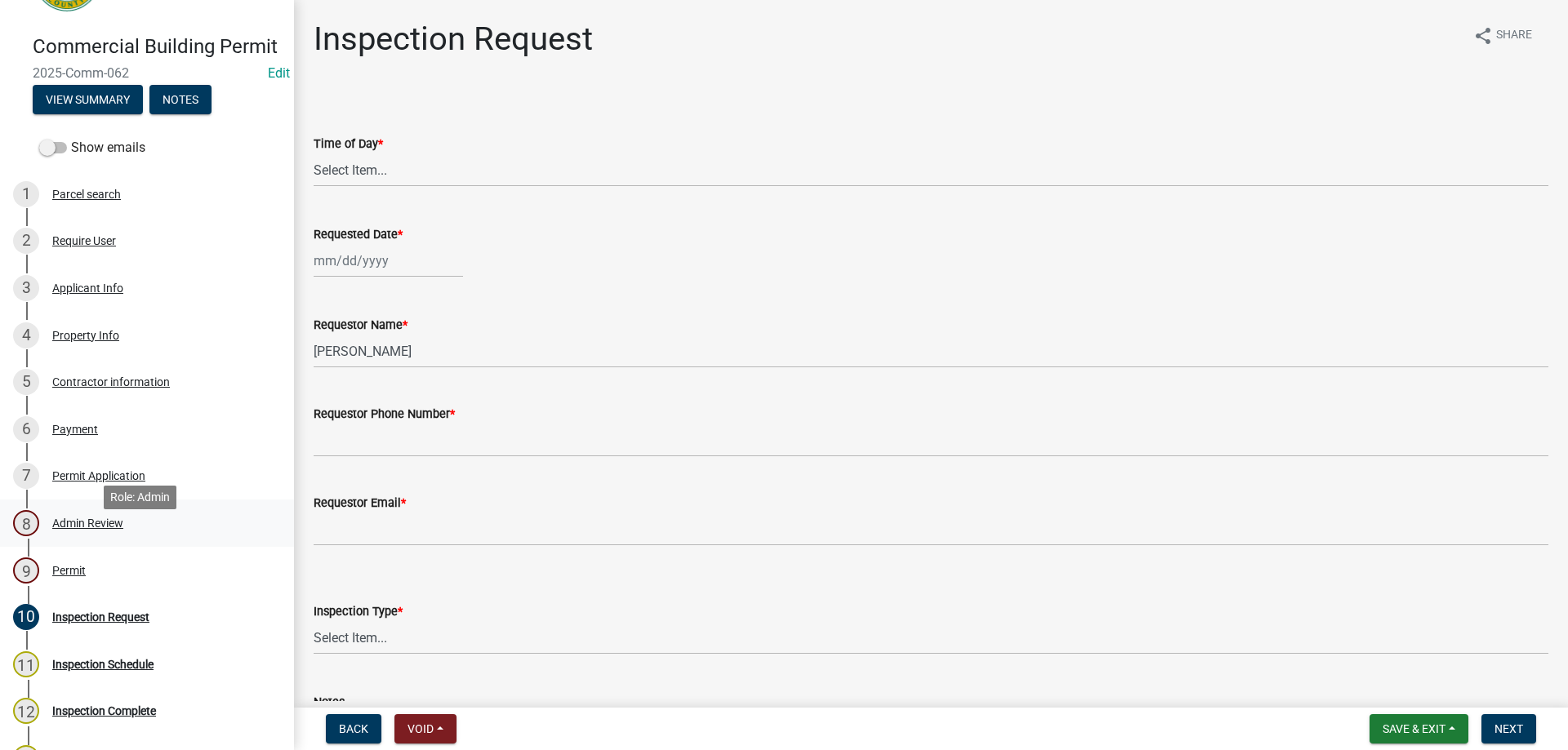
click at [117, 529] on div "Admin Review" at bounding box center [87, 523] width 71 height 12
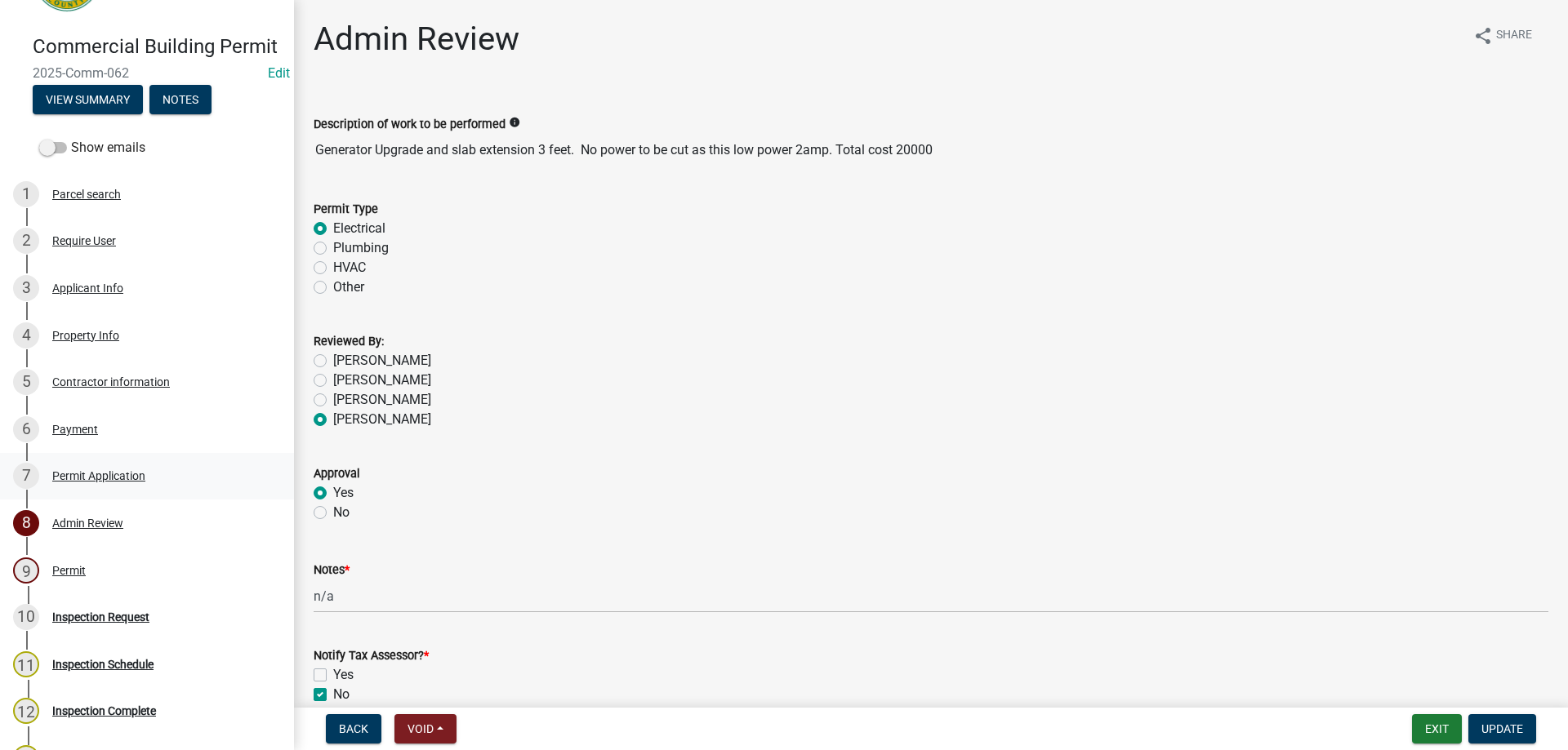
click at [126, 481] on div "Permit Application" at bounding box center [98, 476] width 93 height 12
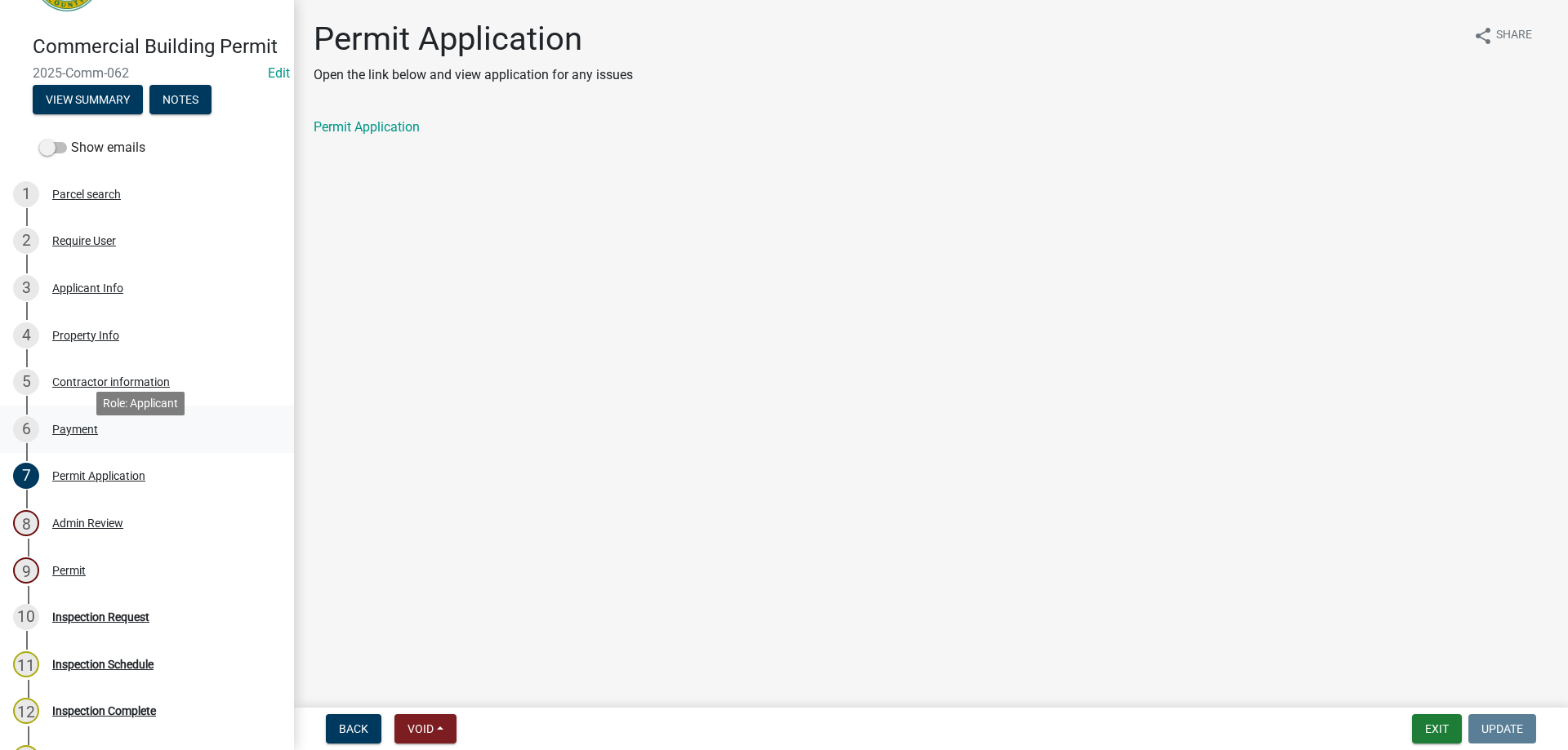
click at [101, 439] on div "6 Payment" at bounding box center [141, 429] width 255 height 26
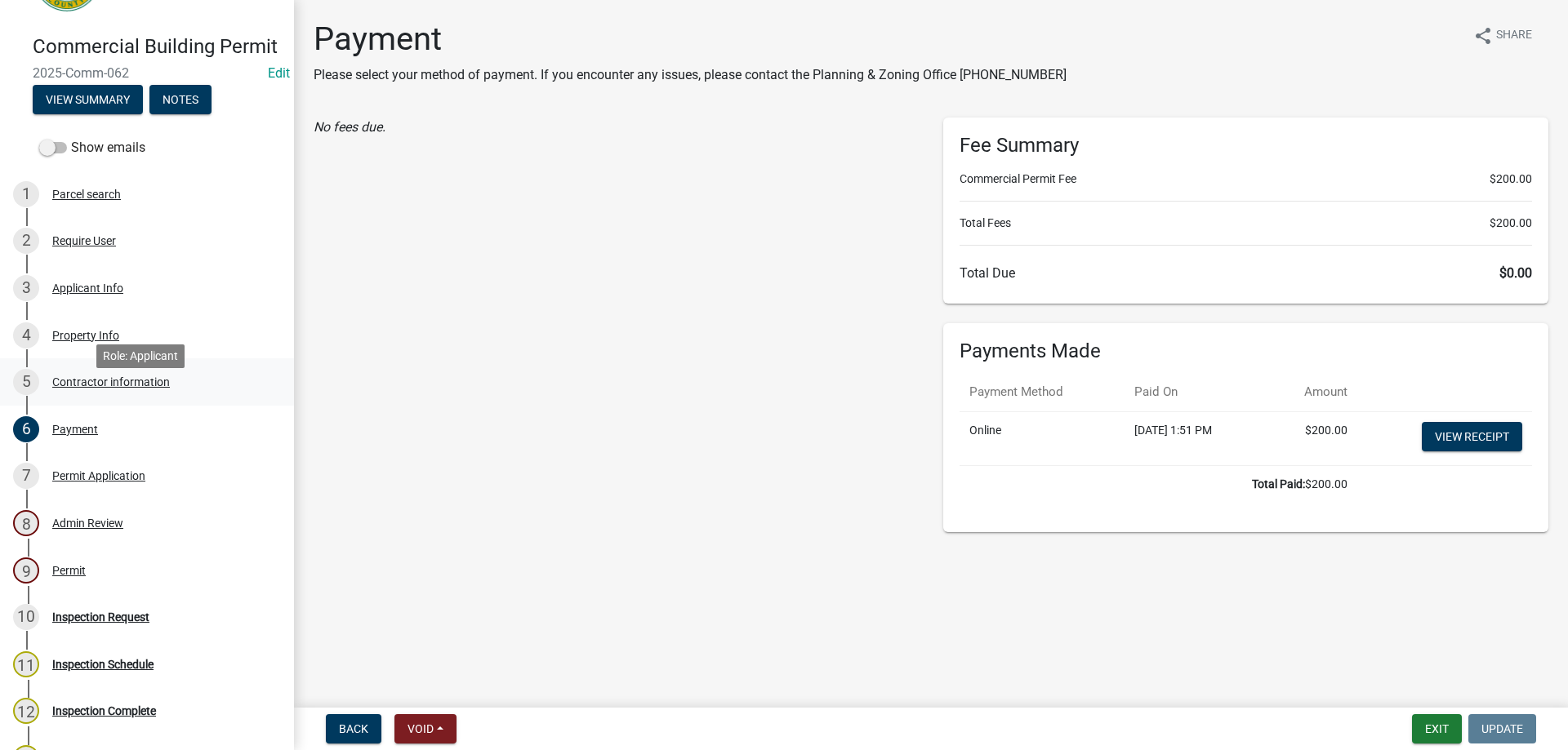
click at [109, 388] on div "Contractor information" at bounding box center [111, 382] width 117 height 12
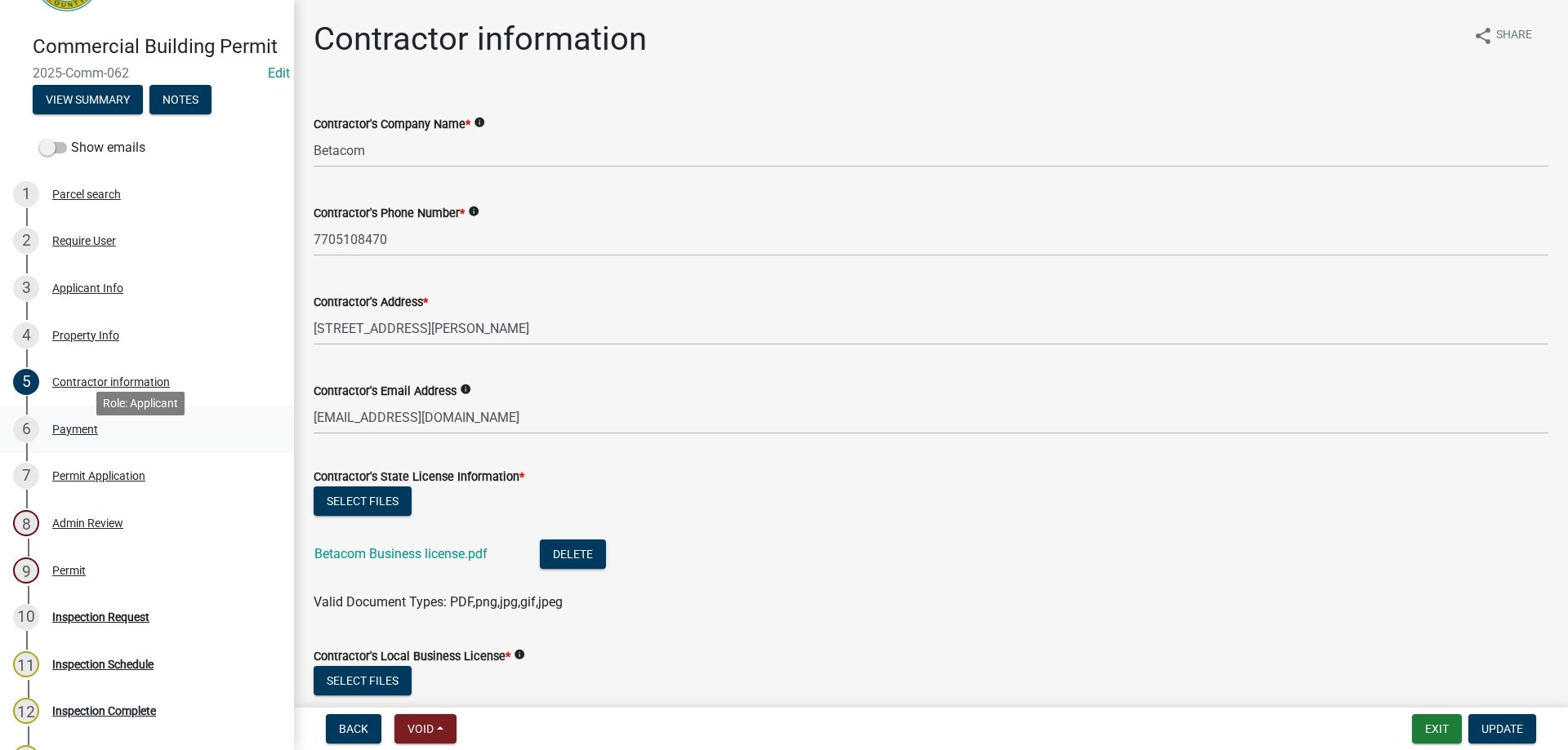
click at [97, 440] on div "6 Payment" at bounding box center [141, 429] width 255 height 26
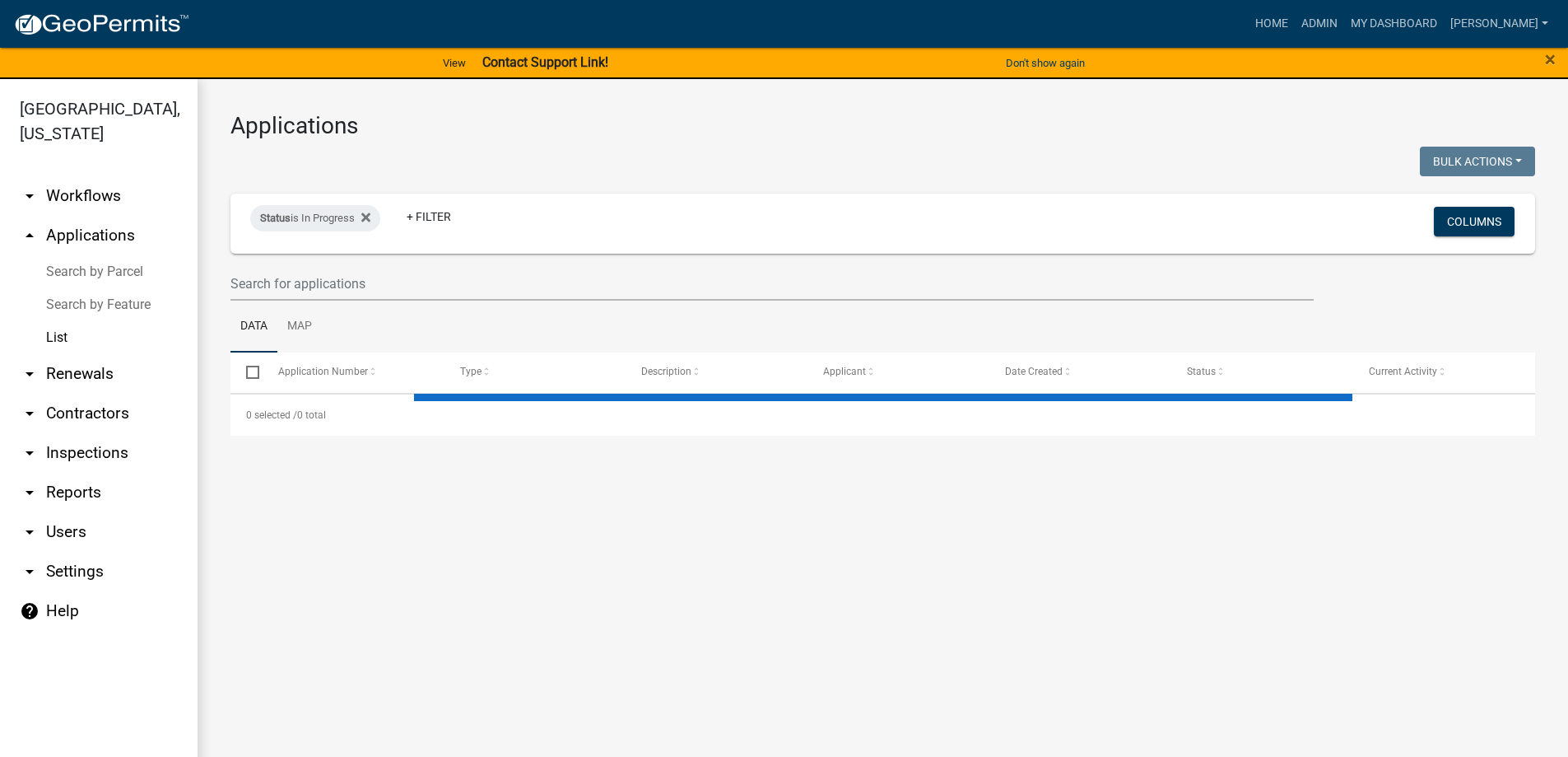
select select "3: 100"
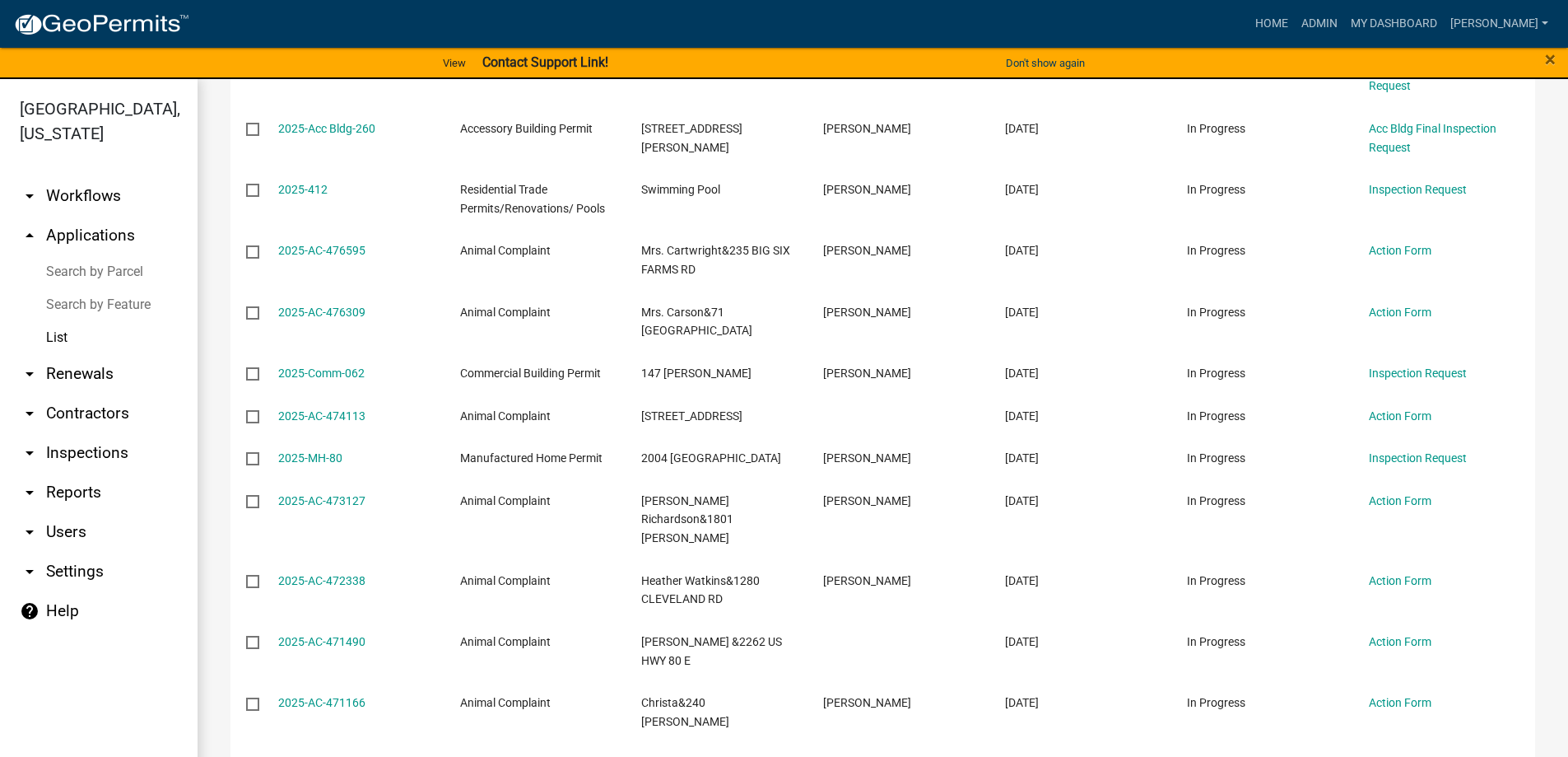
scroll to position [988, 0]
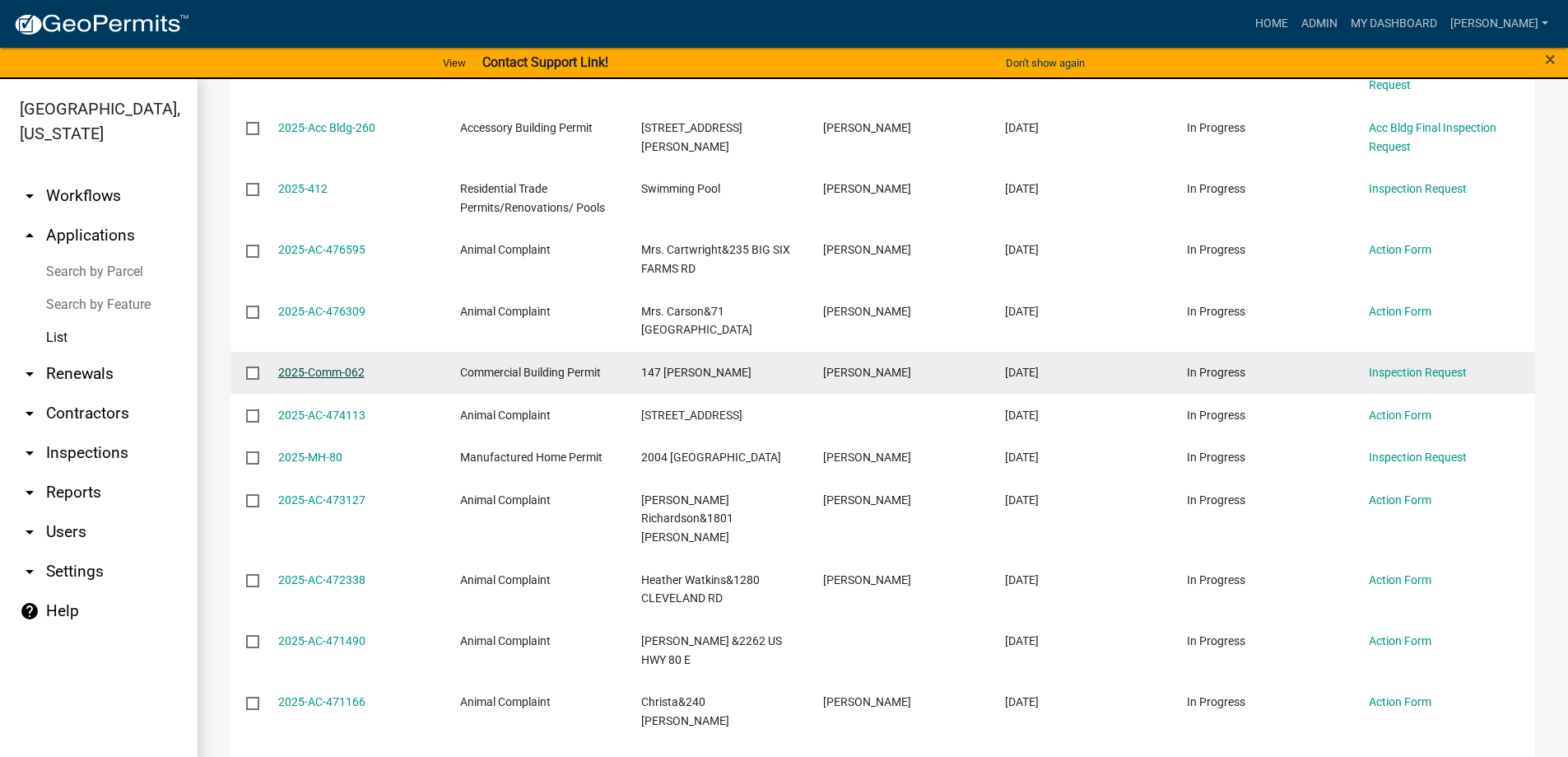
click at [344, 366] on link "2025-Comm-062" at bounding box center [322, 373] width 86 height 14
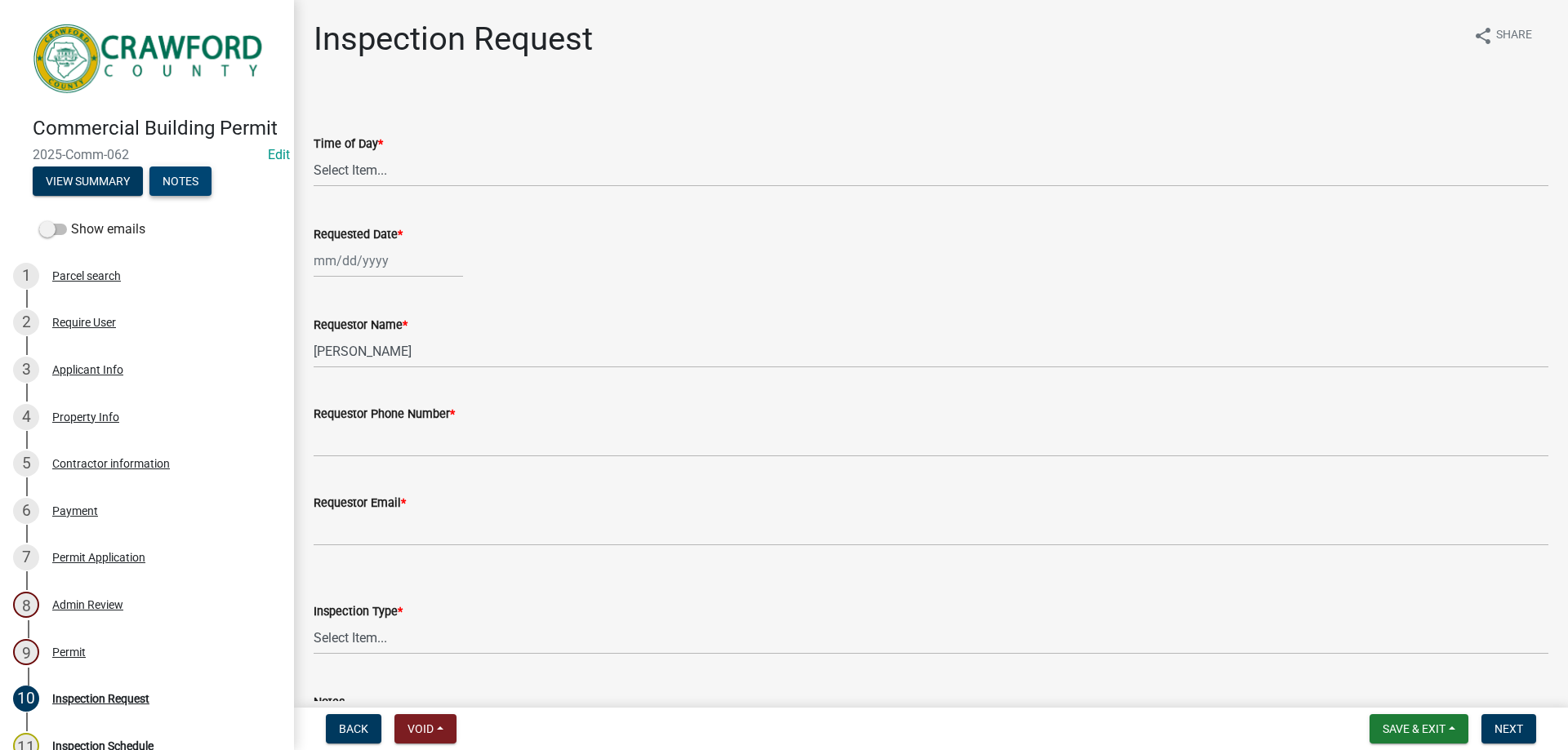
click at [170, 196] on button "Notes" at bounding box center [180, 181] width 62 height 29
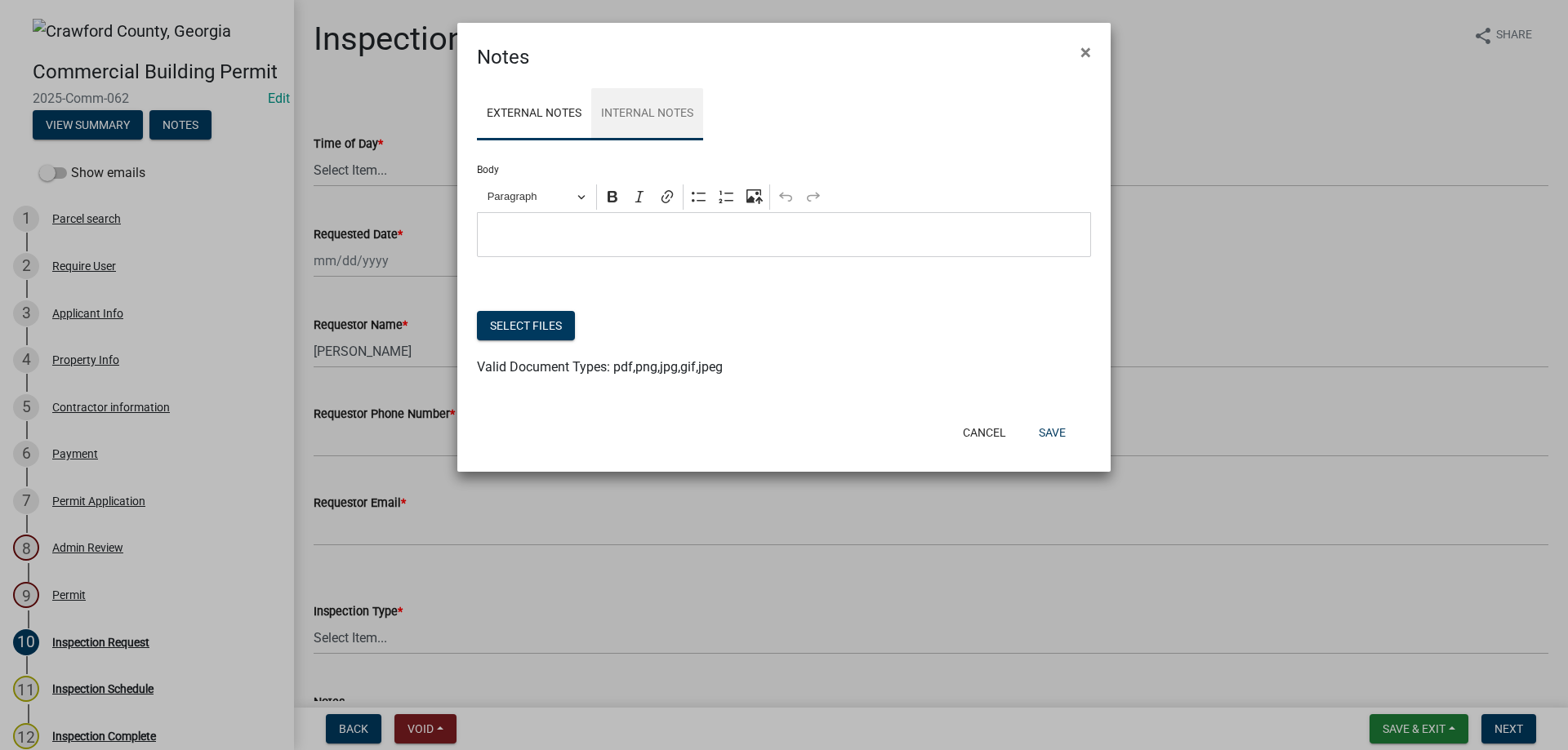
click at [648, 128] on link "Internal Notes" at bounding box center [647, 114] width 112 height 52
click at [582, 217] on div "Editor editing area: main. Press Alt+0 for help." at bounding box center [783, 235] width 614 height 45
click at [1045, 434] on button "Save" at bounding box center [1052, 432] width 53 height 29
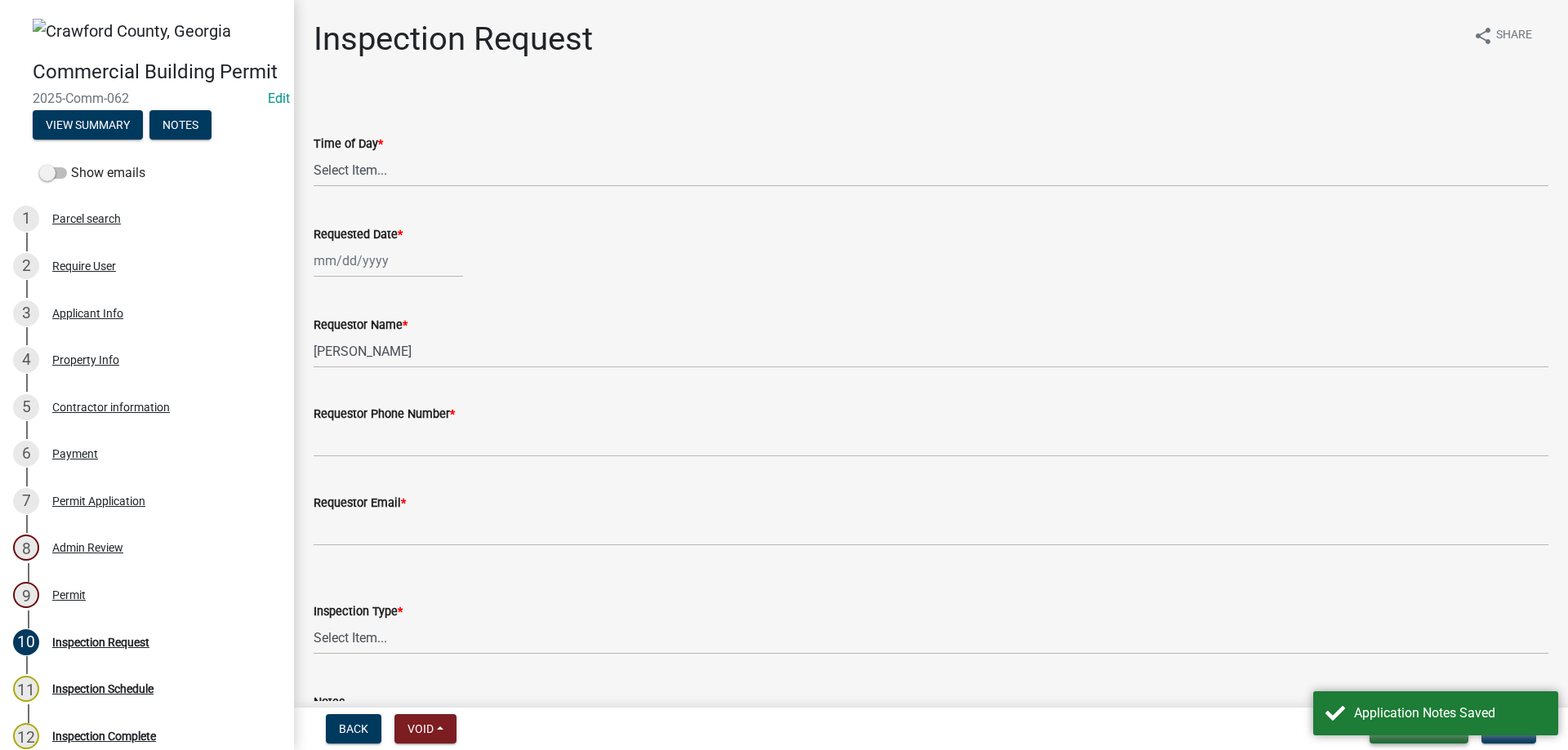
click at [1438, 742] on button "Save & Exit" at bounding box center [1419, 728] width 99 height 29
click at [1411, 676] on button "Save & Exit" at bounding box center [1403, 686] width 131 height 39
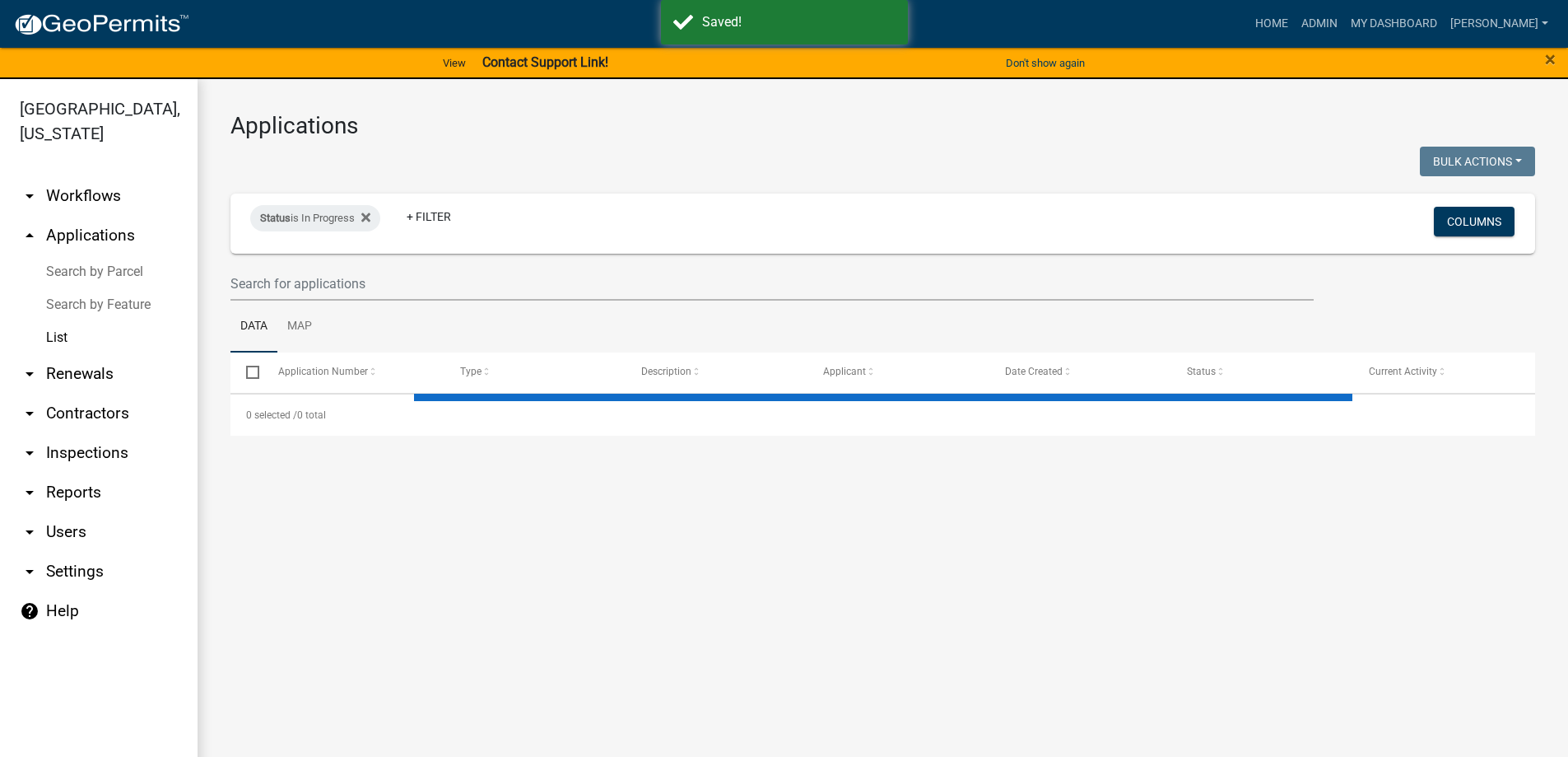
select select "3: 100"
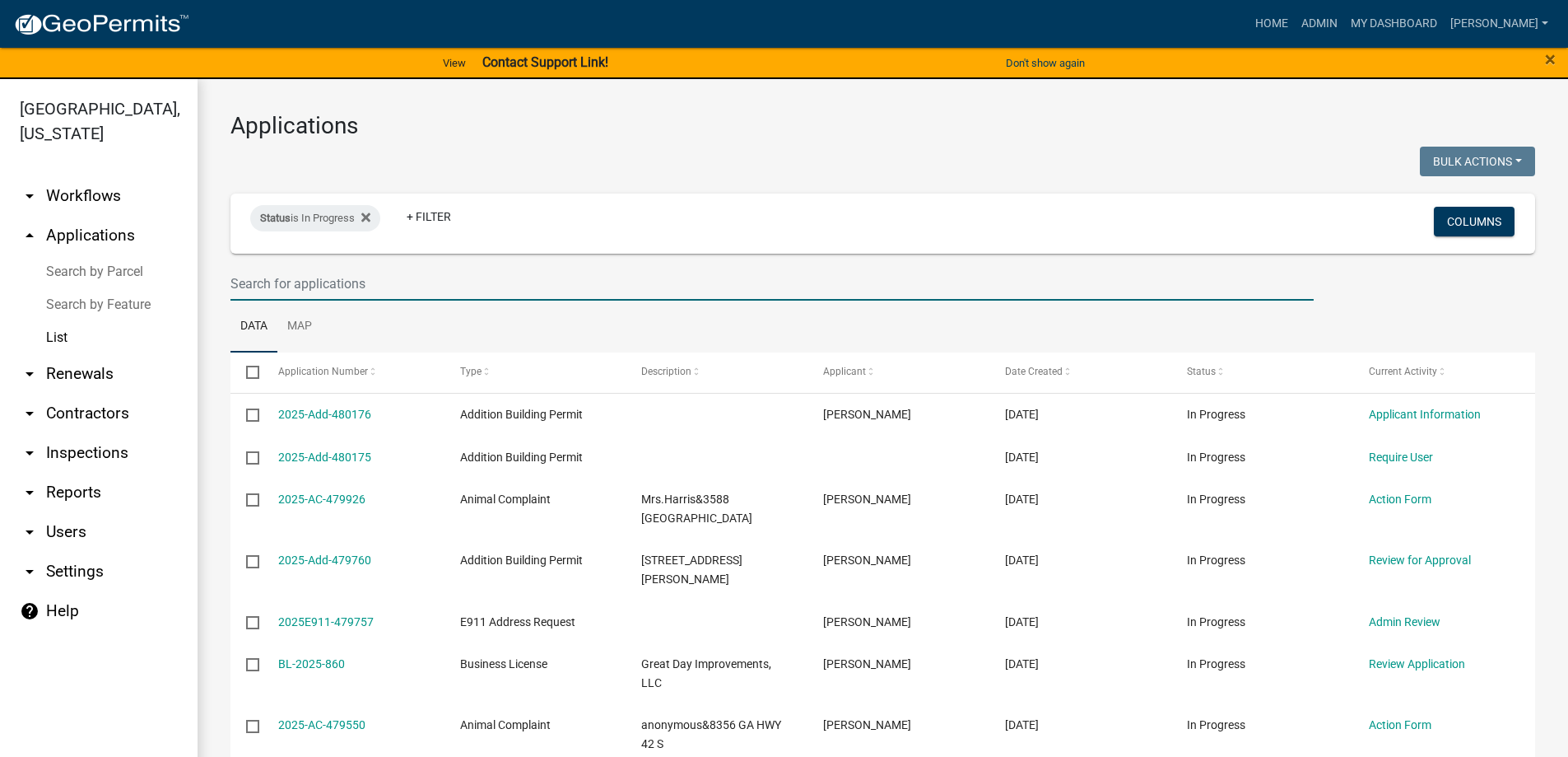
click at [331, 280] on input "text" at bounding box center [772, 284] width 1083 height 34
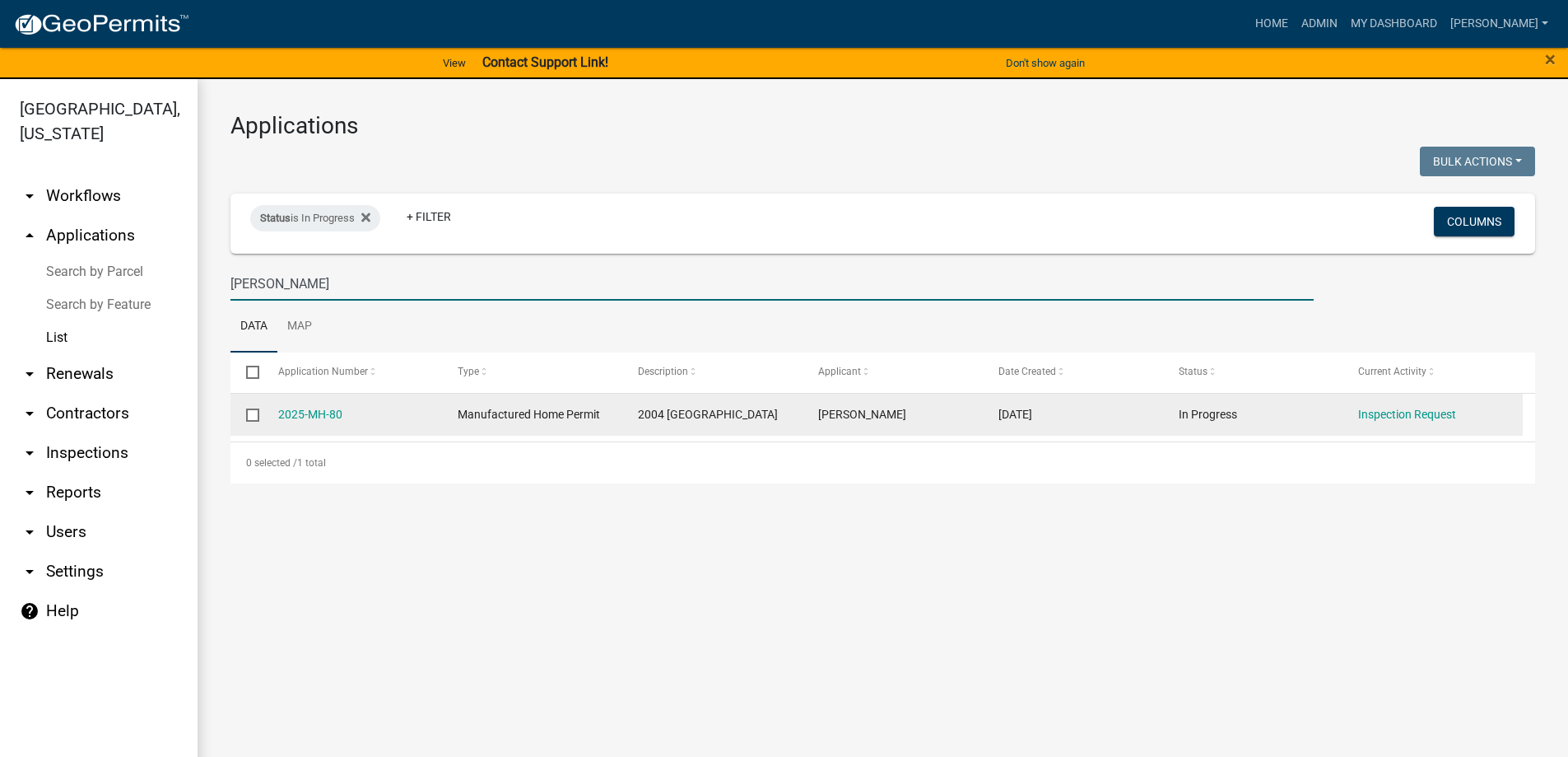
type input "[PERSON_NAME]"
drag, startPoint x: 355, startPoint y: 415, endPoint x: 240, endPoint y: 411, distance: 115.1
click at [240, 411] on div "2025-MH-80 Manufactured Home Permit 2004 [GEOGRAPHIC_DATA] [PERSON_NAME] [DATE]…" at bounding box center [876, 415] width 1293 height 43
copy div "2025-MH-80"
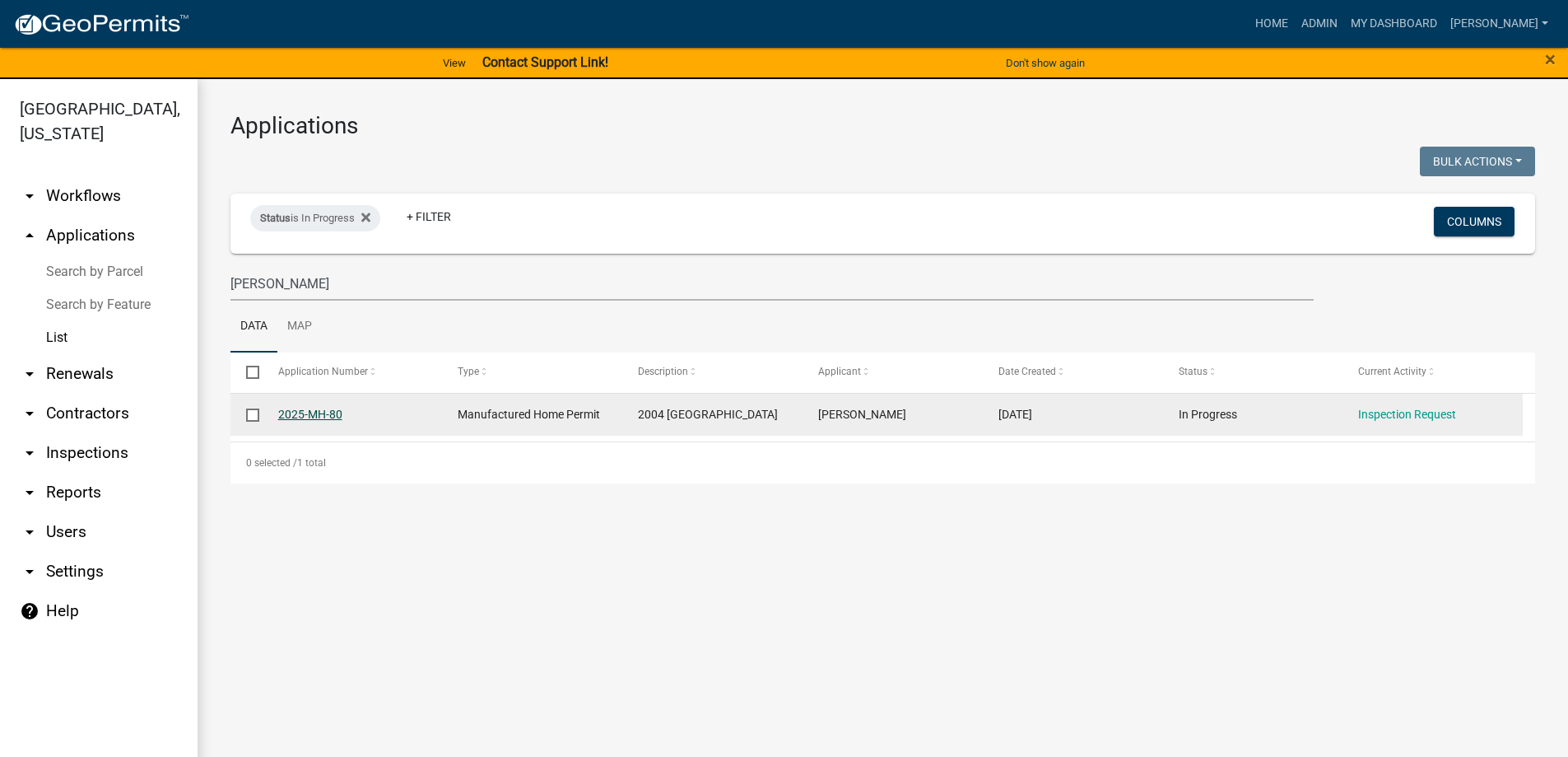
click at [307, 409] on link "2025-MH-80" at bounding box center [311, 415] width 64 height 14
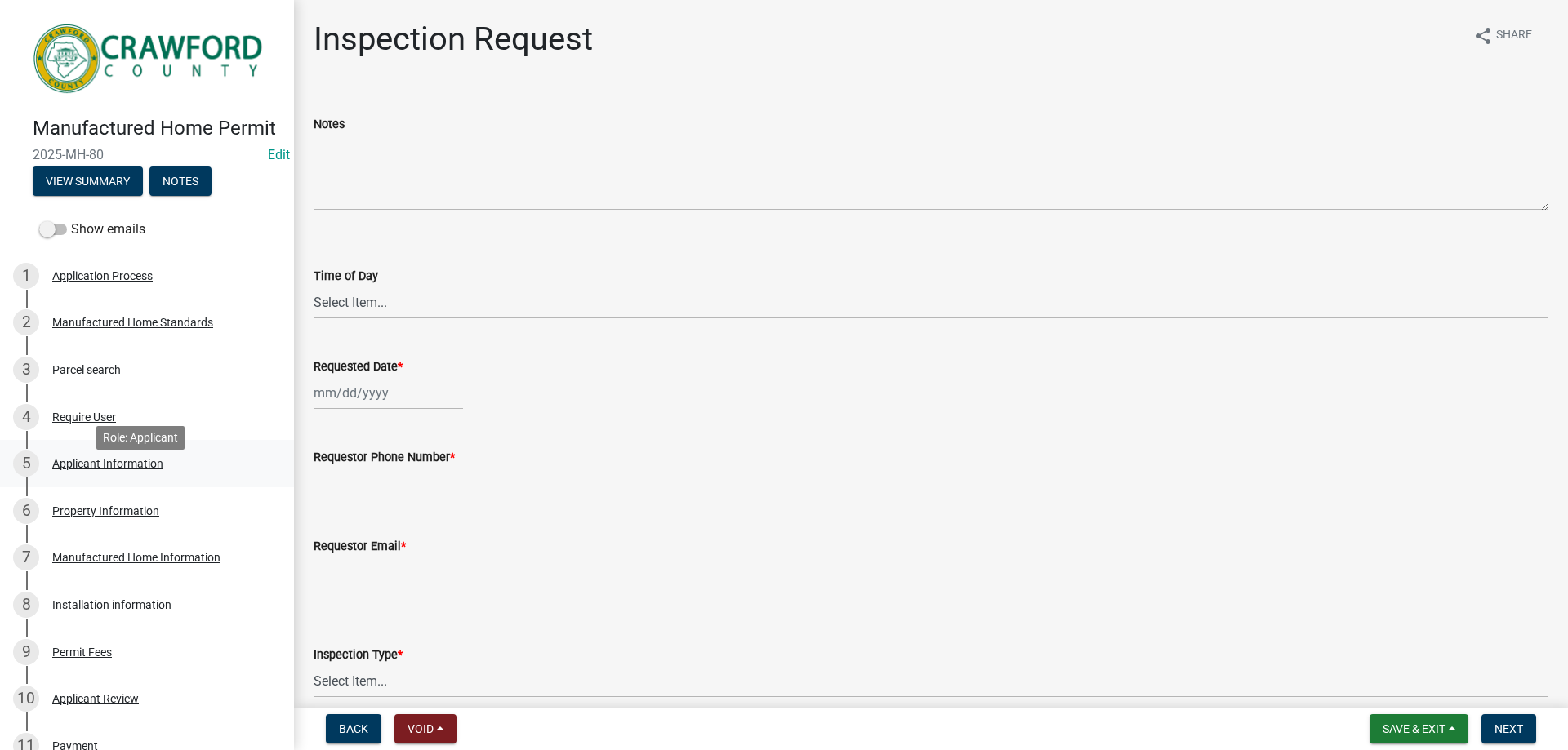
click at [145, 476] on div "5 Applicant Information" at bounding box center [141, 463] width 255 height 26
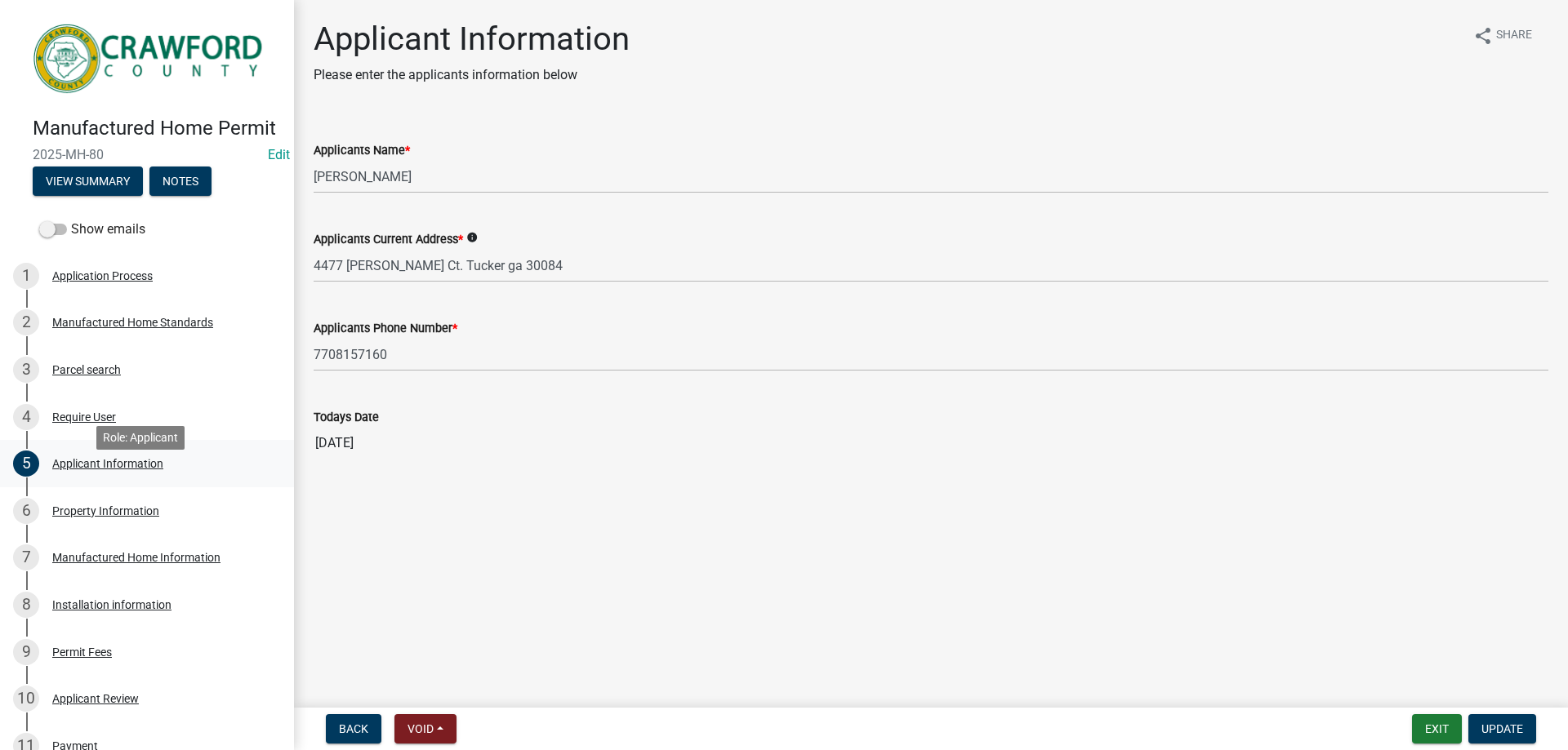
click at [159, 470] on div "Applicant Information" at bounding box center [107, 464] width 111 height 12
click at [151, 516] on div "Property Information" at bounding box center [106, 511] width 107 height 12
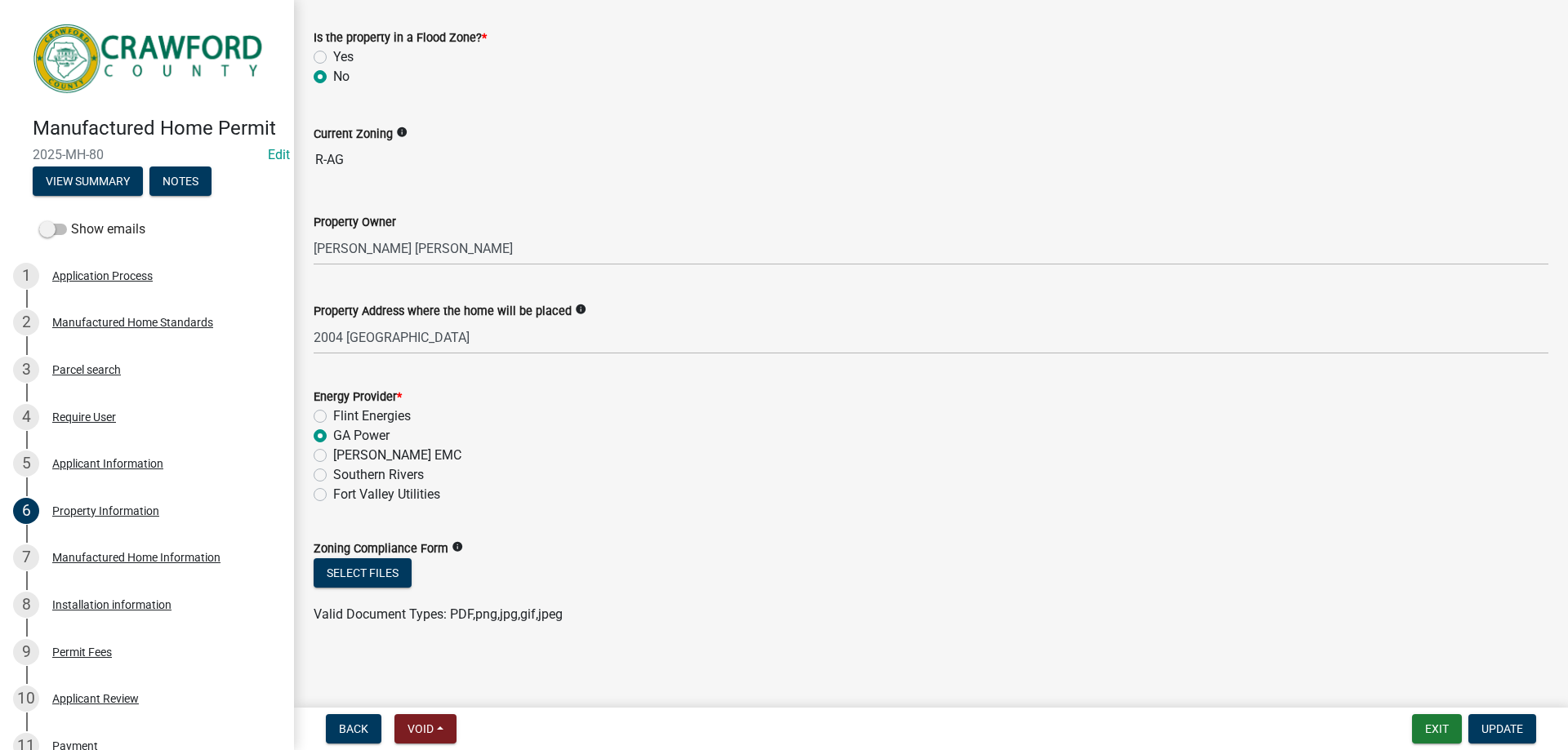
scroll to position [178, 0]
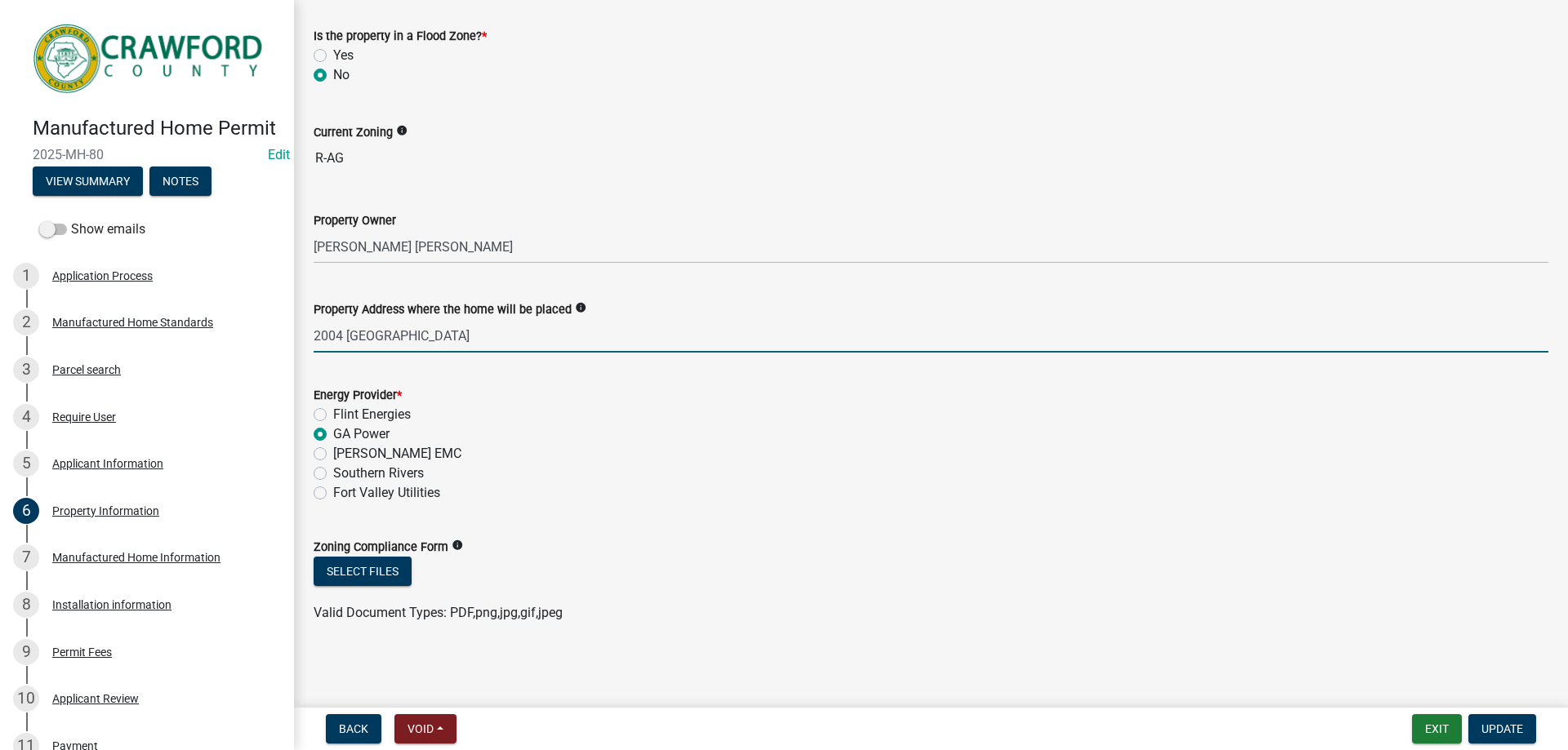
drag, startPoint x: 492, startPoint y: 335, endPoint x: 315, endPoint y: 331, distance: 177.0
click at [315, 331] on input "2004 [GEOGRAPHIC_DATA]" at bounding box center [931, 336] width 1235 height 33
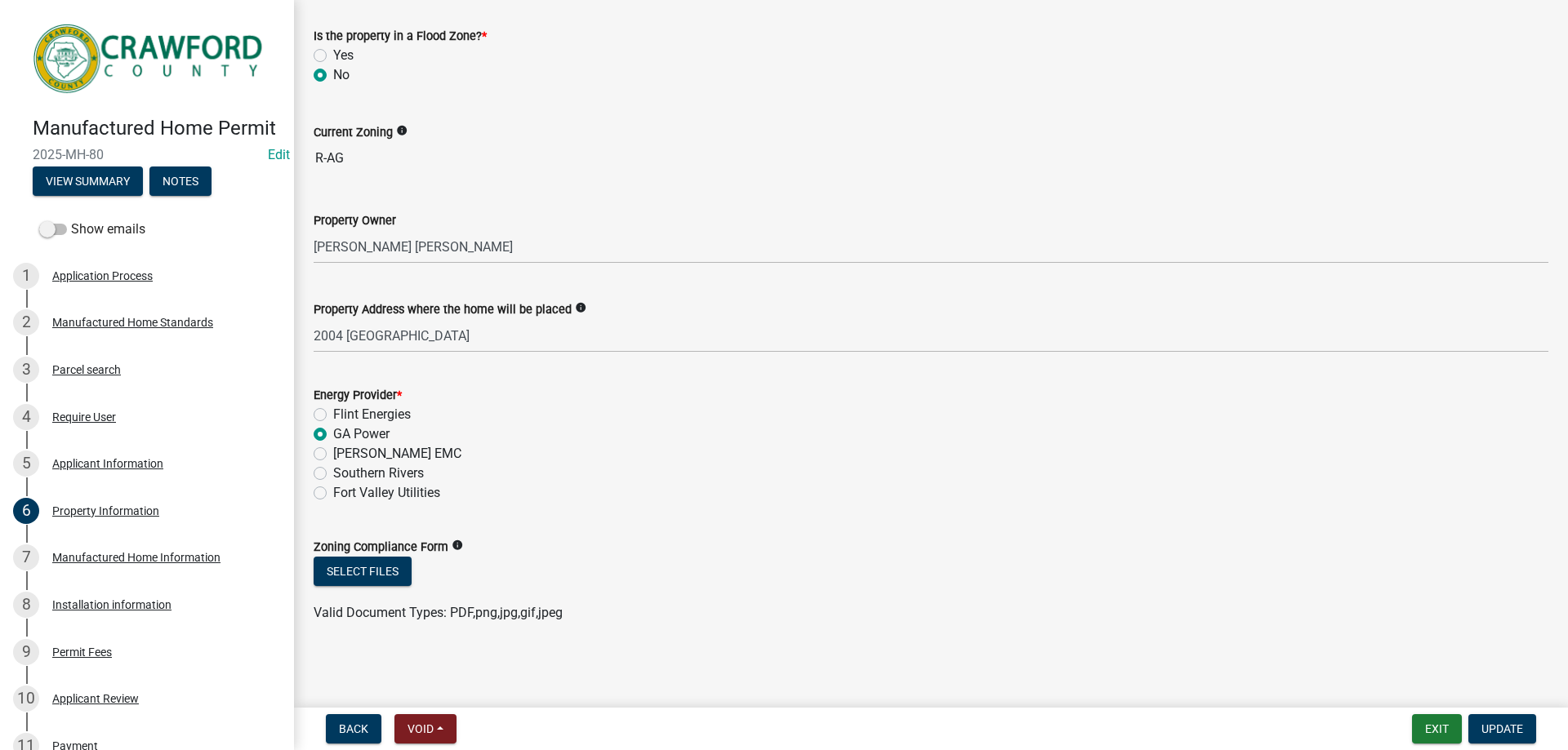
drag, startPoint x: 699, startPoint y: 398, endPoint x: 612, endPoint y: 384, distance: 88.1
click at [699, 397] on div "Energy Provider *" at bounding box center [931, 394] width 1235 height 19
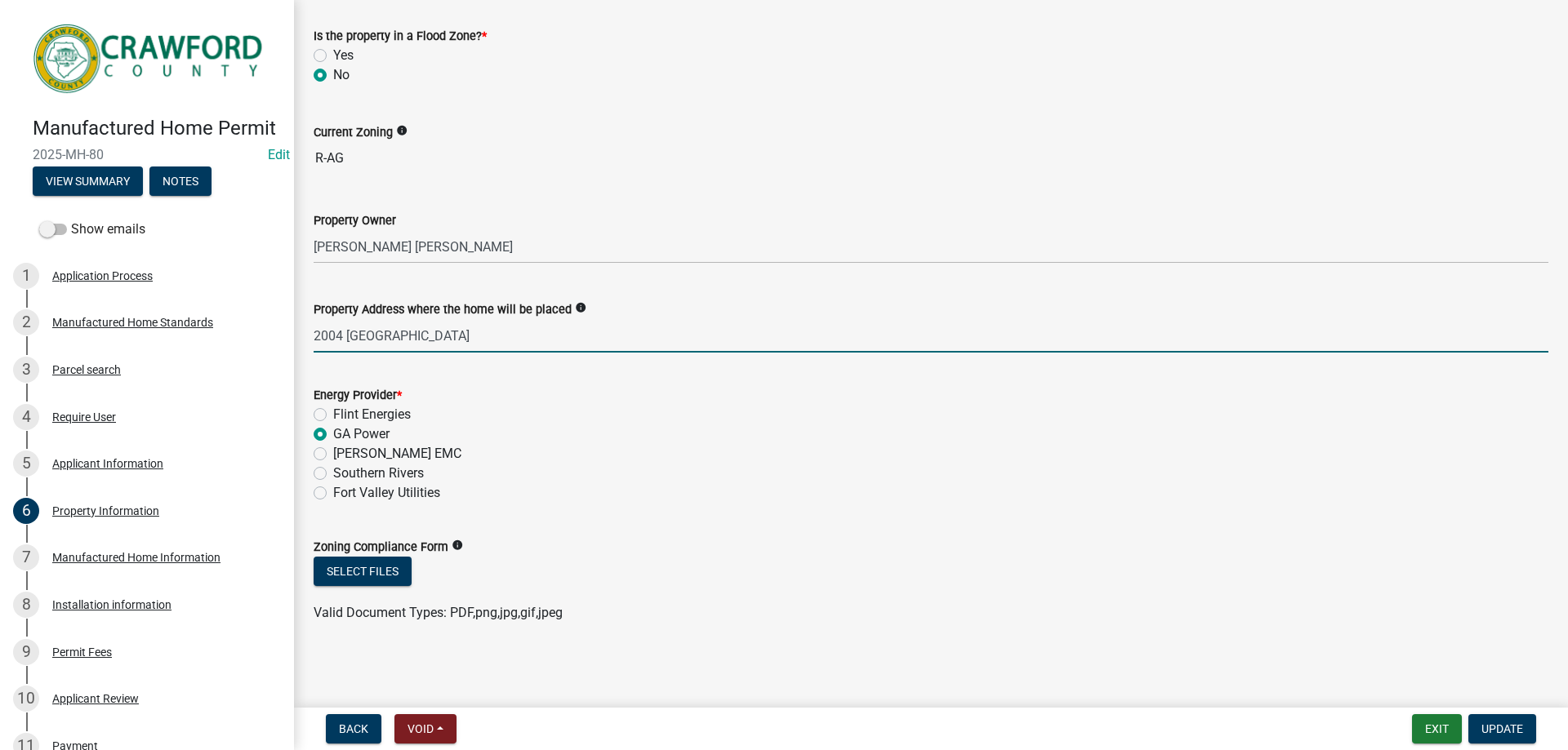
drag, startPoint x: 346, startPoint y: 333, endPoint x: 431, endPoint y: 333, distance: 85.0
click at [431, 333] on input "2004 [GEOGRAPHIC_DATA]" at bounding box center [931, 336] width 1235 height 33
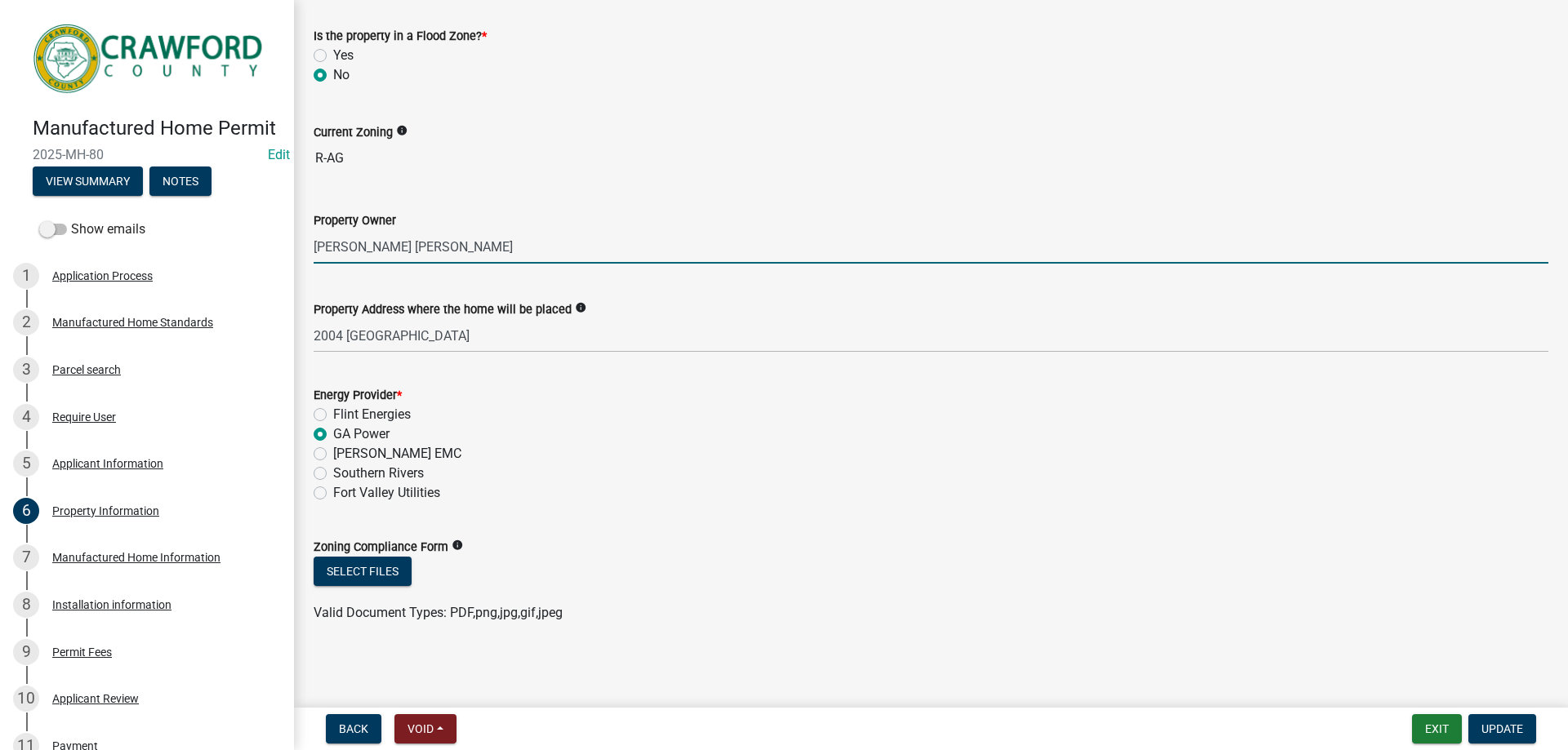
drag, startPoint x: 499, startPoint y: 254, endPoint x: 323, endPoint y: 239, distance: 176.6
click at [323, 239] on input "[PERSON_NAME] [PERSON_NAME]" at bounding box center [931, 247] width 1235 height 33
click at [501, 244] on input "[PERSON_NAME] [PERSON_NAME]" at bounding box center [931, 247] width 1235 height 33
drag, startPoint x: 317, startPoint y: 243, endPoint x: 452, endPoint y: 236, distance: 135.2
click at [501, 250] on input "[PERSON_NAME] [PERSON_NAME]" at bounding box center [931, 247] width 1235 height 33
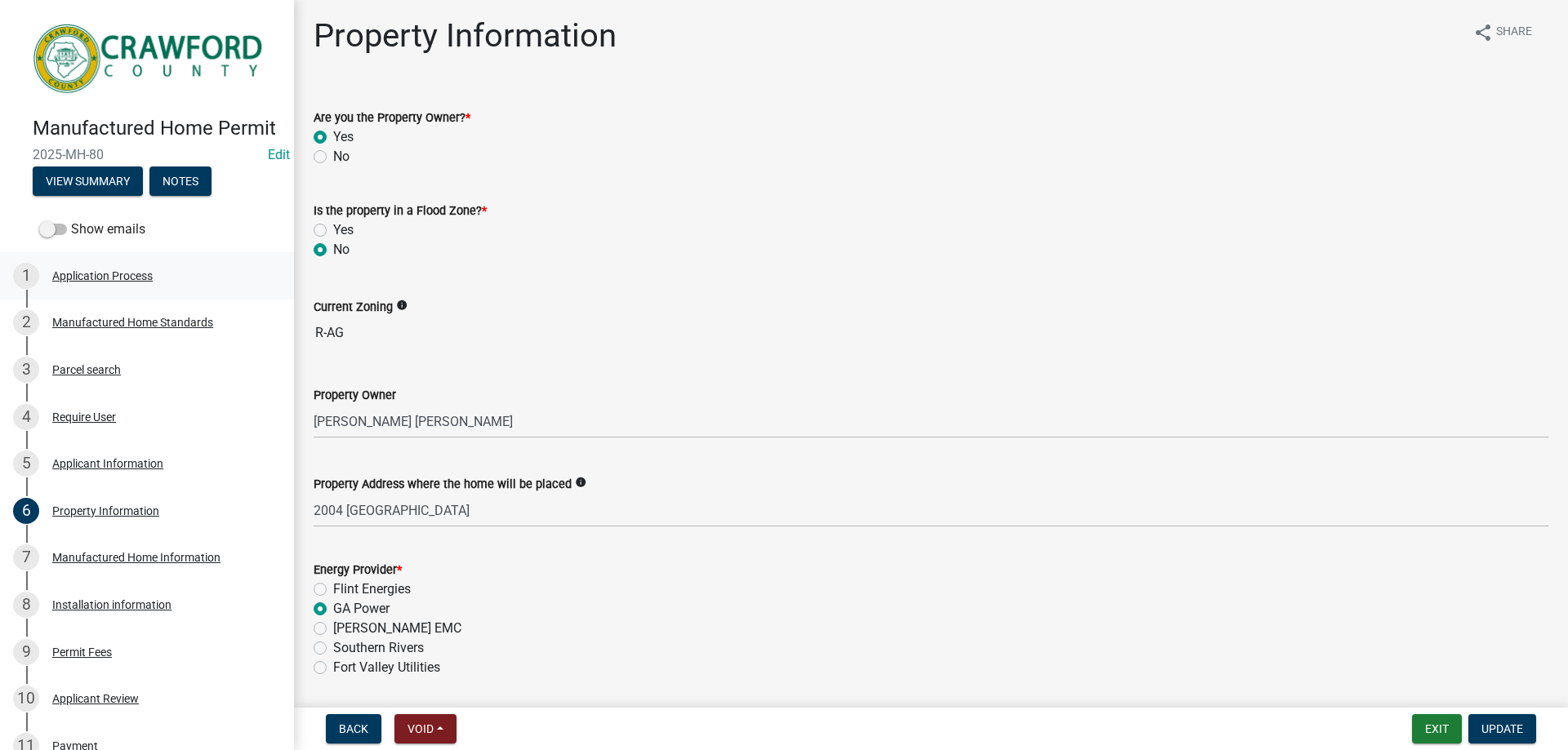
scroll to position [0, 0]
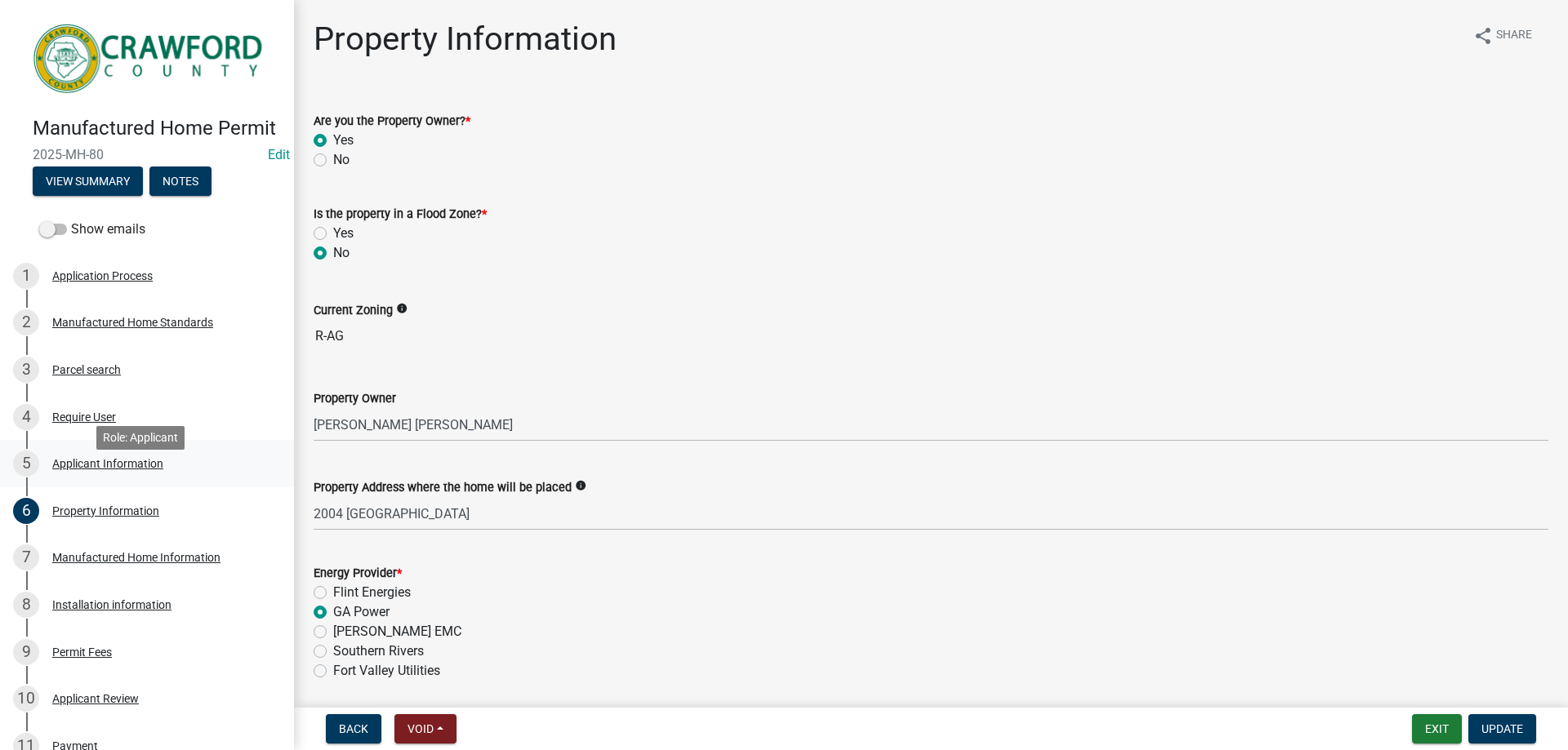
click at [110, 476] on div "5 Applicant Information" at bounding box center [141, 463] width 255 height 26
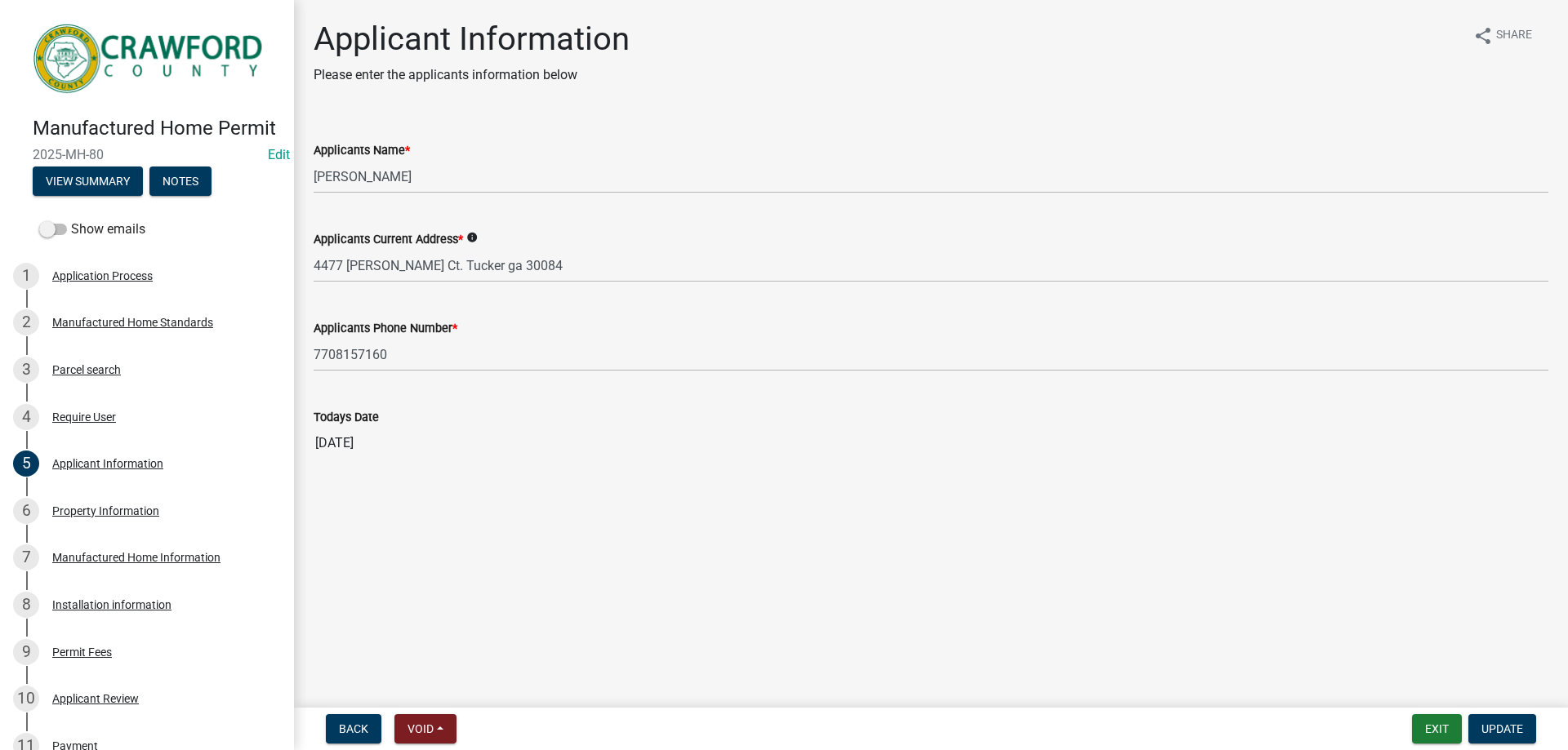
drag, startPoint x: 428, startPoint y: 195, endPoint x: 376, endPoint y: 186, distance: 52.8
click at [376, 187] on wm-data-entity-input "Applicants Name * [PERSON_NAME]" at bounding box center [931, 162] width 1235 height 89
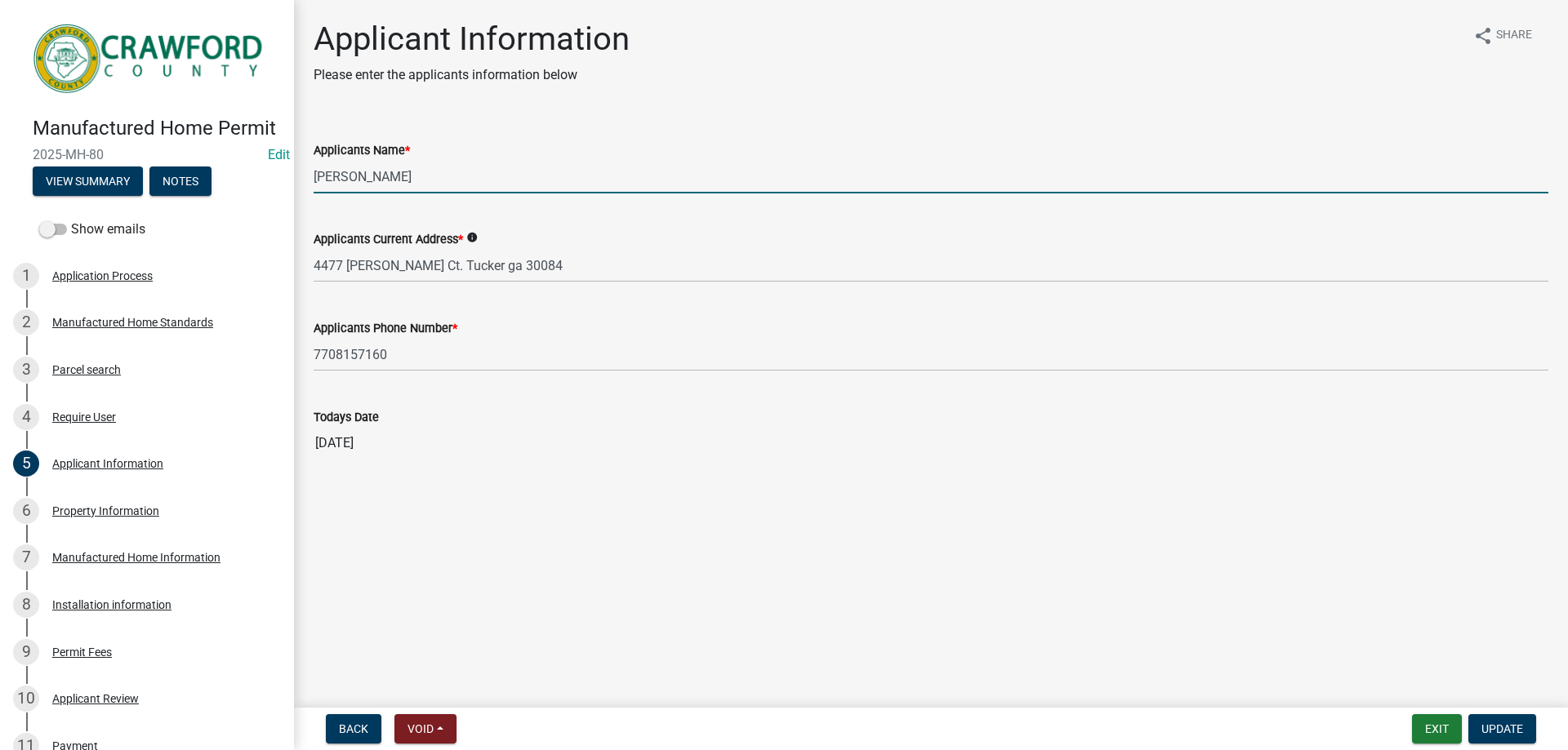
drag, startPoint x: 407, startPoint y: 181, endPoint x: 316, endPoint y: 167, distance: 92.1
click at [316, 167] on input "[PERSON_NAME]" at bounding box center [931, 177] width 1235 height 33
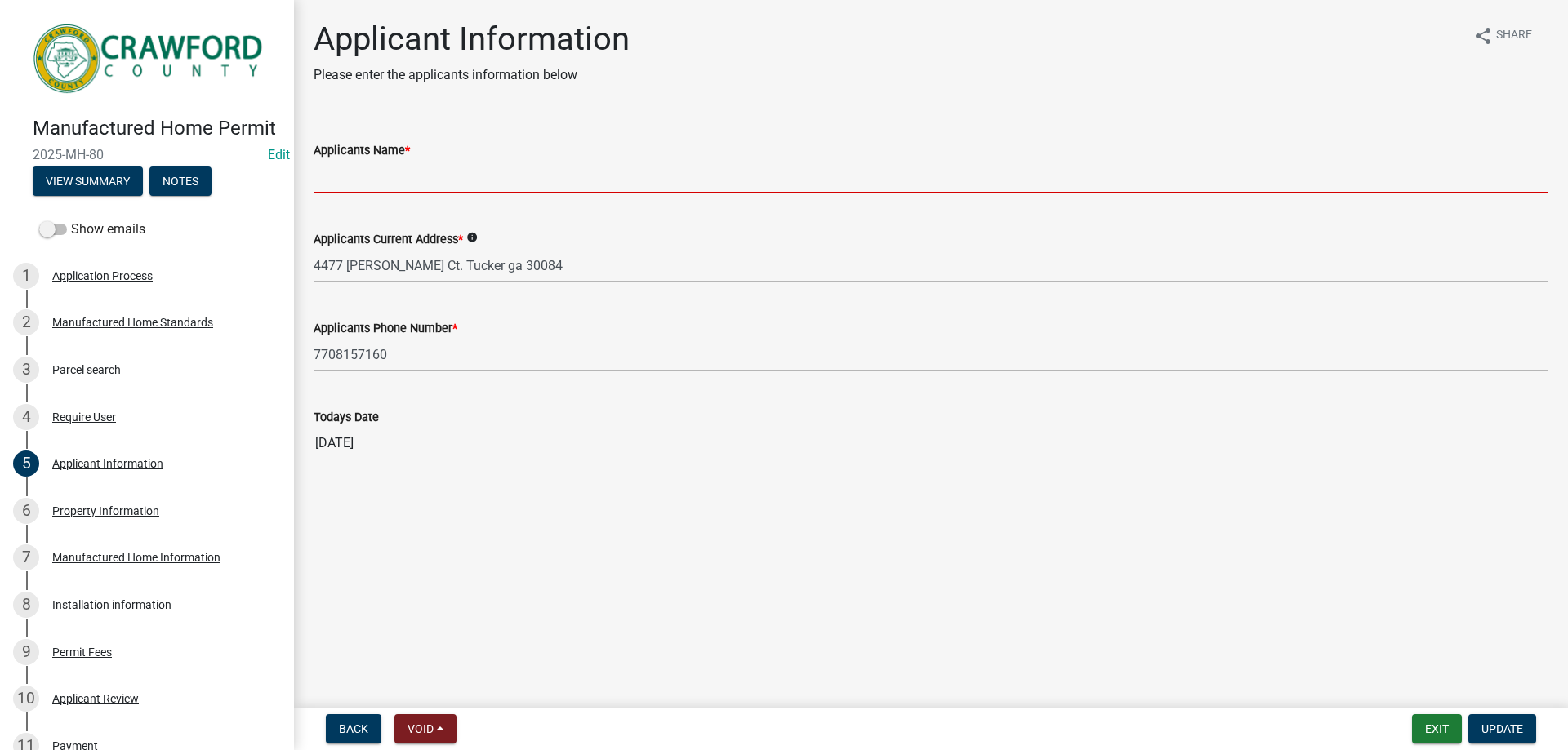
paste input "[PERSON_NAME]"
type input "[PERSON_NAME]"
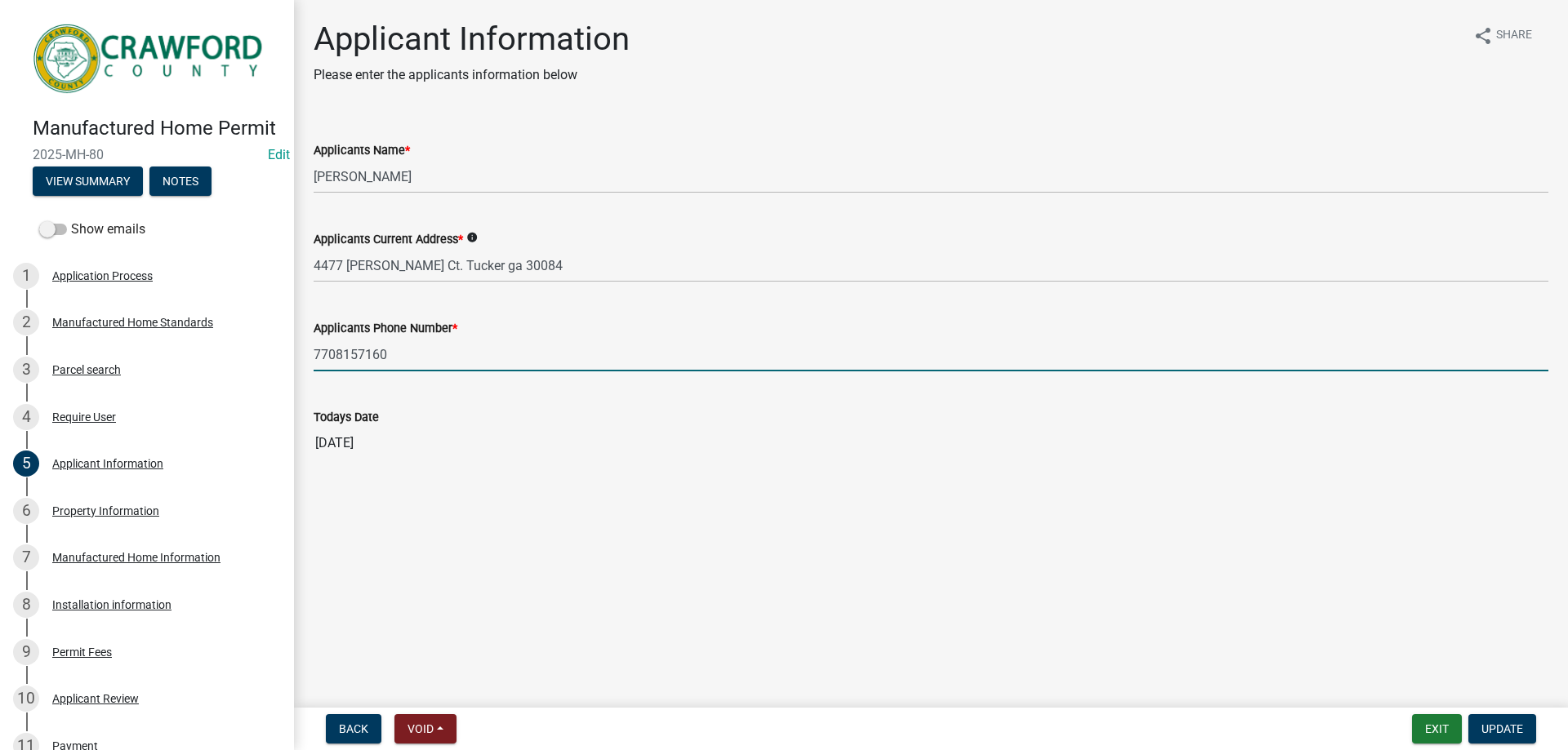
drag, startPoint x: 400, startPoint y: 358, endPoint x: 303, endPoint y: 348, distance: 97.5
click at [303, 348] on div "Applicants Phone Number * [PHONE_NUMBER]" at bounding box center [931, 333] width 1260 height 76
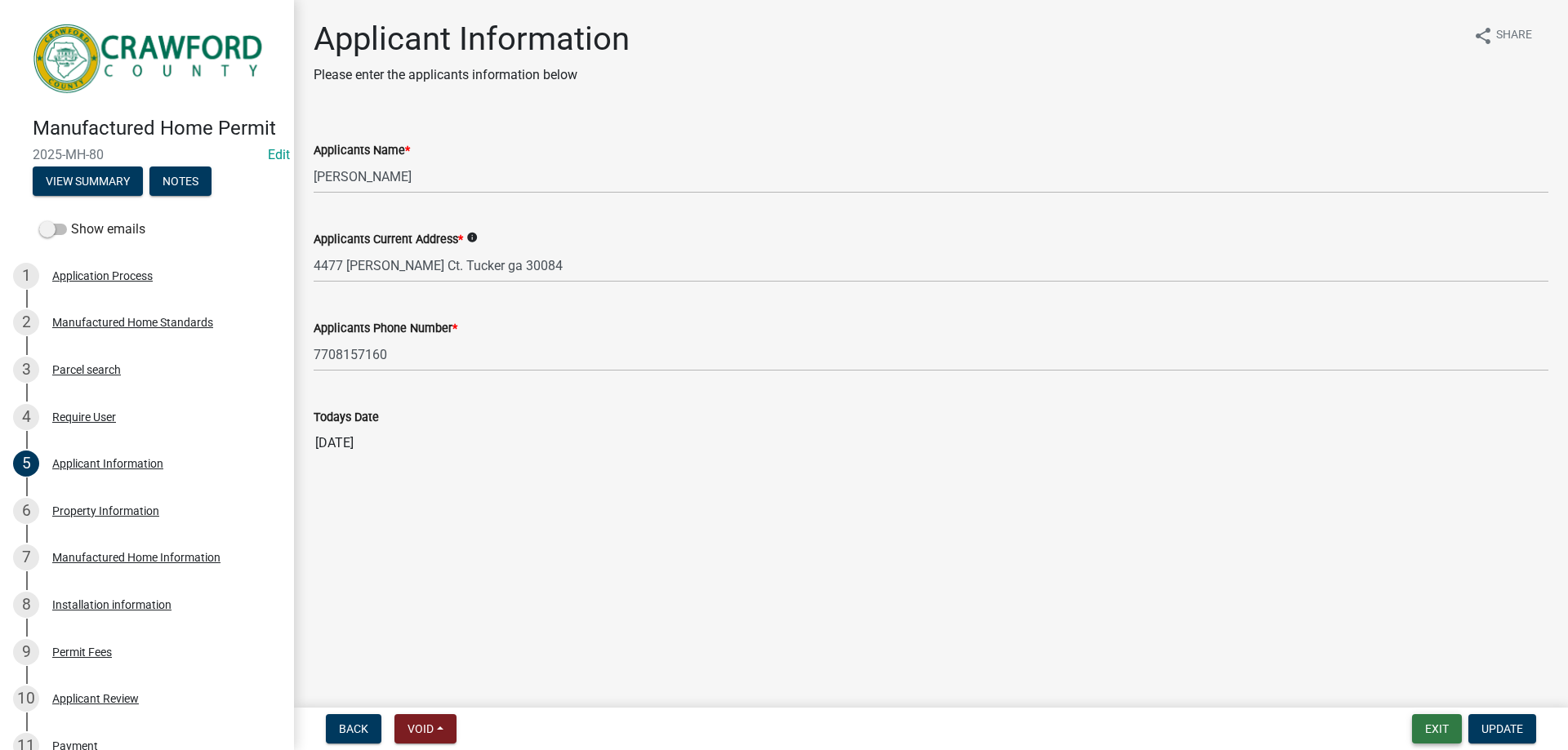
click at [1442, 730] on button "Exit" at bounding box center [1436, 728] width 49 height 29
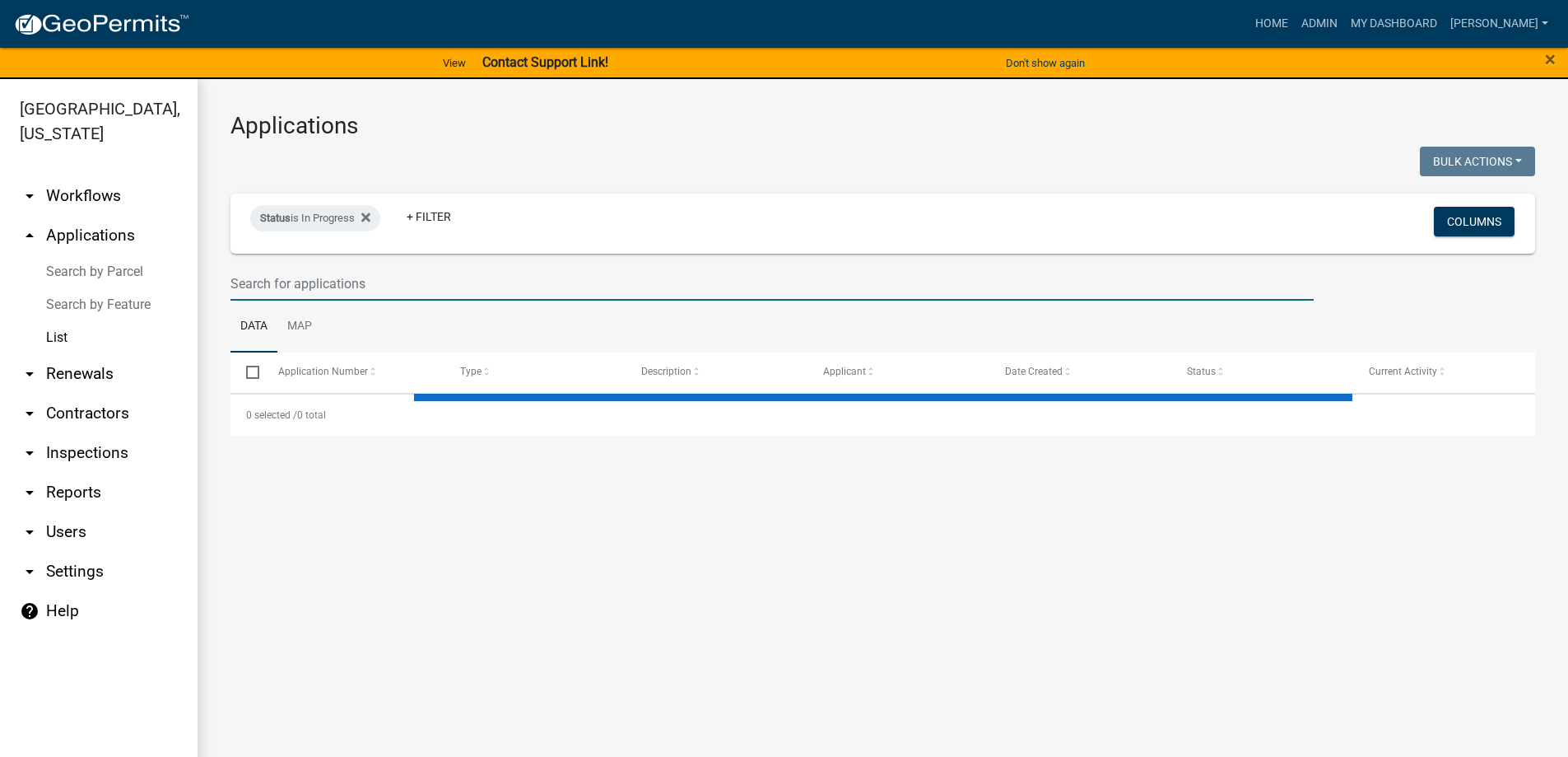
click at [268, 280] on input "text" at bounding box center [772, 284] width 1083 height 34
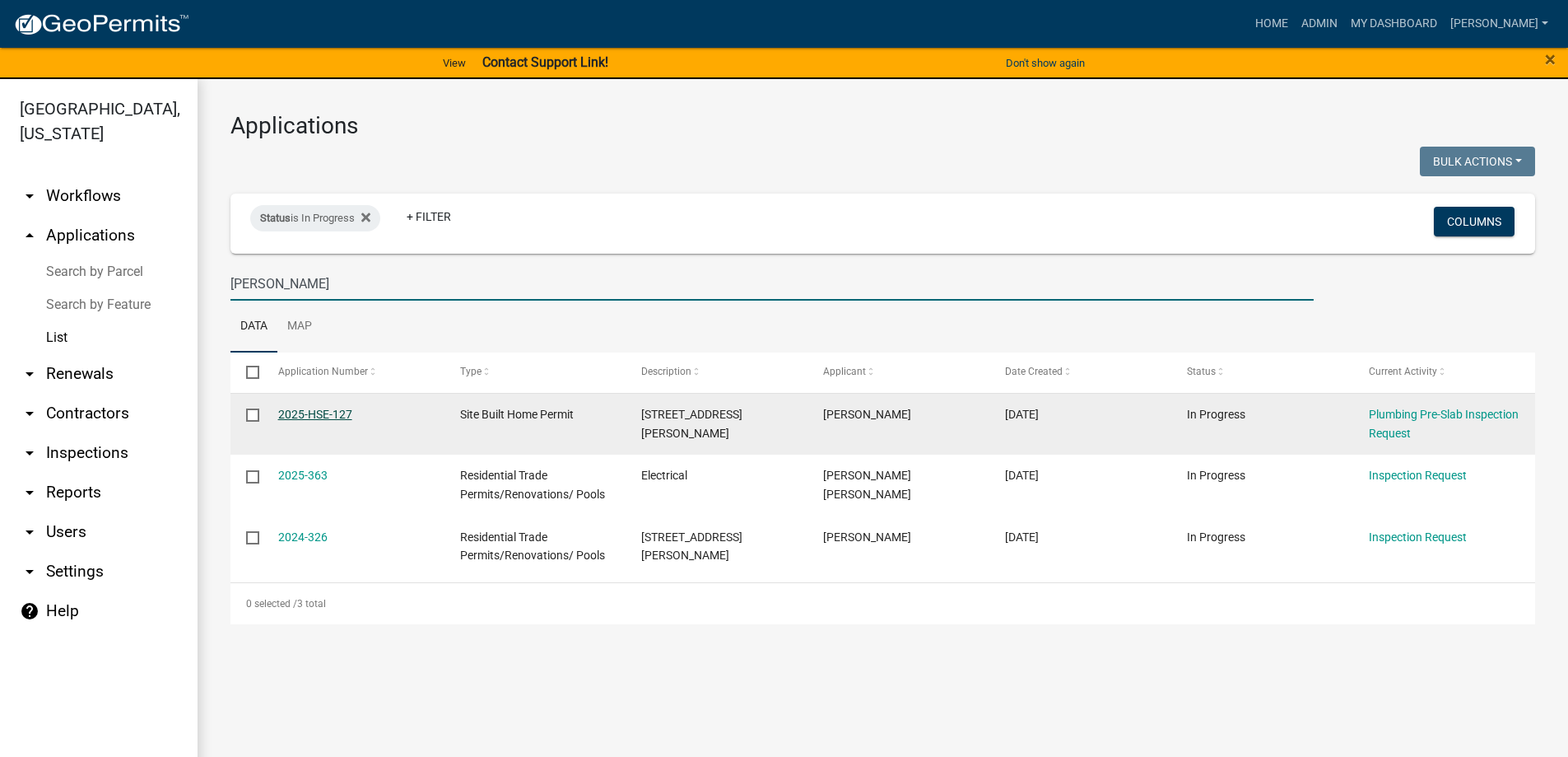
type input "[PERSON_NAME]"
click at [335, 415] on link "2025-HSE-127" at bounding box center [316, 415] width 74 height 14
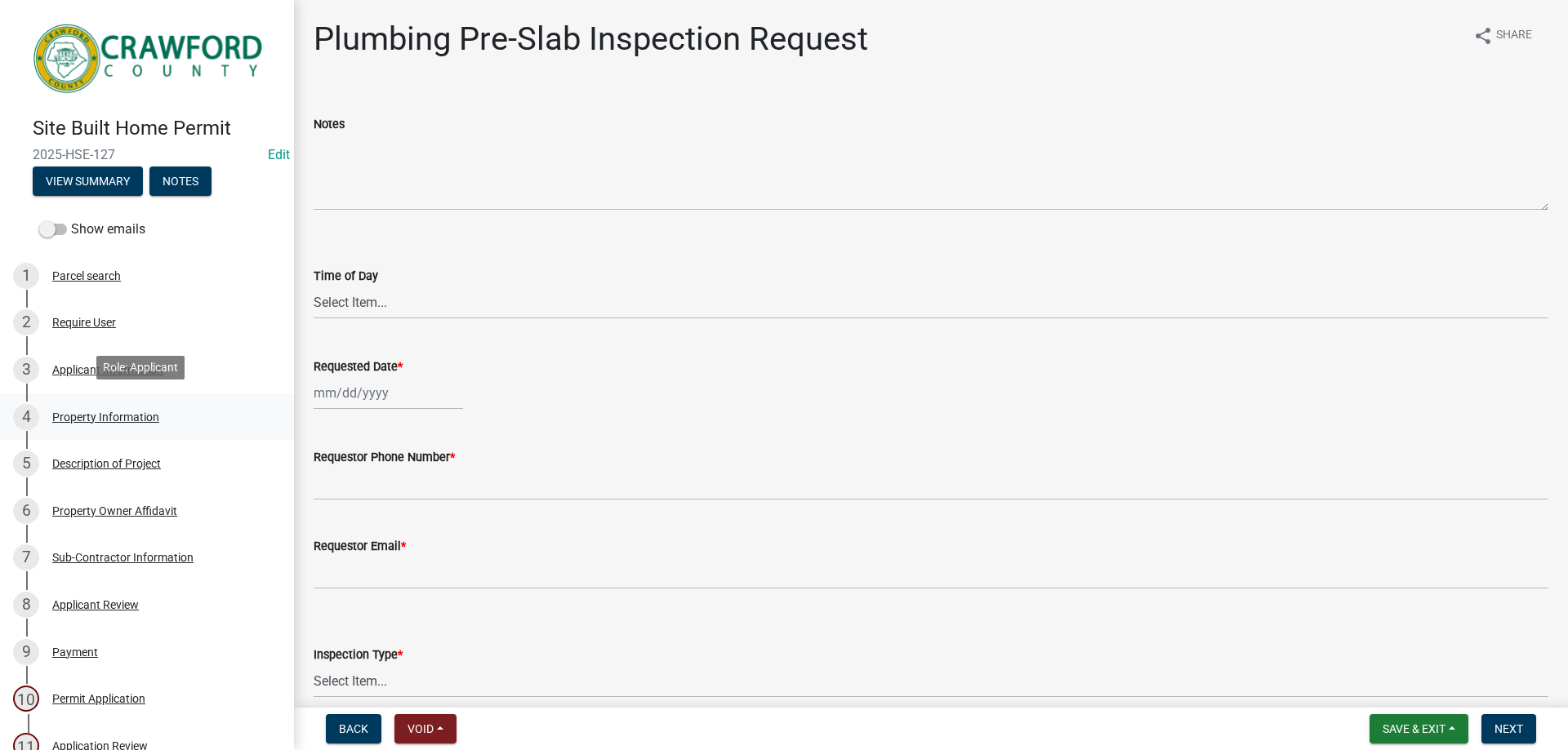
click at [109, 419] on div "4 Property Information" at bounding box center [141, 417] width 255 height 26
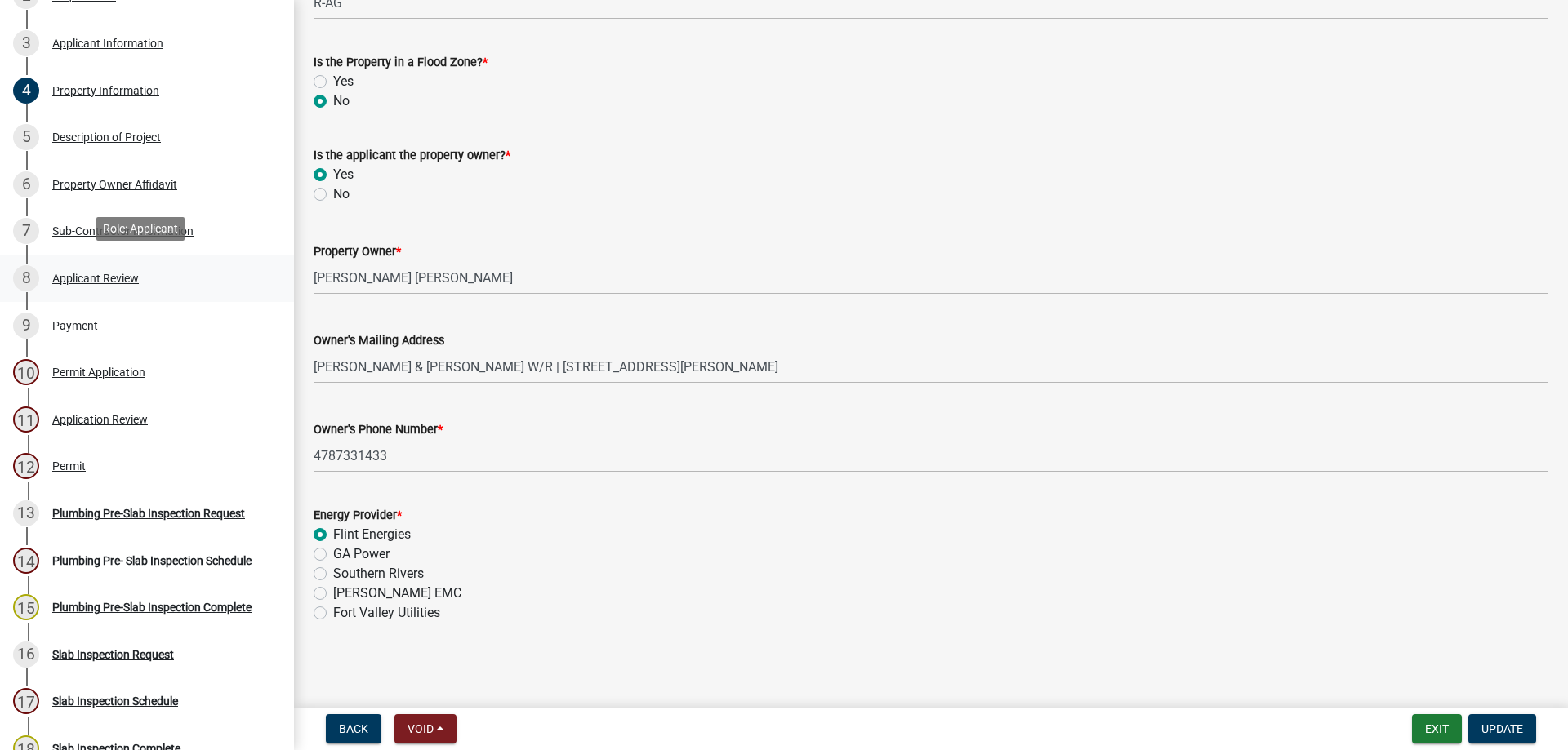
scroll to position [245, 0]
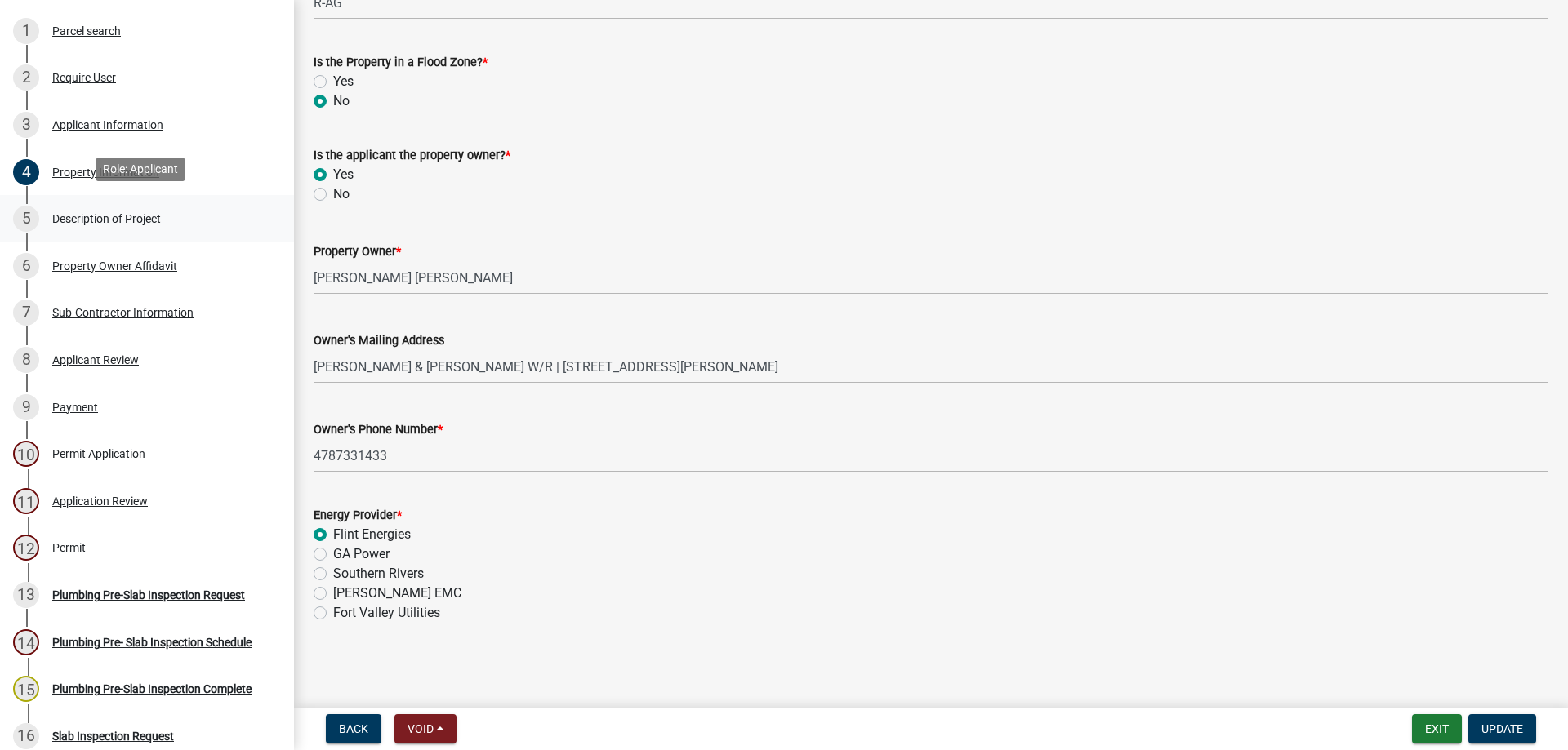
click at [158, 223] on div "5 Description of Project" at bounding box center [141, 218] width 255 height 26
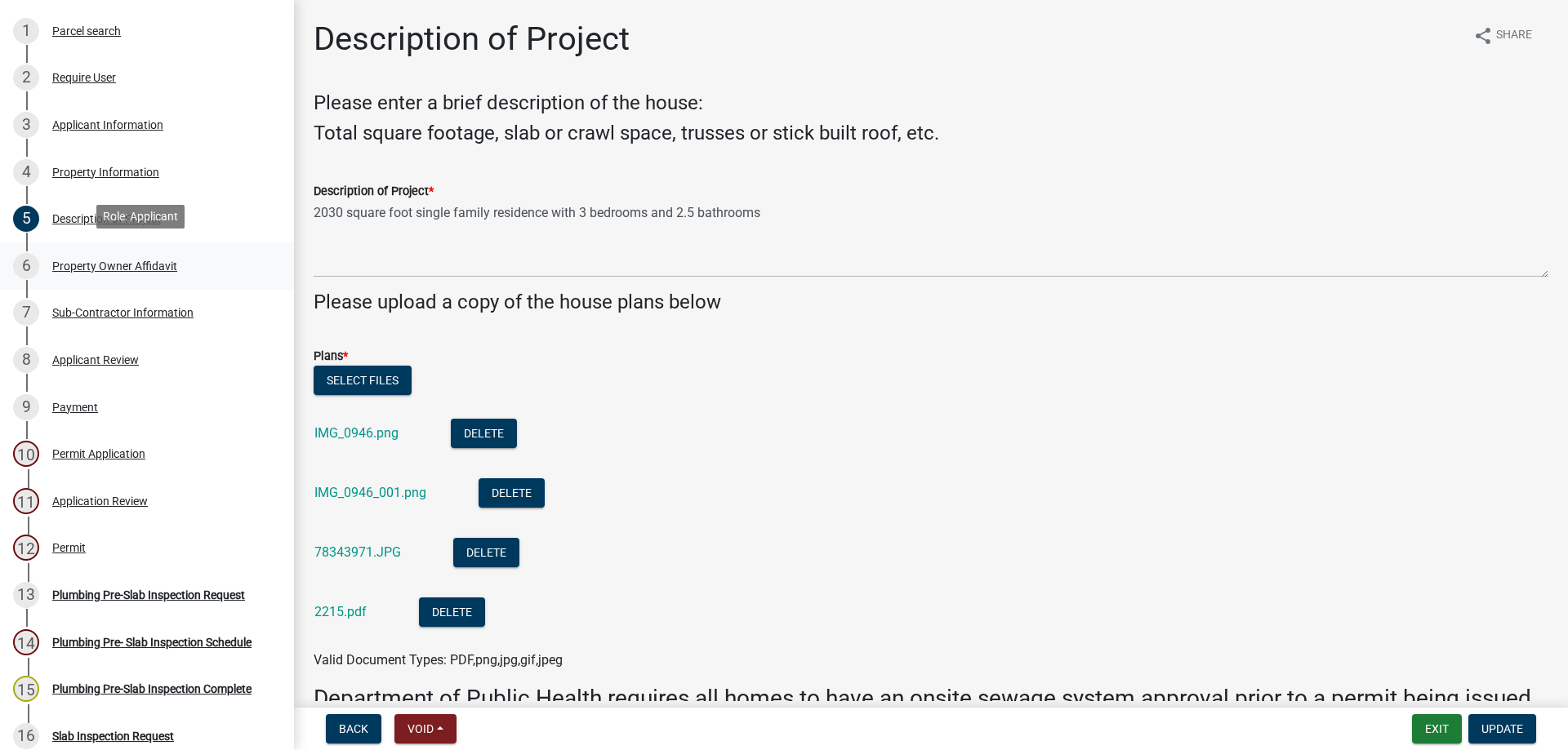
click at [158, 243] on link "6 Property Owner Affidavit" at bounding box center [147, 266] width 294 height 48
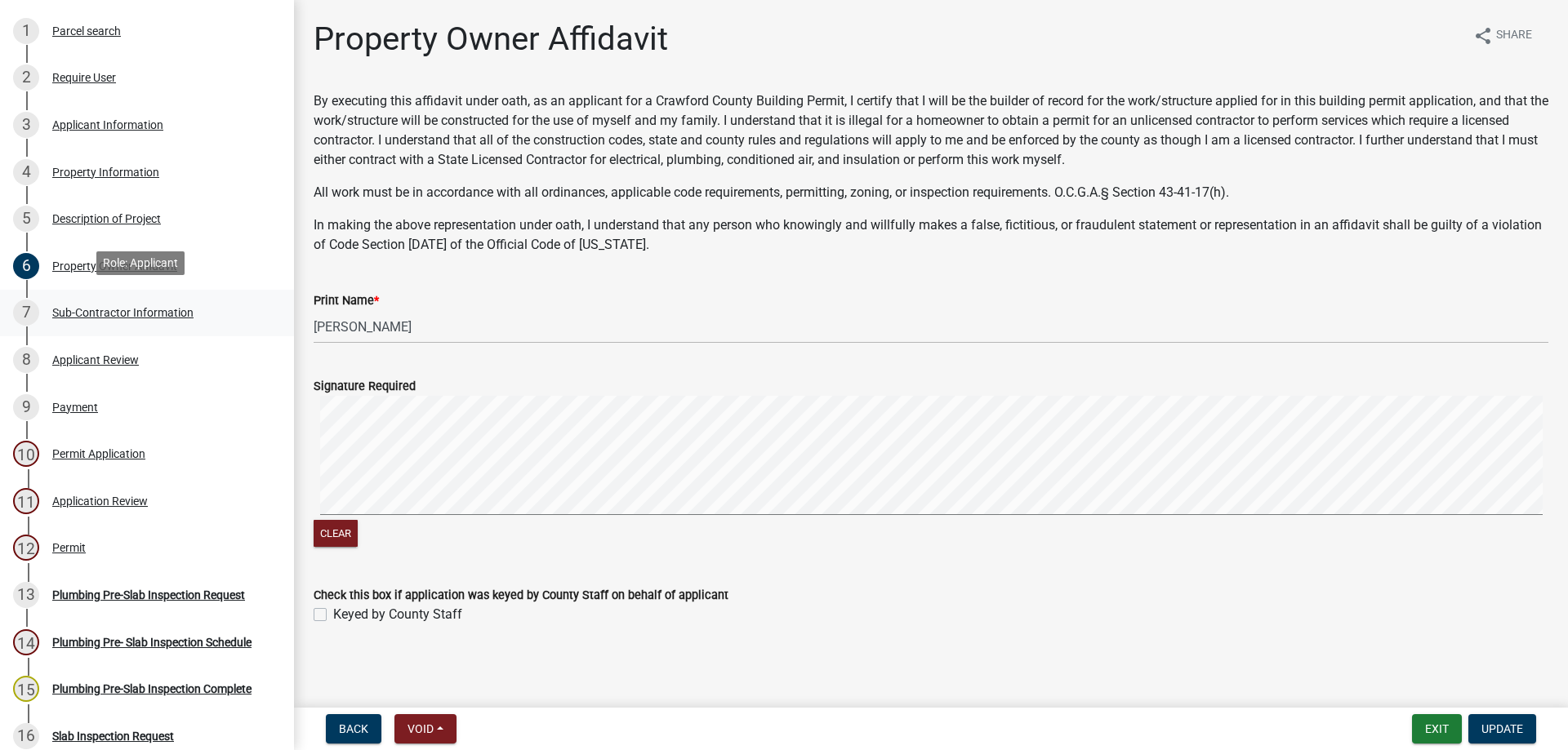
click at [154, 294] on link "7 Sub-Contractor Information" at bounding box center [147, 313] width 294 height 48
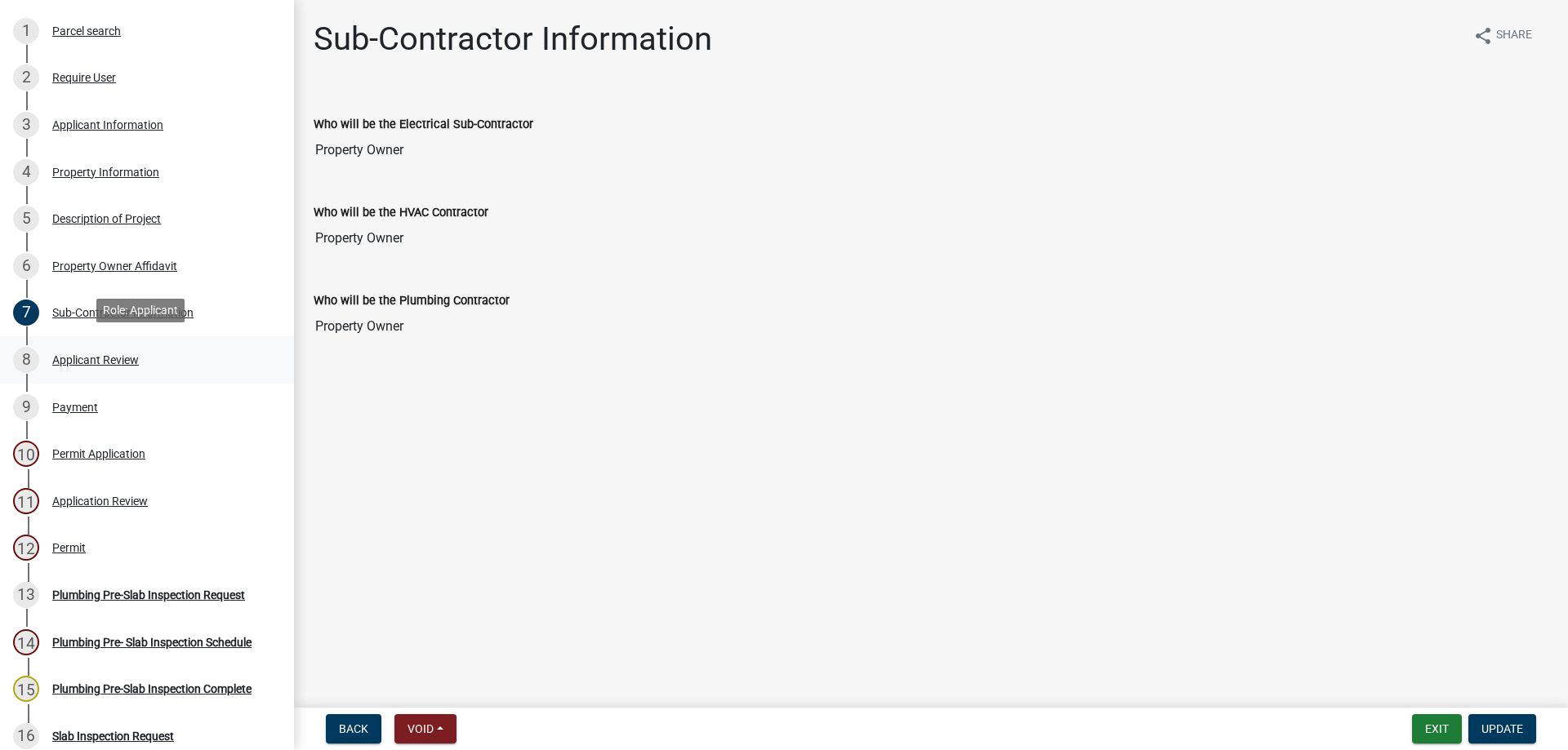
click at [147, 347] on div "8 Applicant Review" at bounding box center [141, 359] width 255 height 26
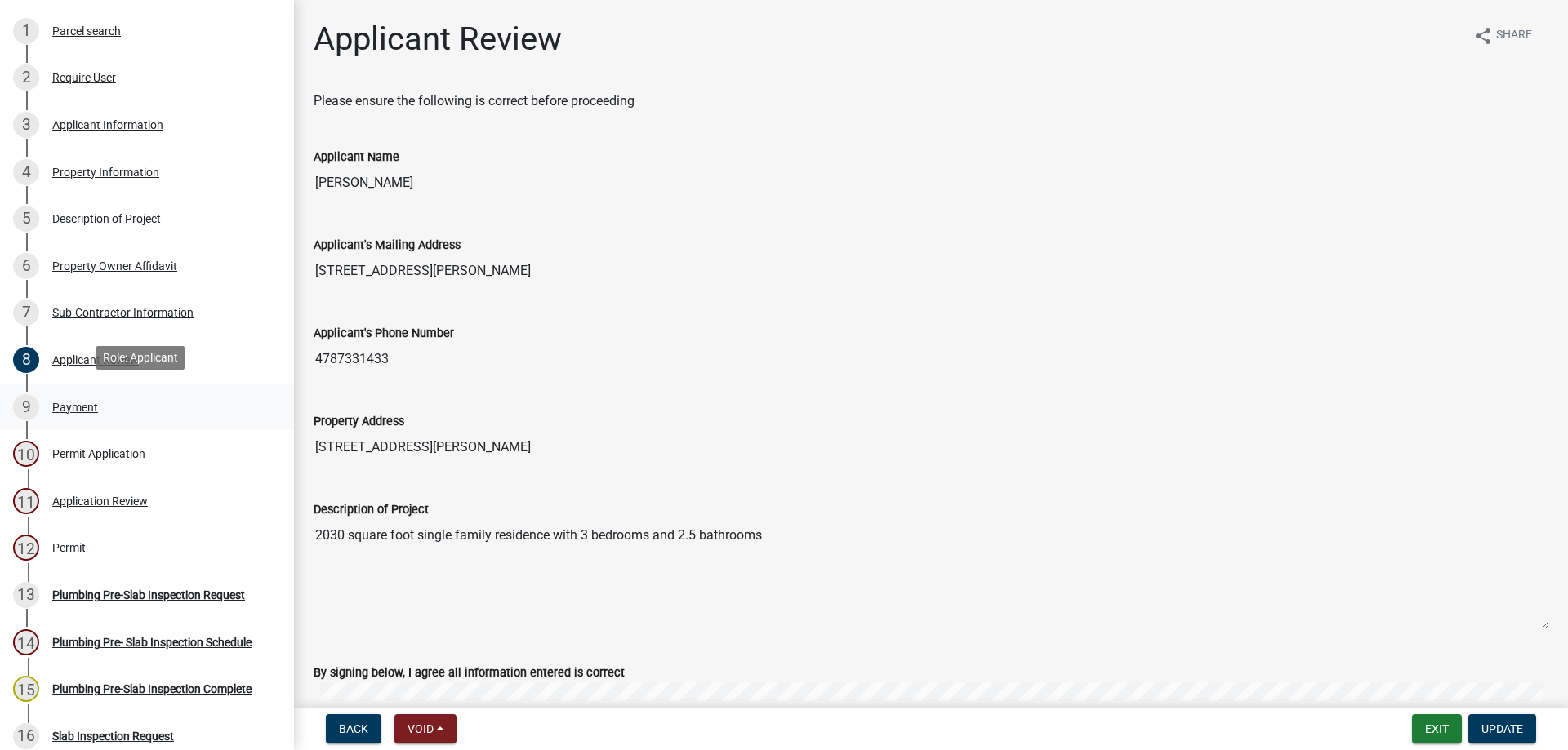
click at [139, 408] on div "9 Payment" at bounding box center [141, 407] width 255 height 26
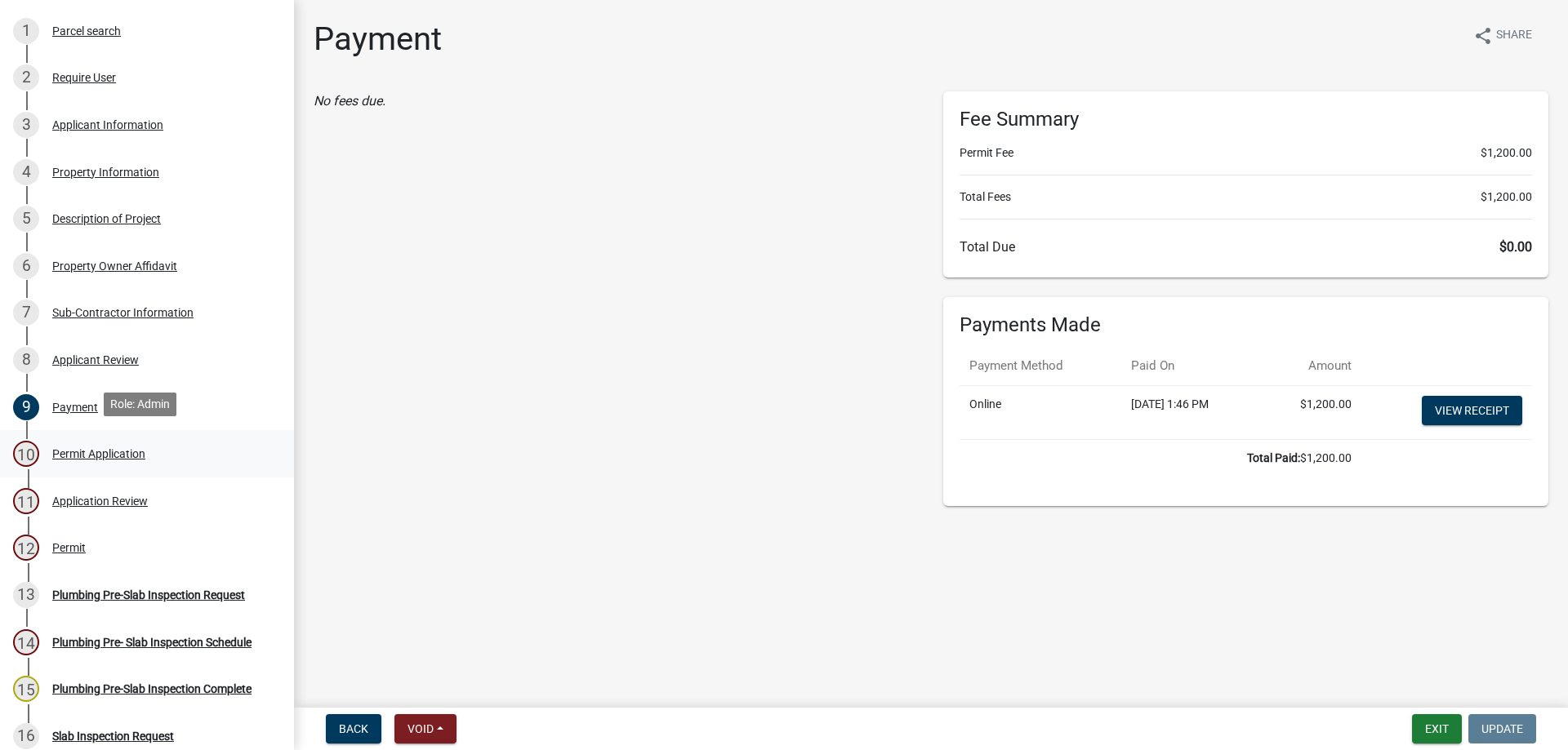
click at [137, 441] on div "10 Permit Application" at bounding box center [141, 454] width 255 height 26
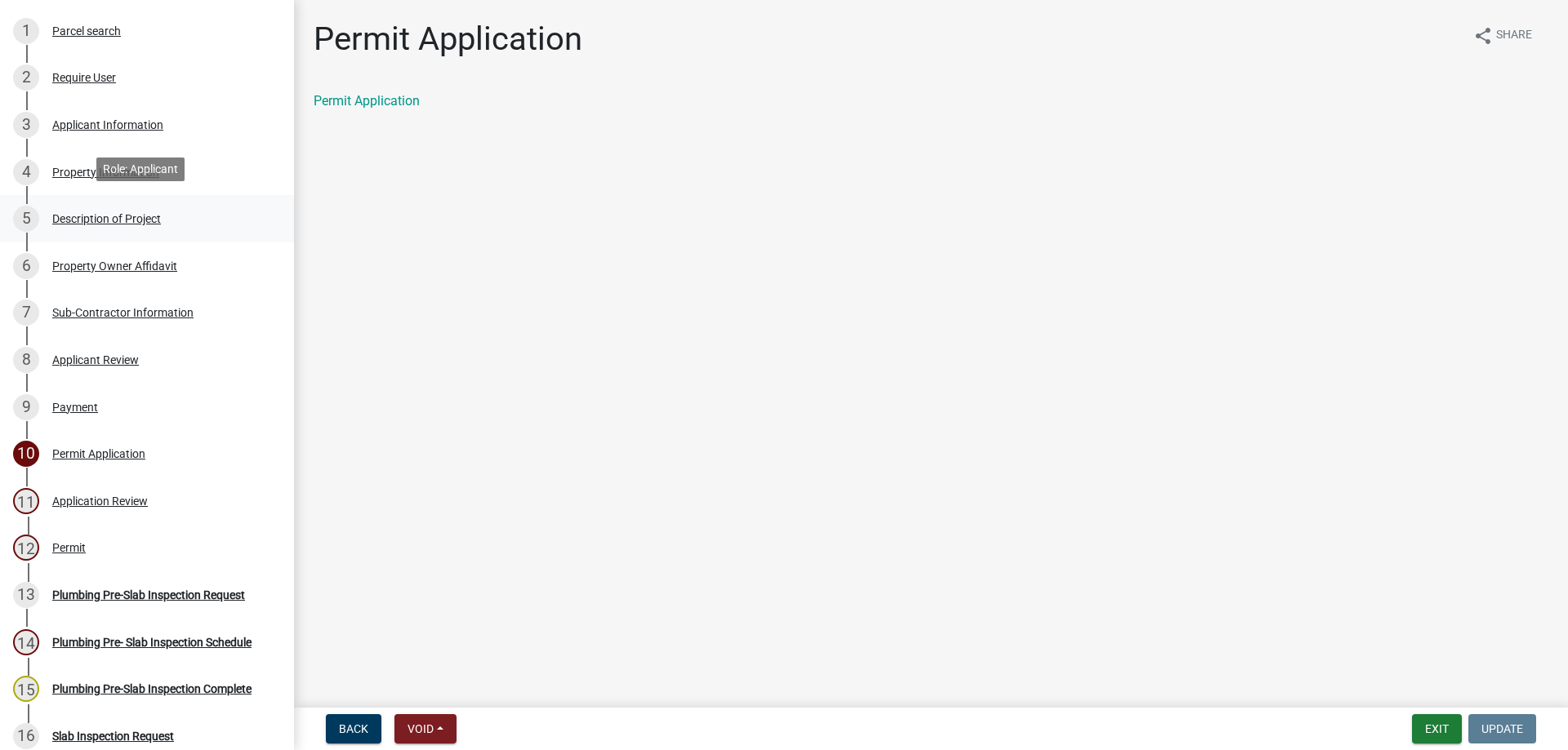
click at [157, 229] on link "5 Description of Project" at bounding box center [147, 218] width 294 height 48
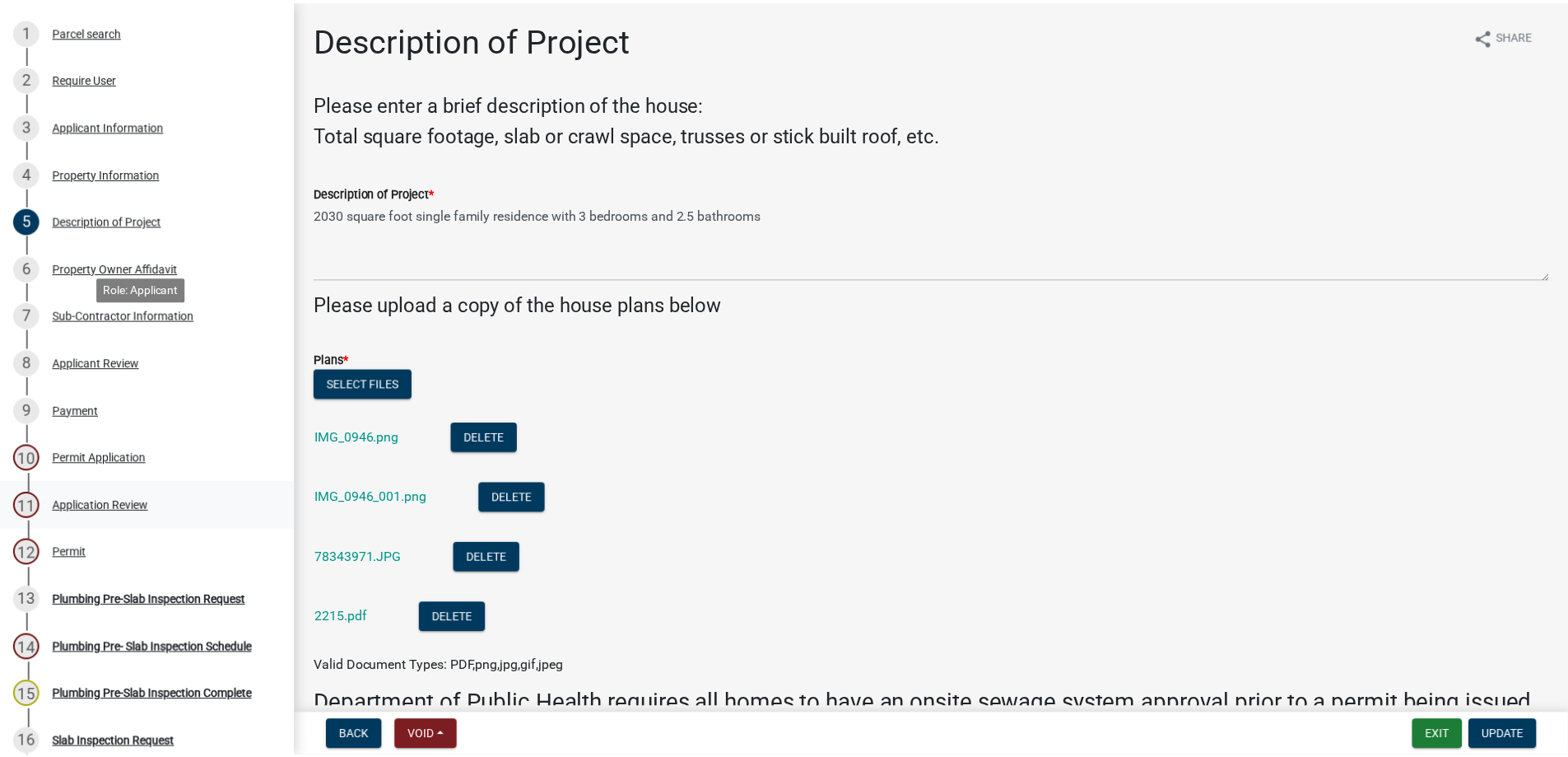
scroll to position [412, 0]
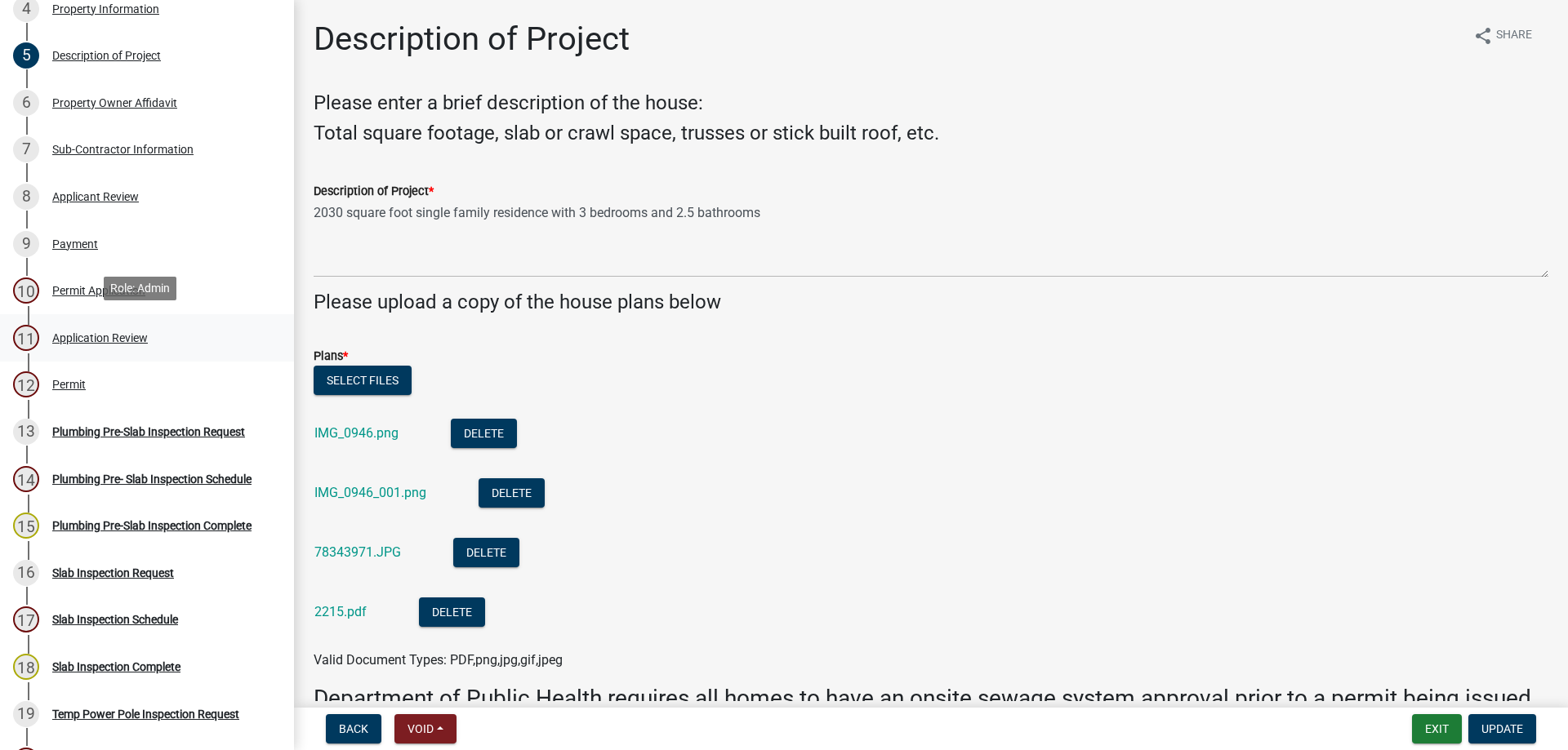
click at [142, 325] on div "11 Application Review" at bounding box center [141, 337] width 255 height 26
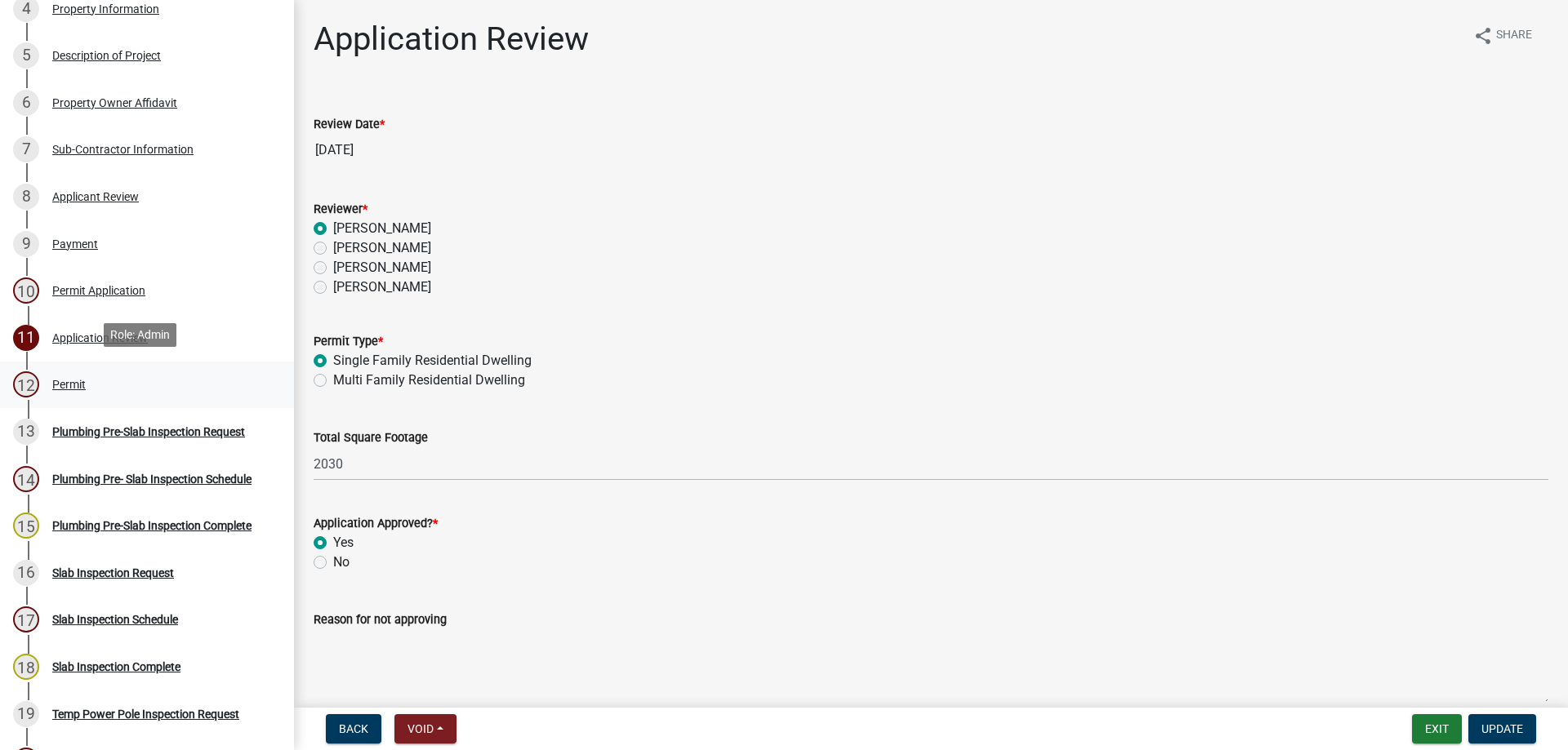
click at [139, 396] on link "12 Permit" at bounding box center [147, 385] width 294 height 48
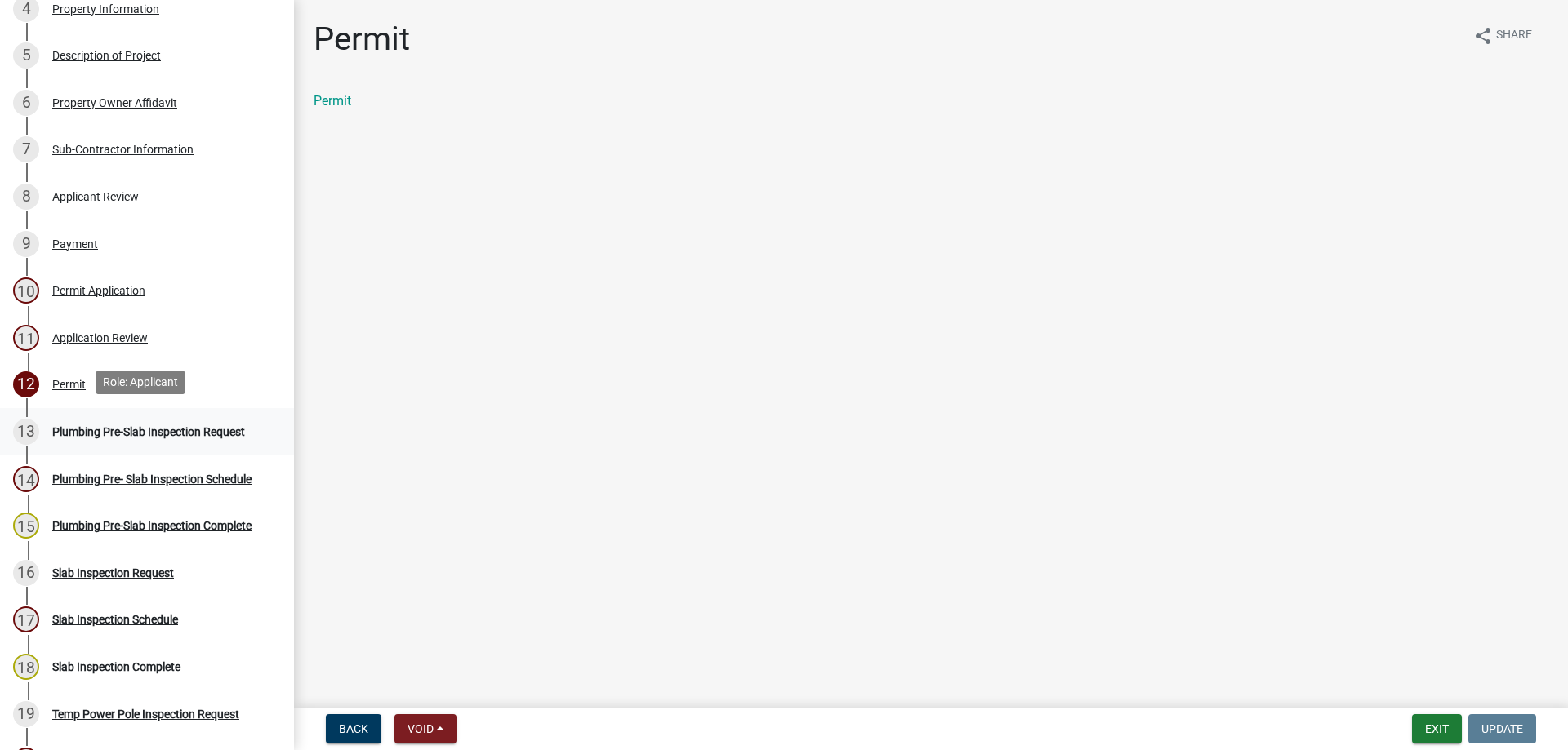
click at [113, 434] on div "13 Plumbing Pre-Slab Inspection Request" at bounding box center [141, 431] width 255 height 26
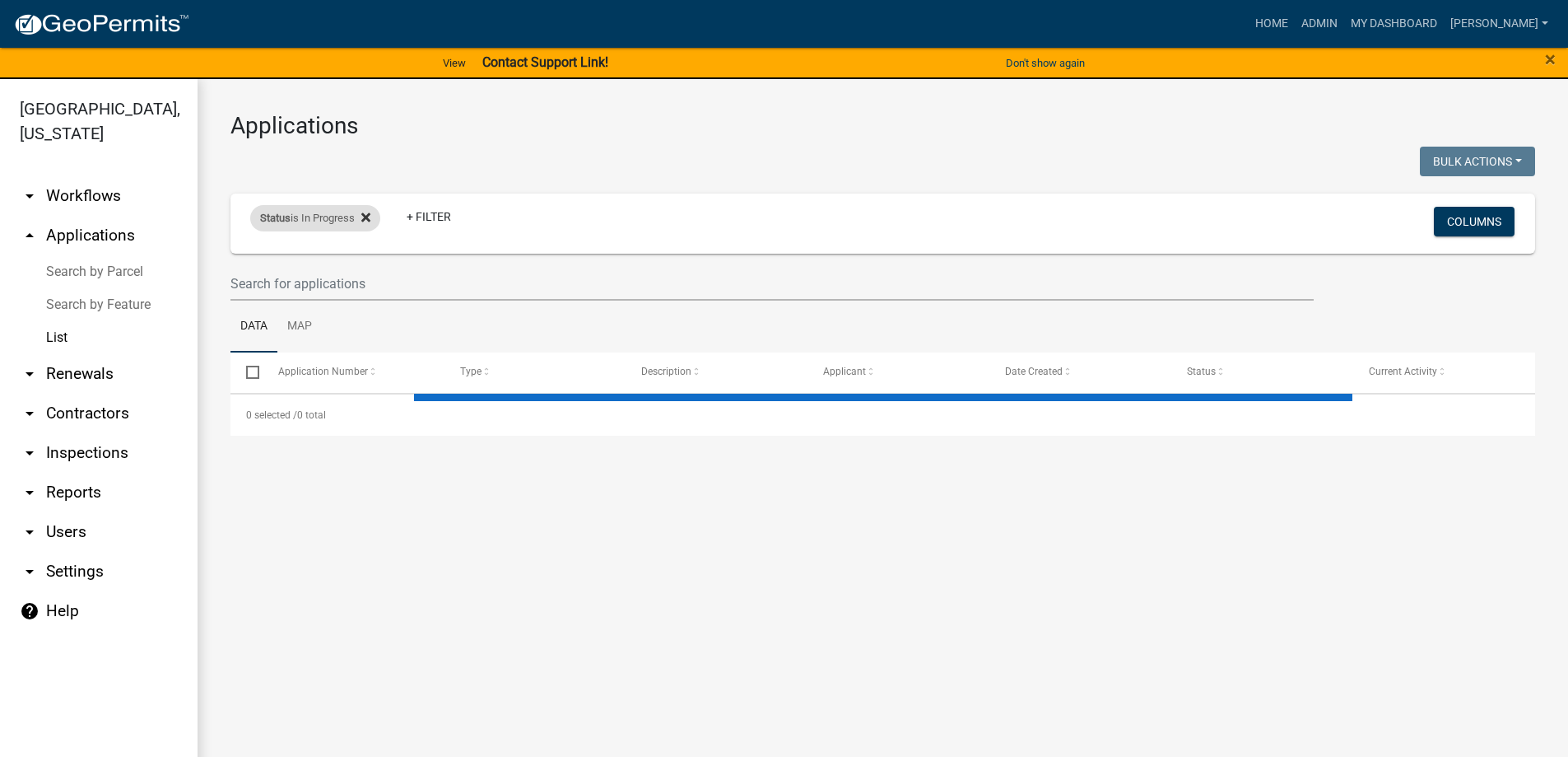
select select "3: 100"
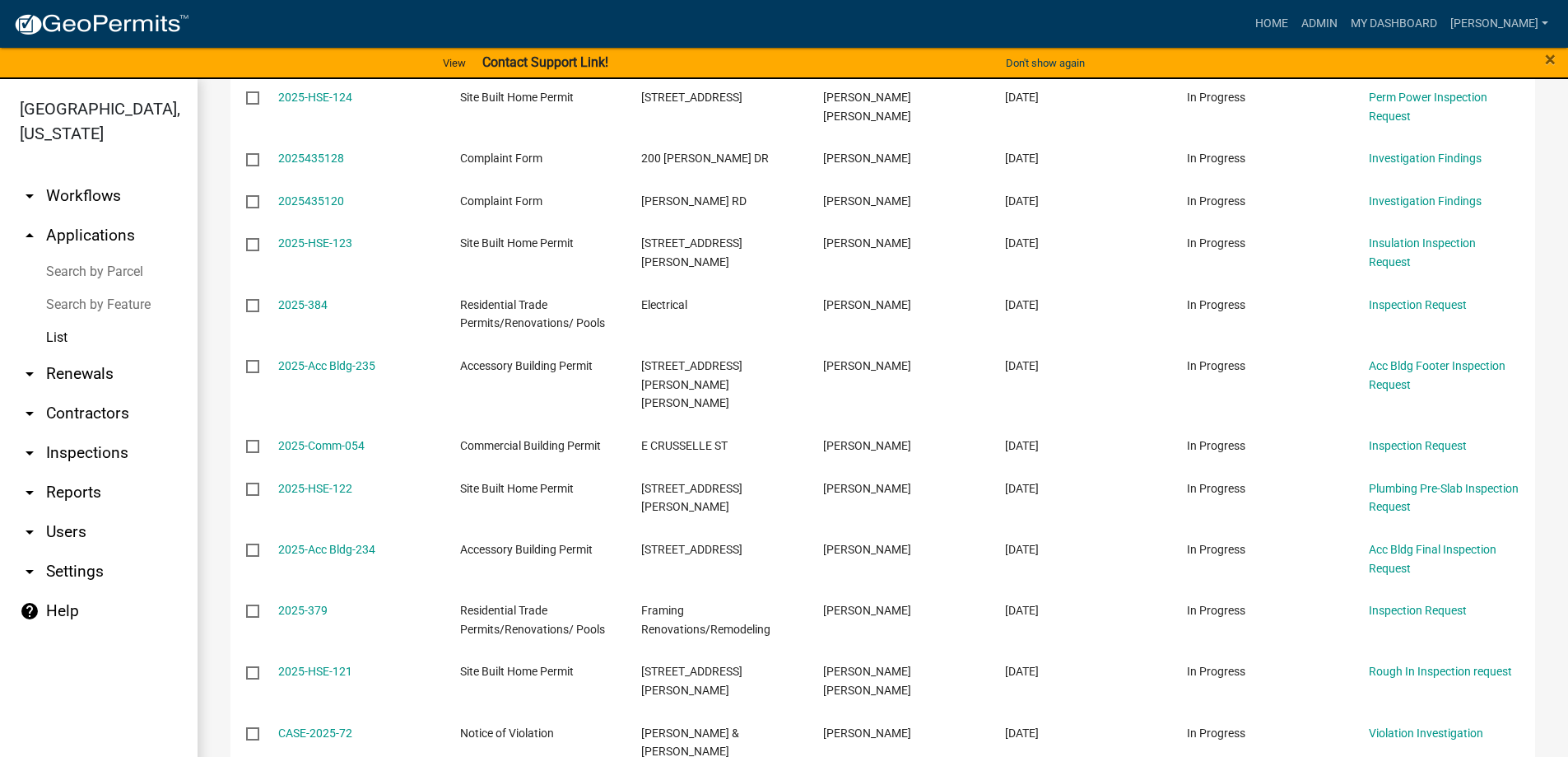
scroll to position [5324, 0]
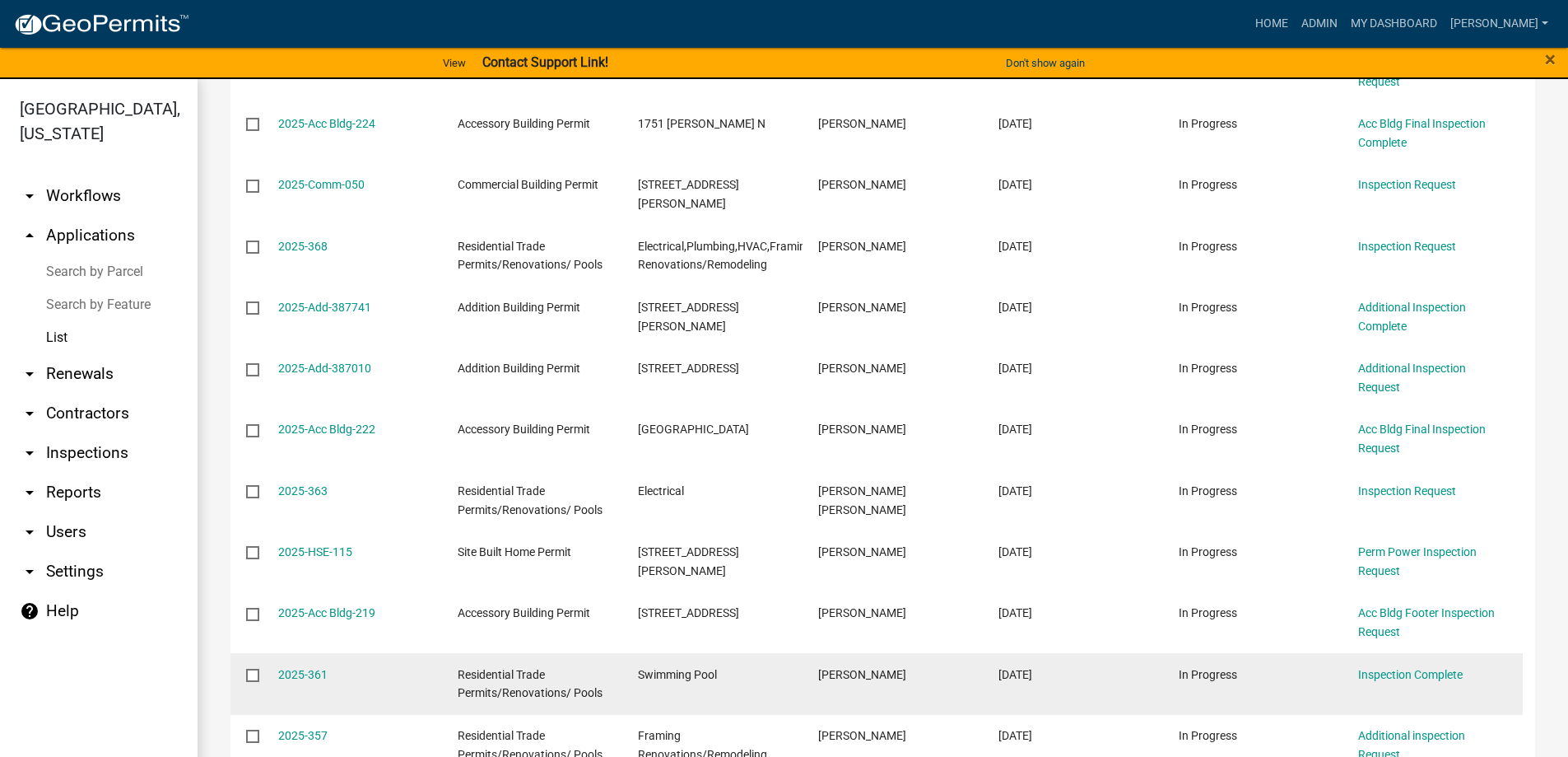
scroll to position [1071, 0]
